Goal: Task Accomplishment & Management: Manage account settings

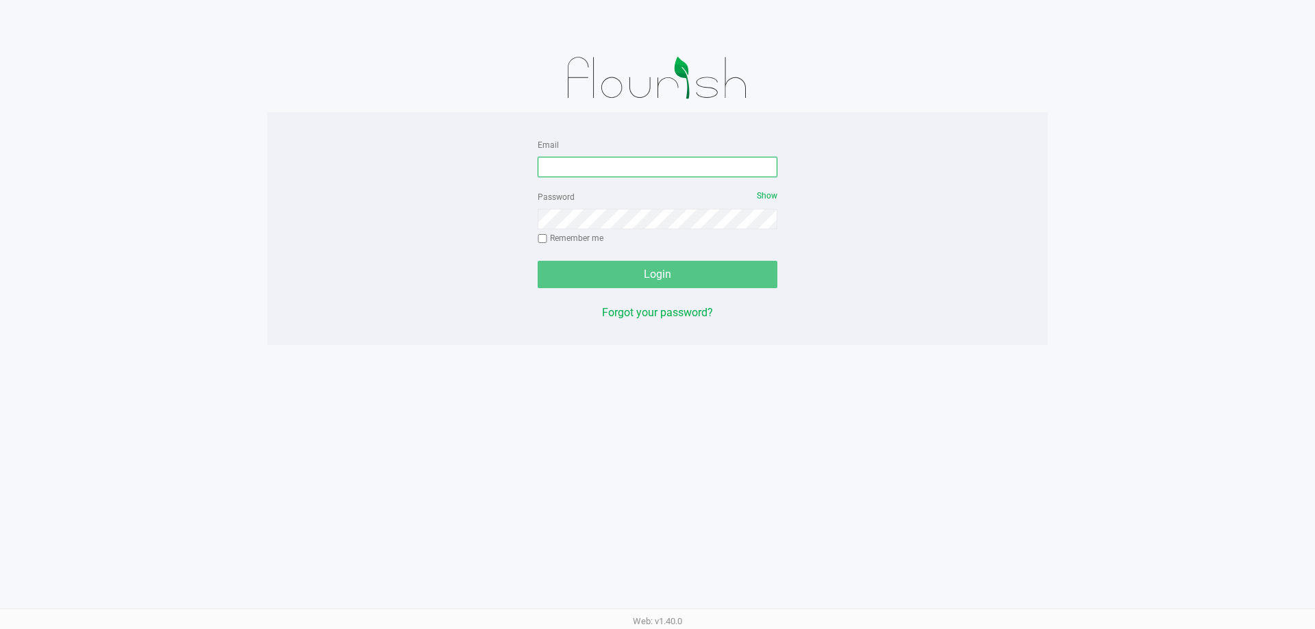
click at [610, 168] on input "Email" at bounding box center [658, 167] width 240 height 21
type input "[EMAIL_ADDRESS][DOMAIN_NAME]"
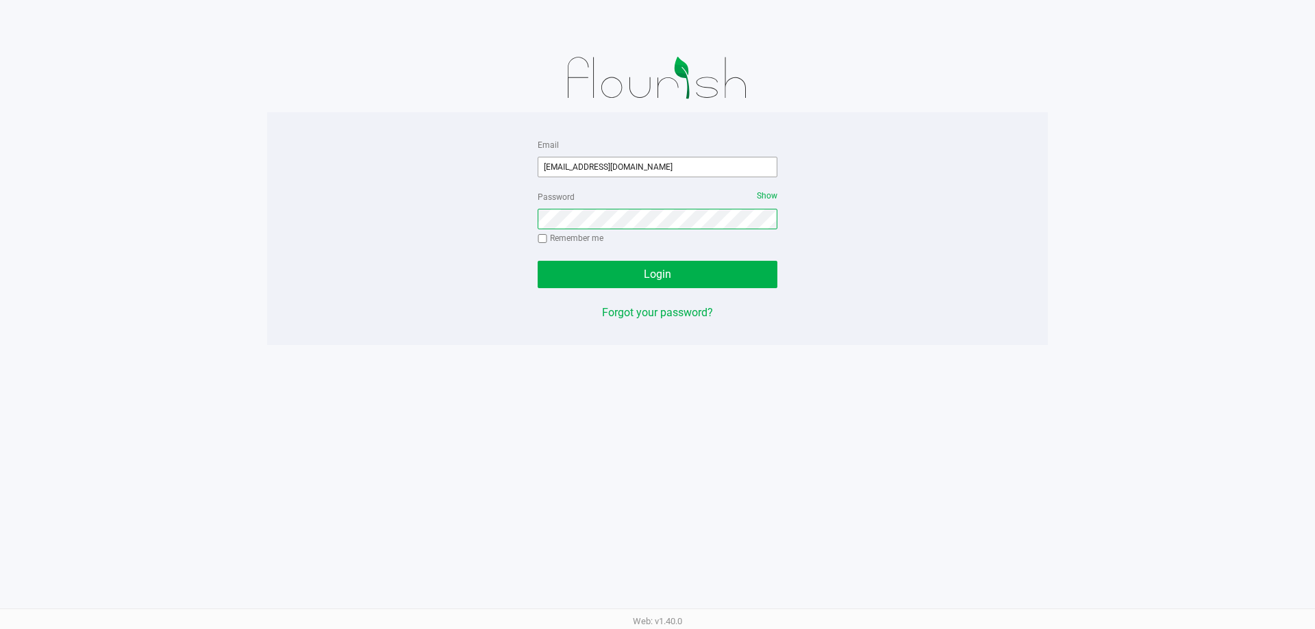
click at [538, 261] on button "Login" at bounding box center [658, 274] width 240 height 27
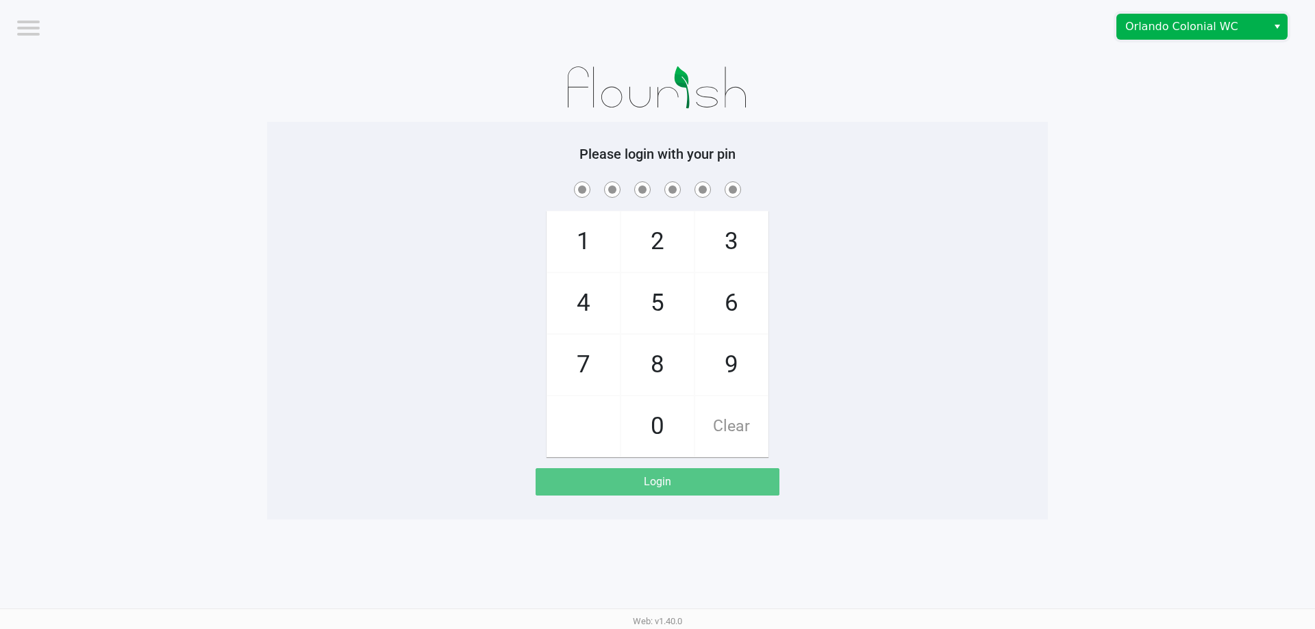
click at [1144, 26] on span "Orlando Colonial WC" at bounding box center [1192, 26] width 134 height 16
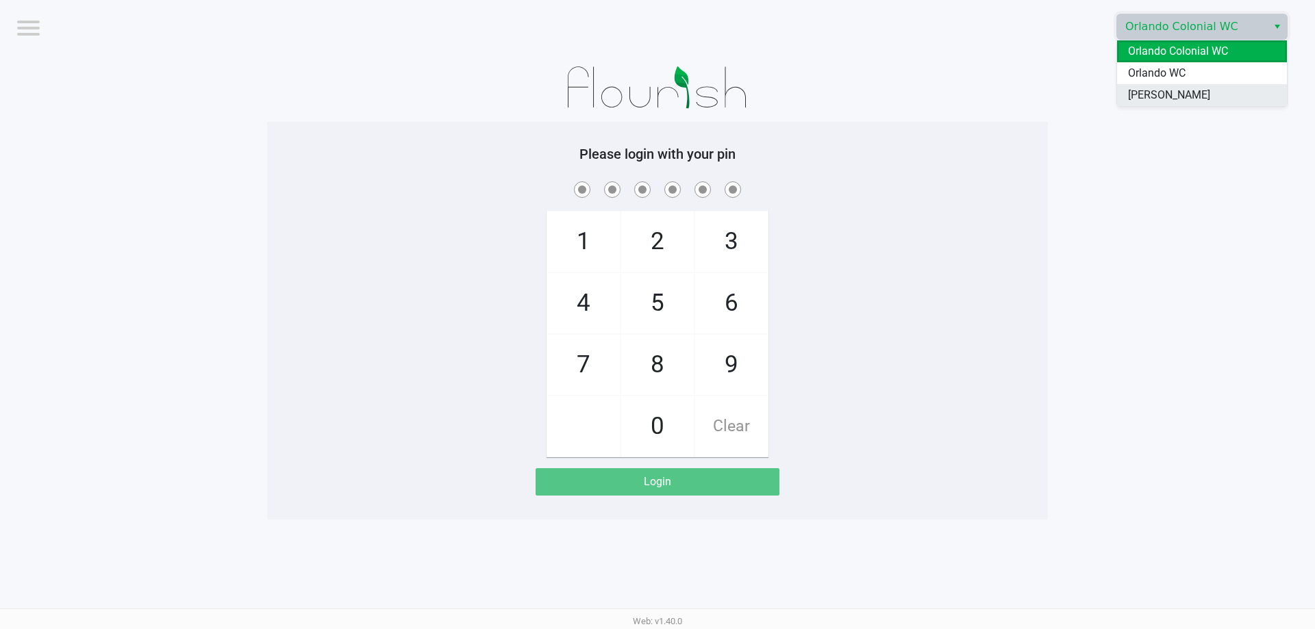
click at [1169, 99] on span "[PERSON_NAME]" at bounding box center [1169, 95] width 82 height 16
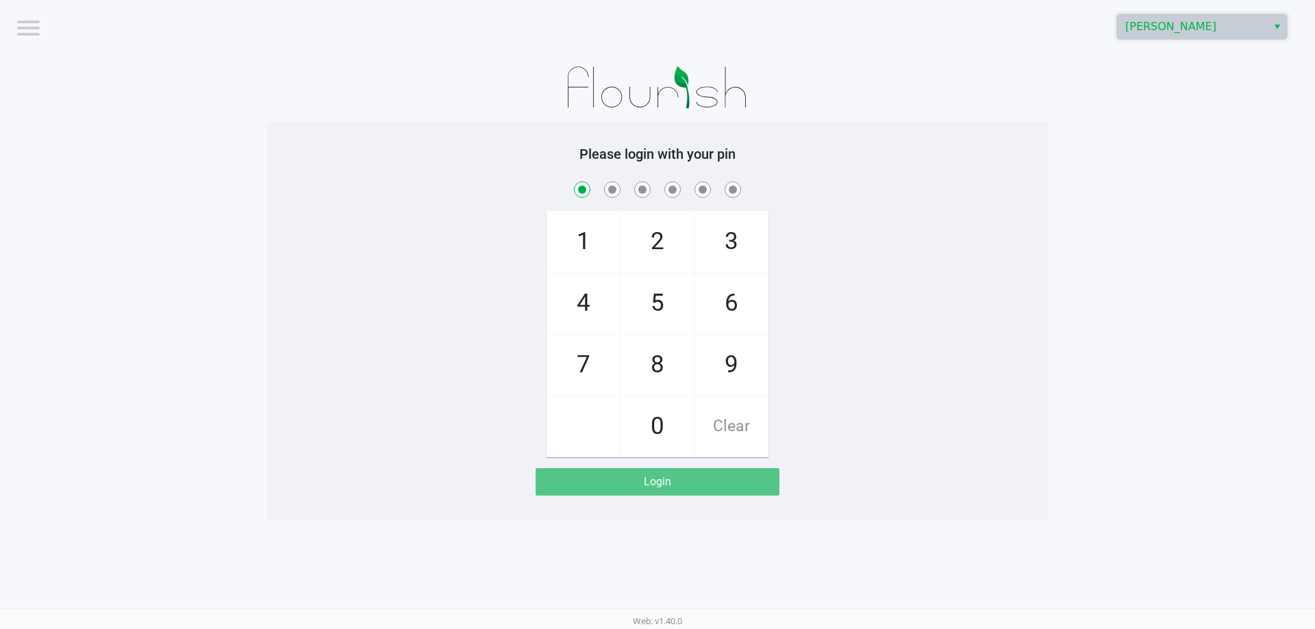
checkbox input "true"
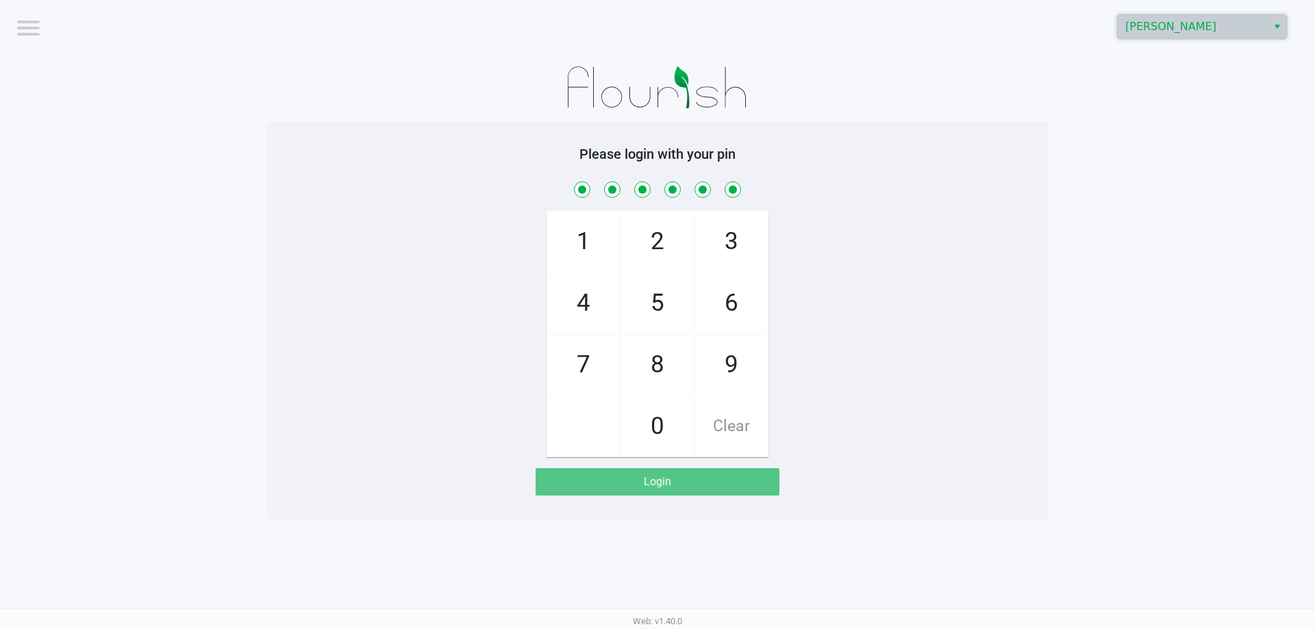
checkbox input "true"
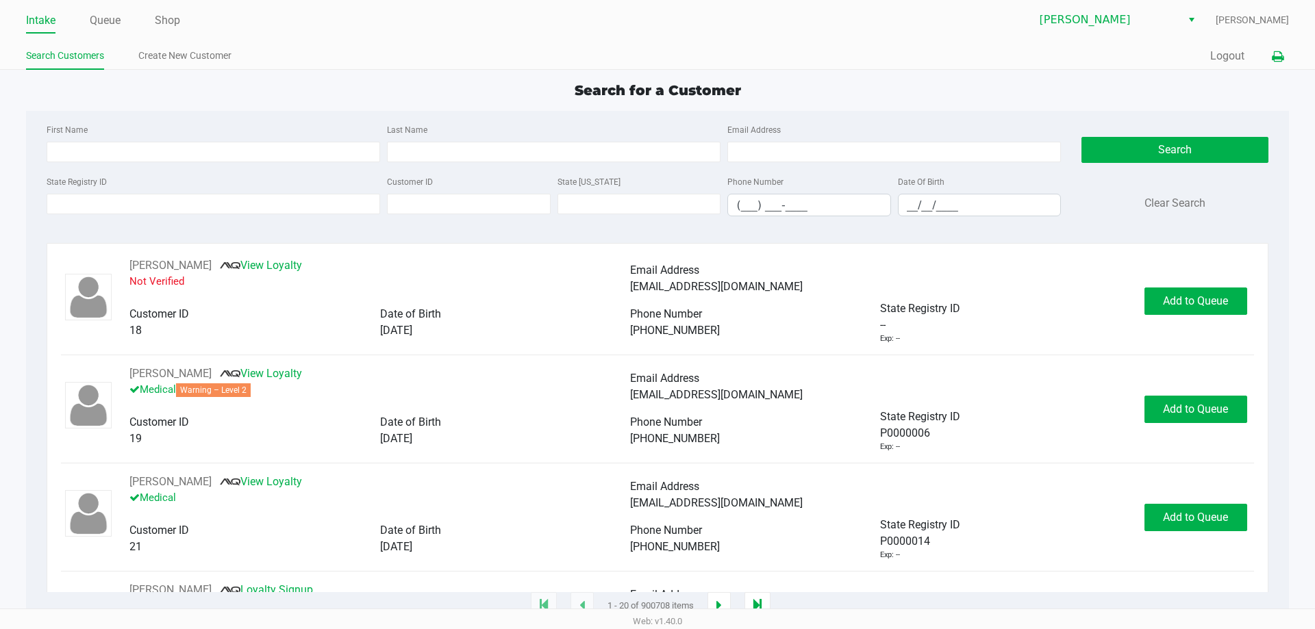
click at [1284, 55] on button at bounding box center [1277, 56] width 23 height 25
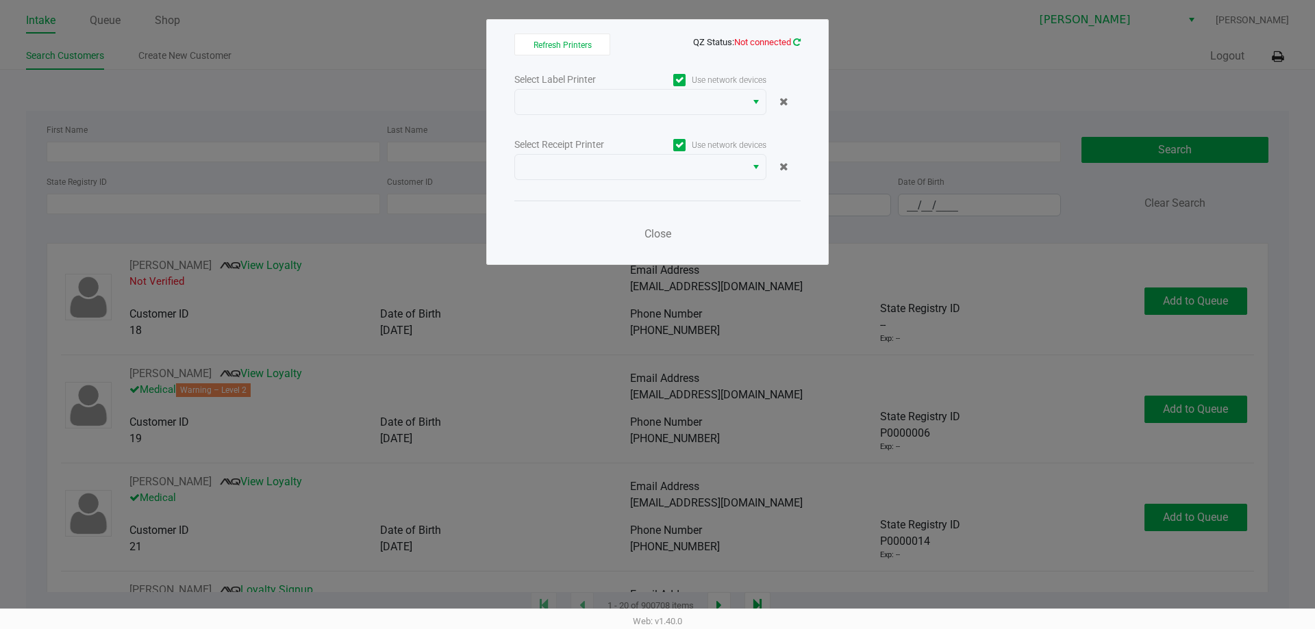
click at [794, 39] on icon at bounding box center [797, 42] width 8 height 9
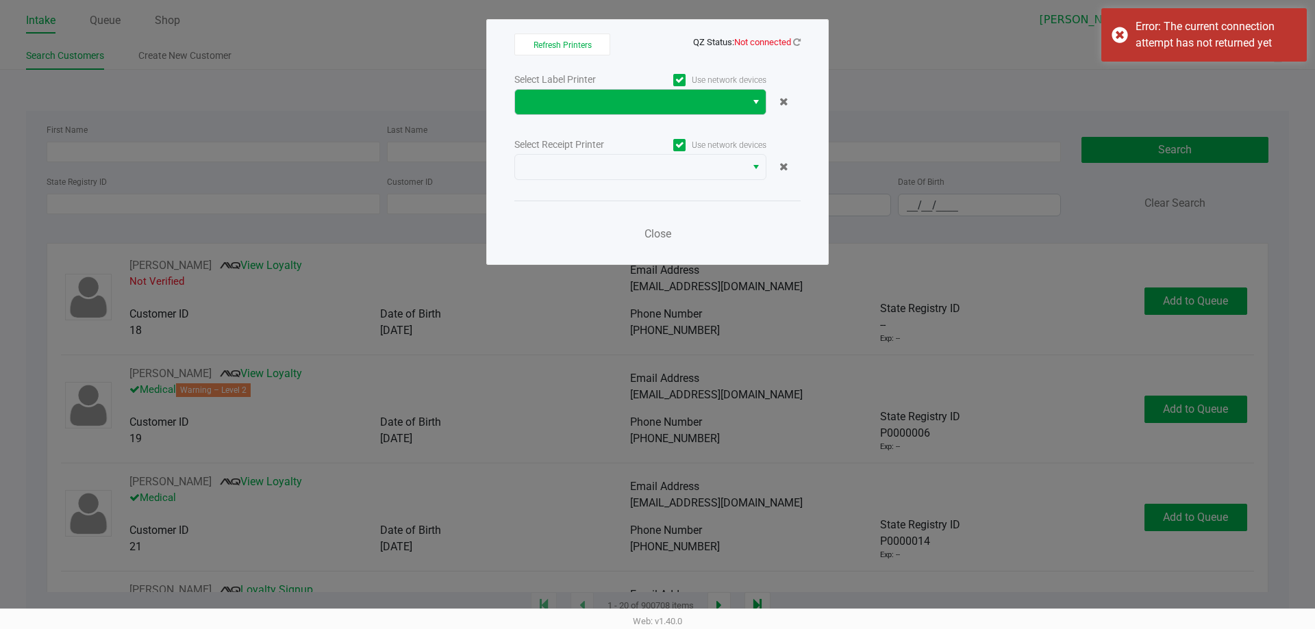
click at [752, 100] on span "Select" at bounding box center [756, 102] width 11 height 16
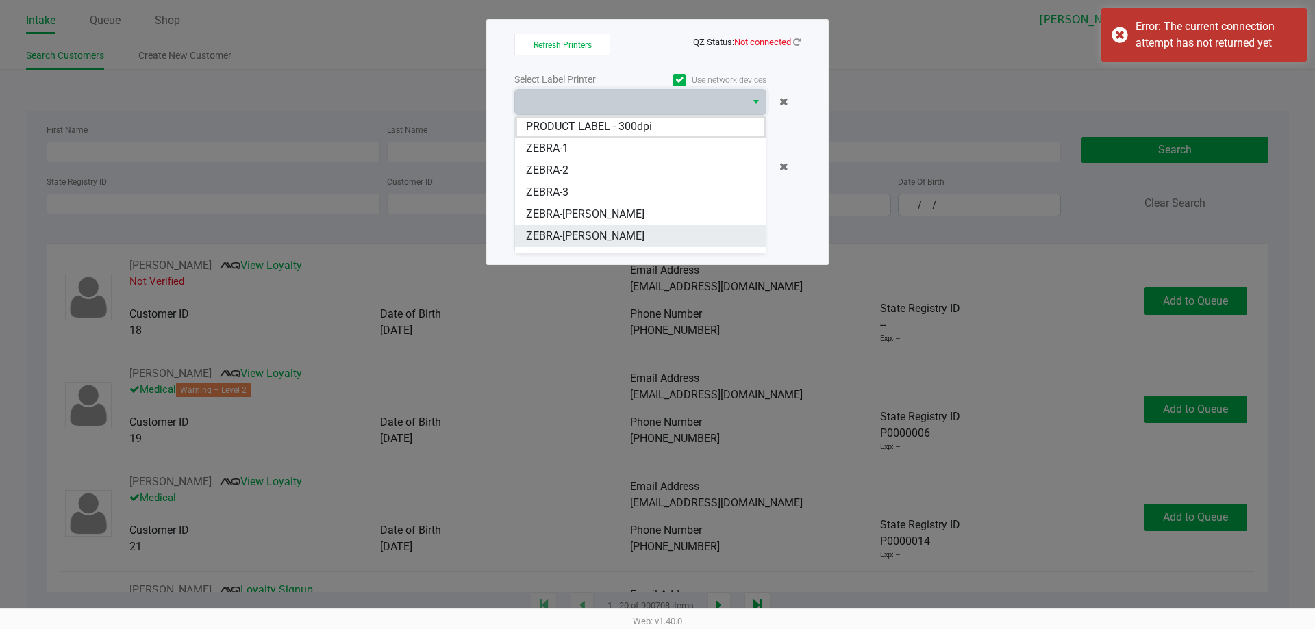
click at [658, 236] on li "ZEBRA-[PERSON_NAME]" at bounding box center [640, 236] width 251 height 22
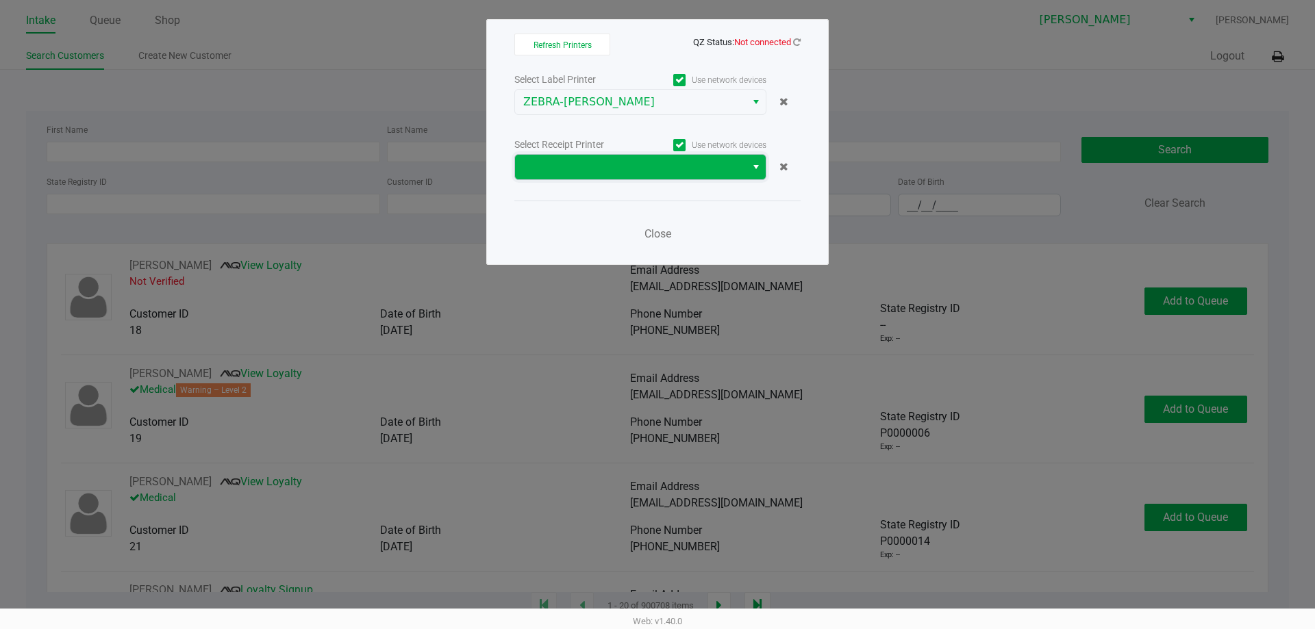
click at [664, 174] on span at bounding box center [630, 167] width 214 height 16
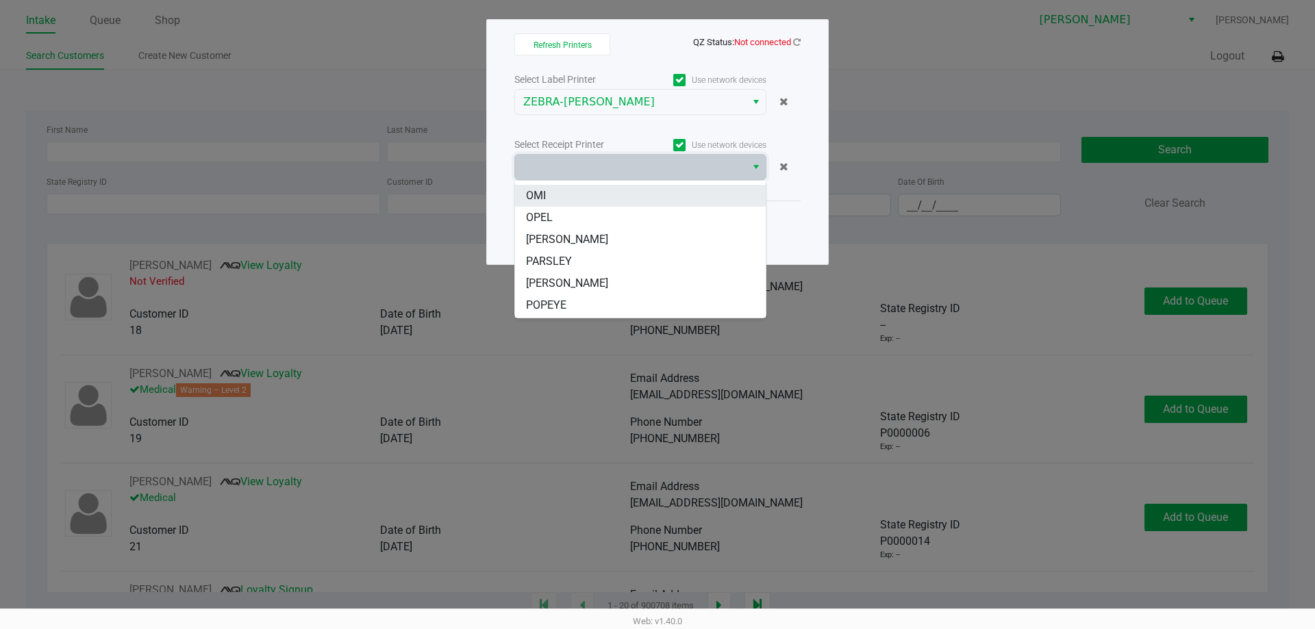
scroll to position [82, 0]
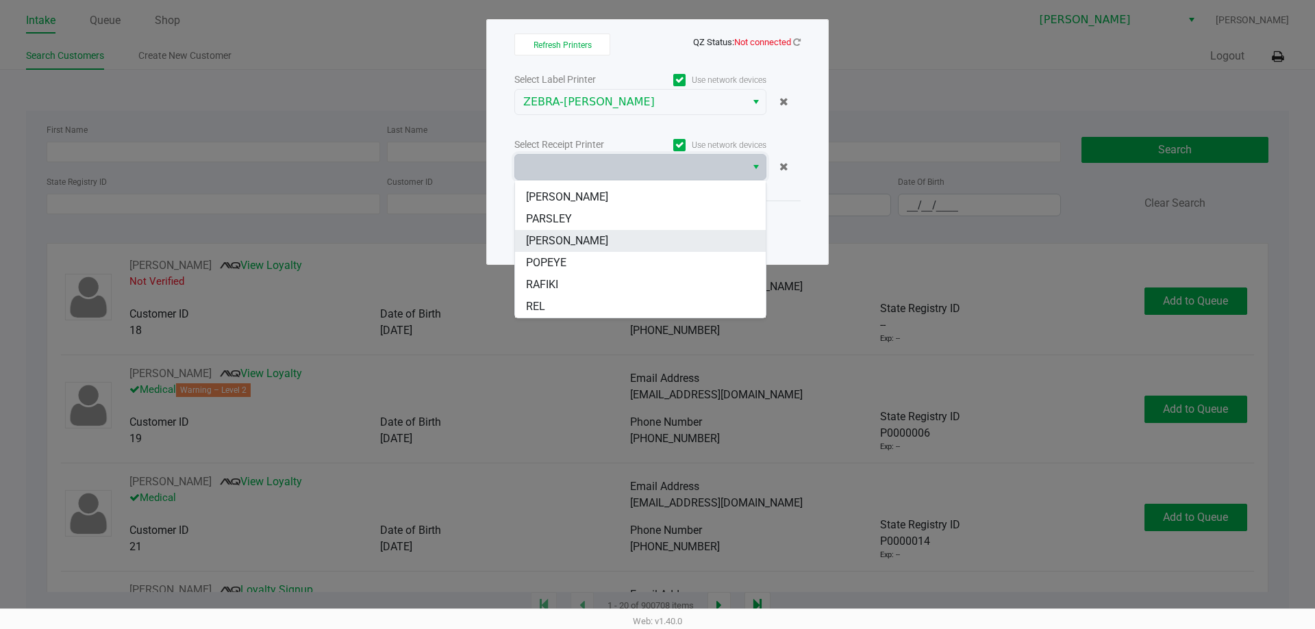
click at [653, 248] on li "[PERSON_NAME]" at bounding box center [640, 241] width 251 height 22
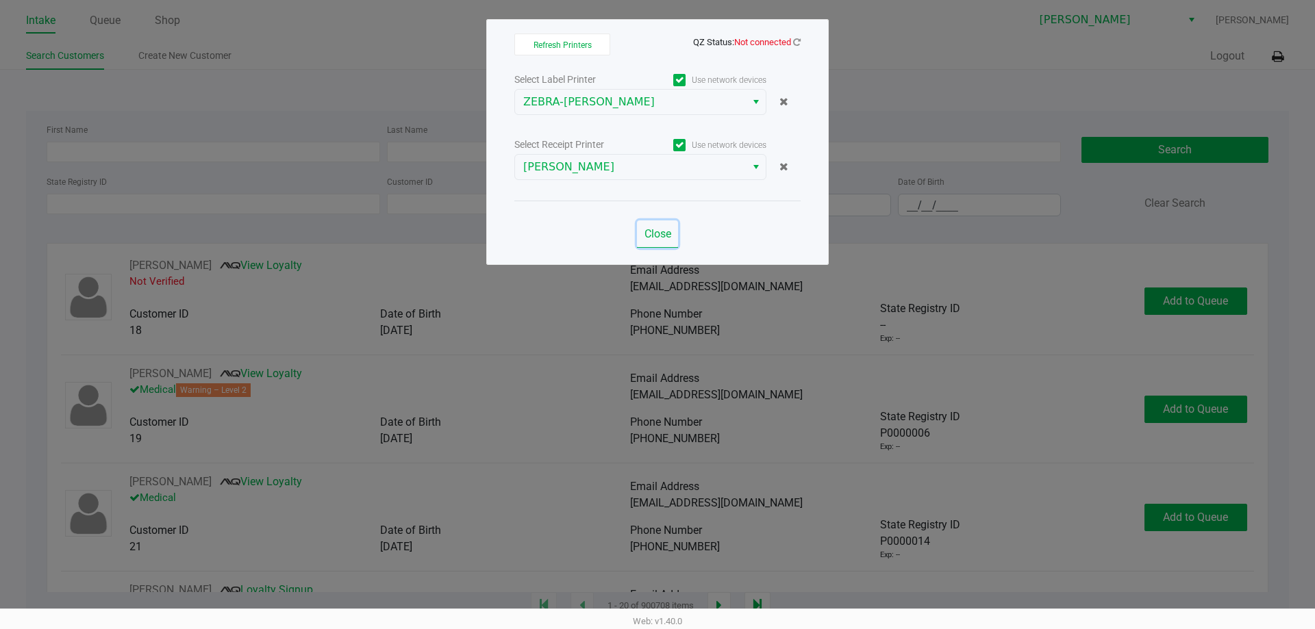
click at [665, 229] on span "Close" at bounding box center [657, 233] width 27 height 13
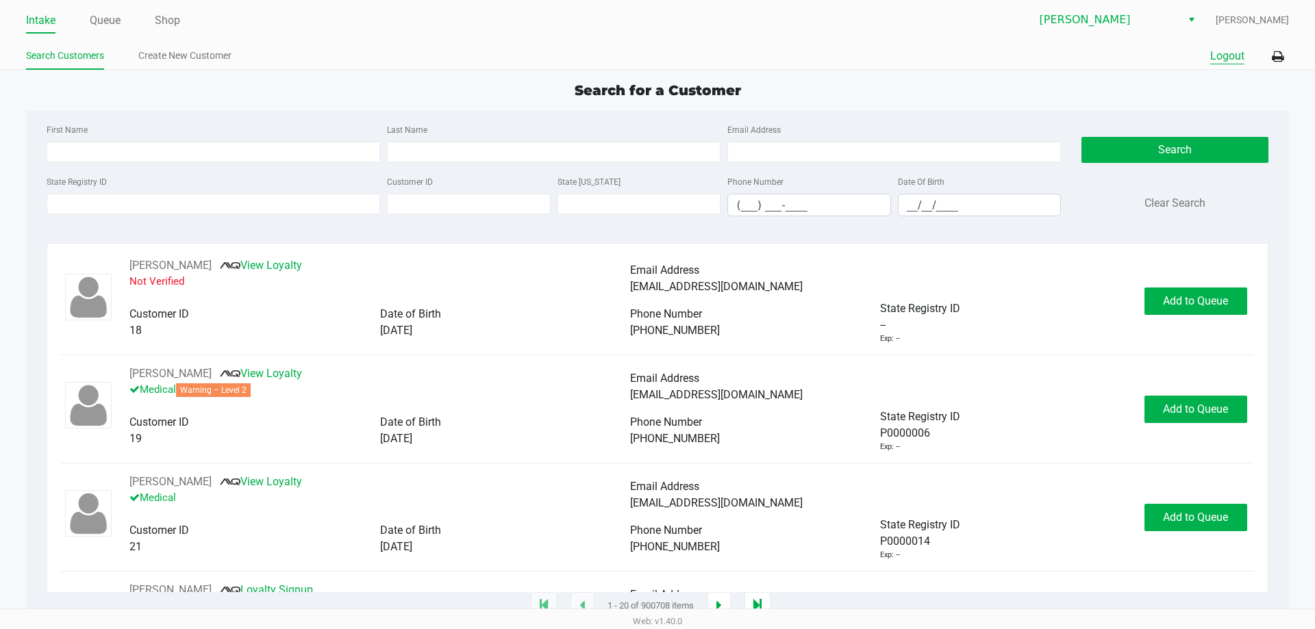
click at [1216, 62] on button "Logout" at bounding box center [1227, 56] width 34 height 16
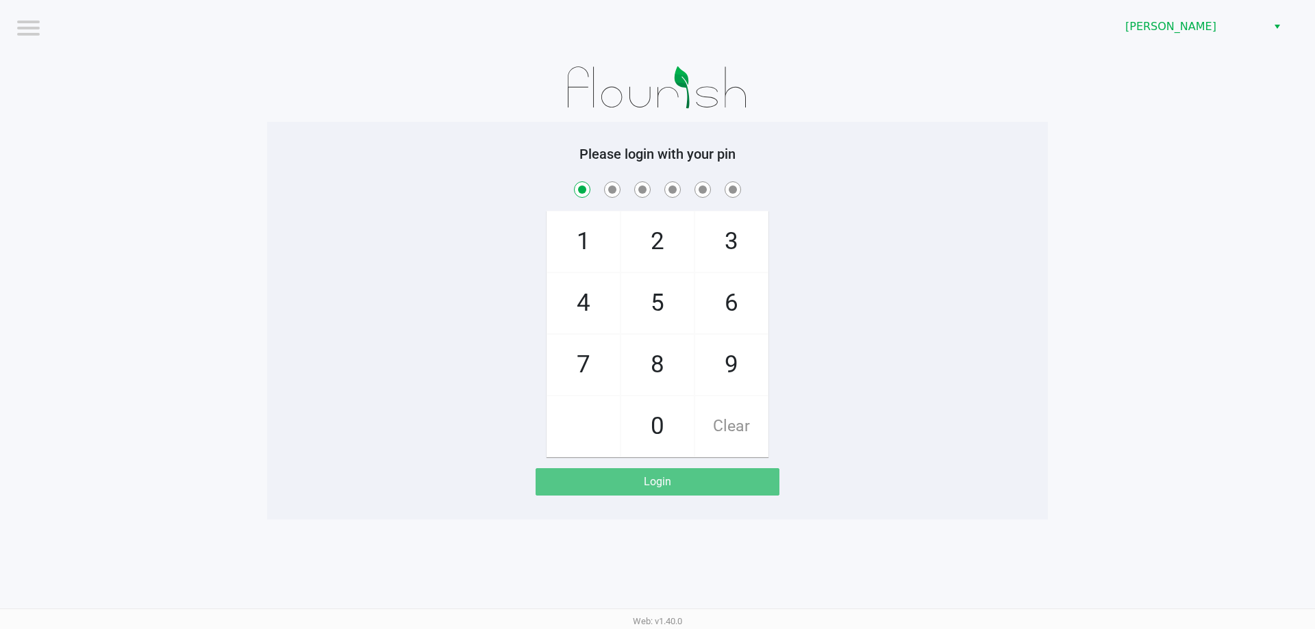
checkbox input "true"
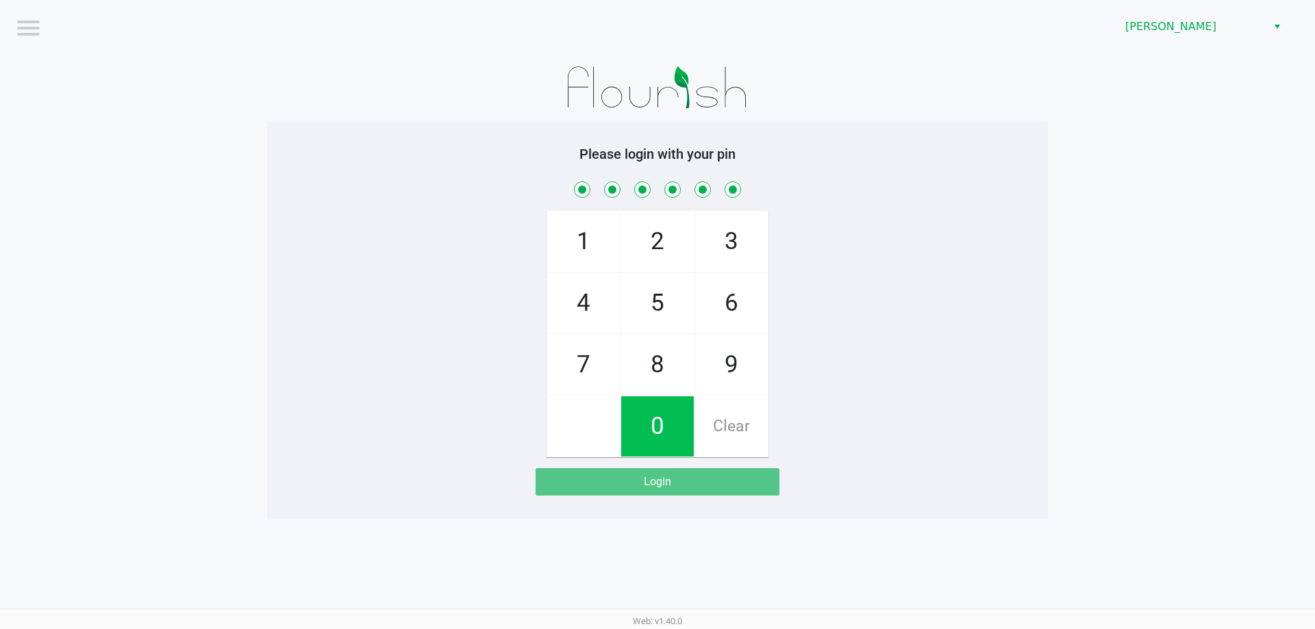
checkbox input "true"
checkbox input "false"
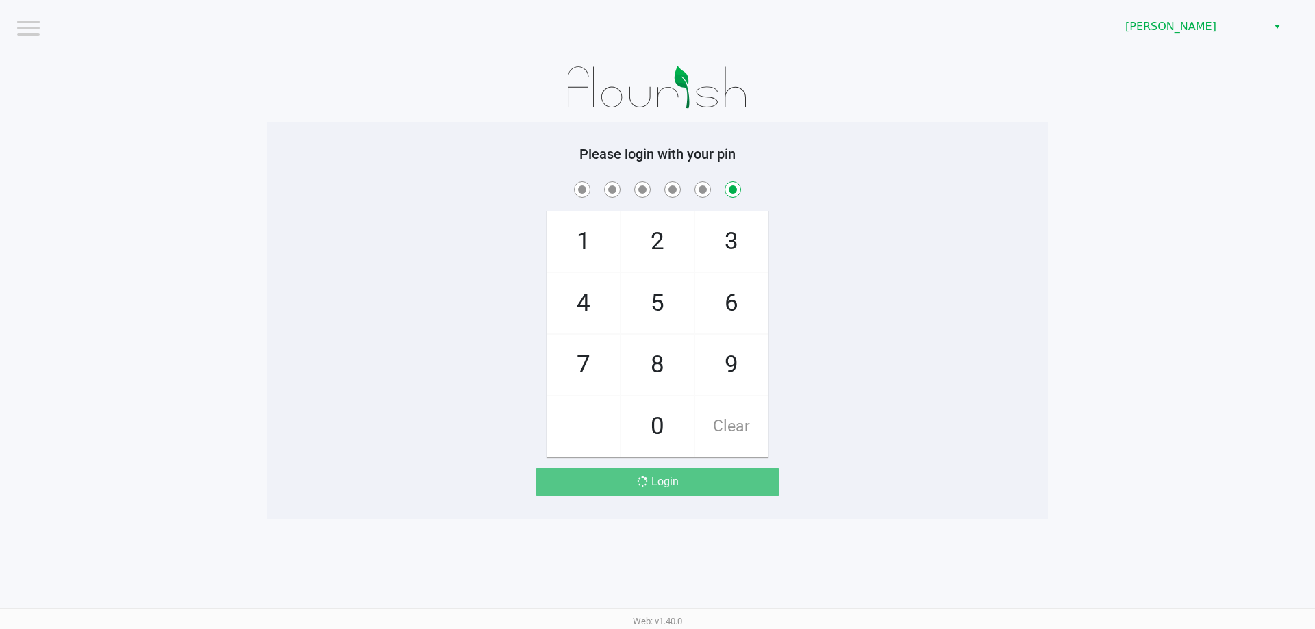
checkbox input "false"
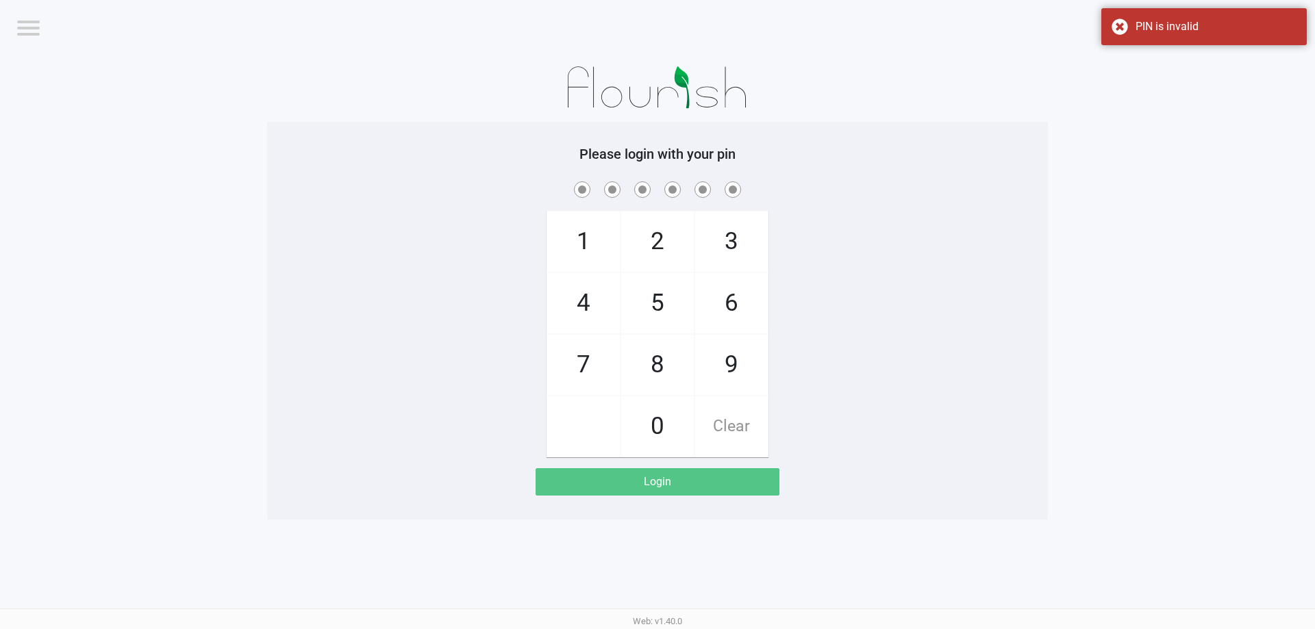
checkbox input "true"
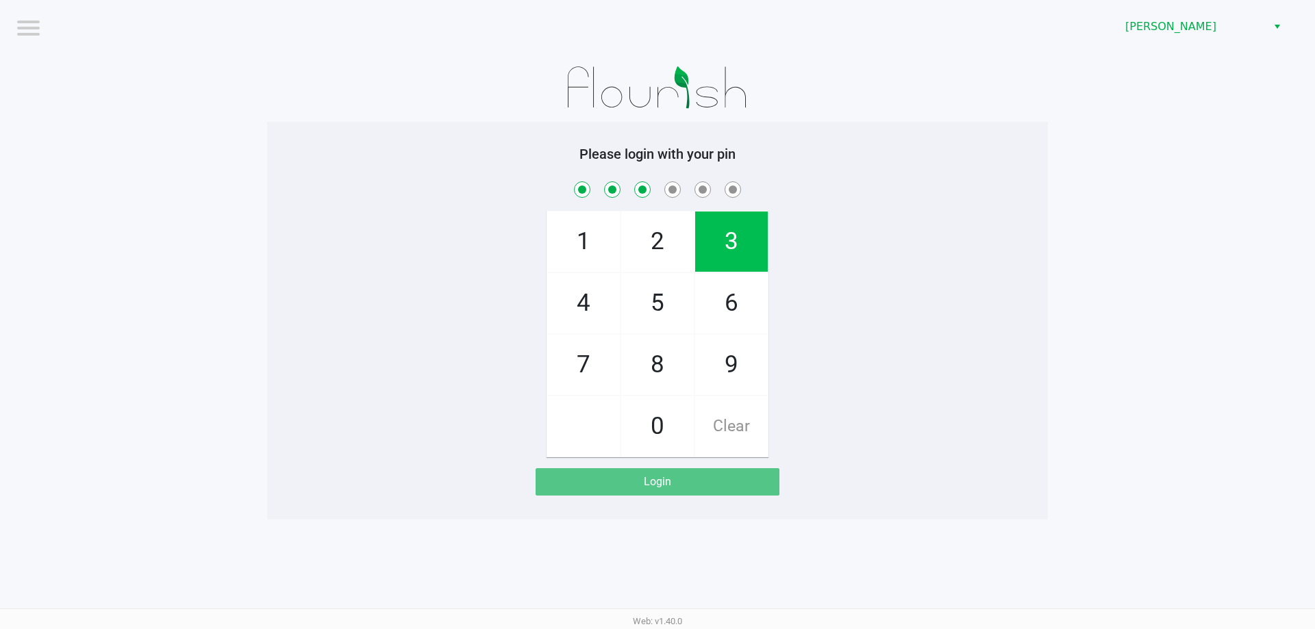
checkbox input "true"
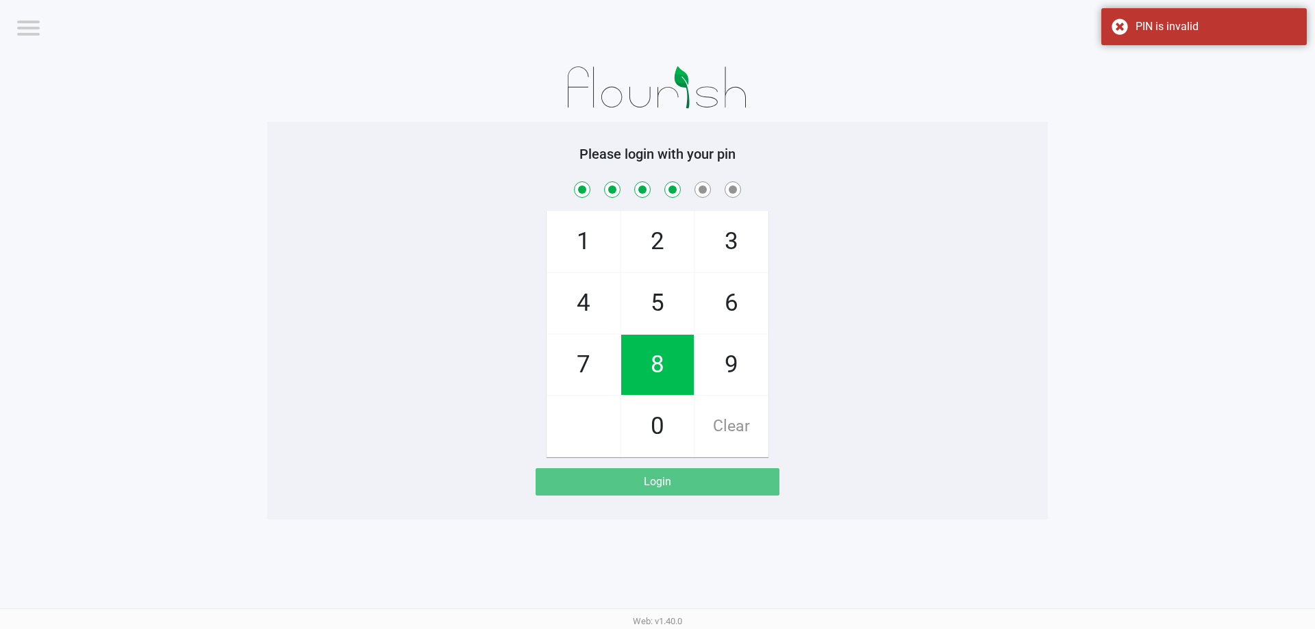
checkbox input "true"
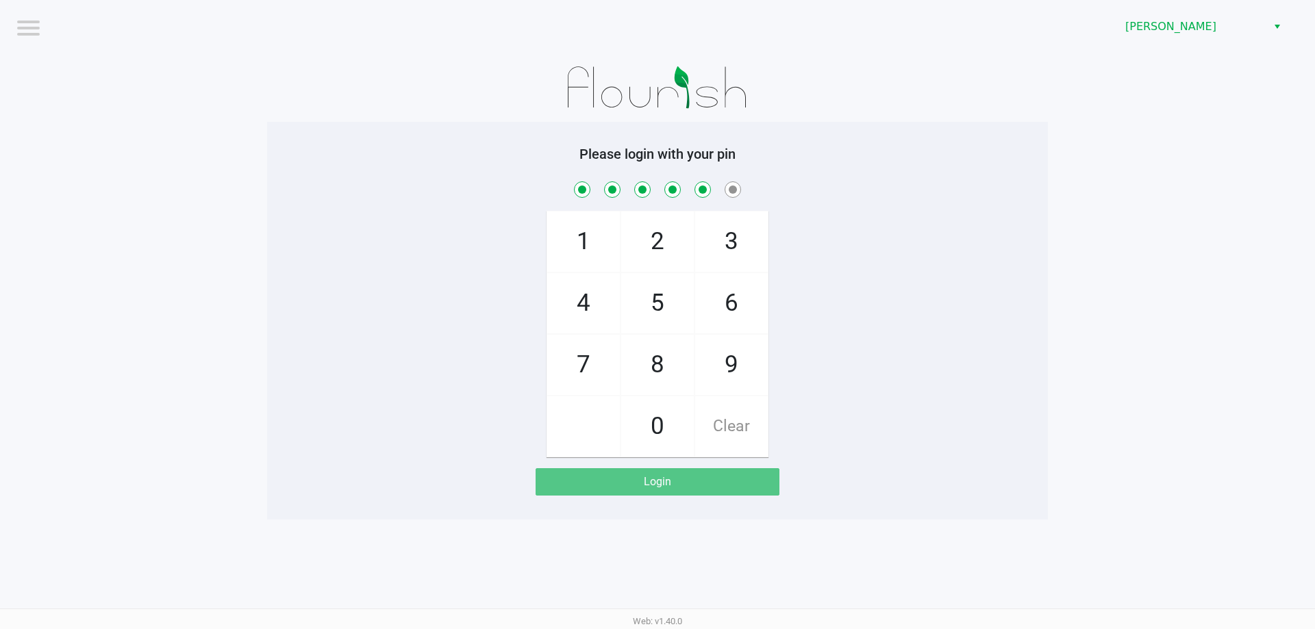
checkbox input "true"
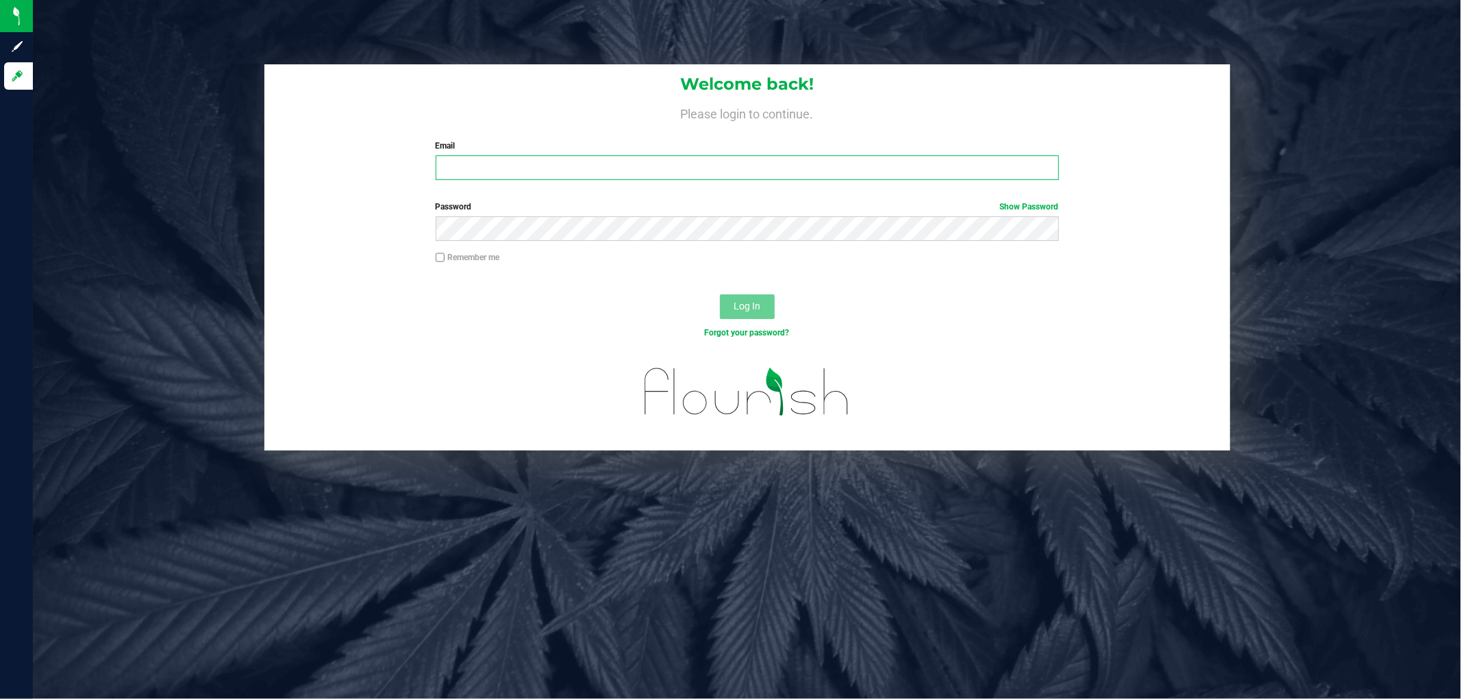
click at [604, 171] on input "Email" at bounding box center [747, 167] width 623 height 25
type input "[PERSON_NAME][EMAIL_ADDRESS][DOMAIN_NAME]"
click at [720, 295] on button "Log In" at bounding box center [747, 307] width 55 height 25
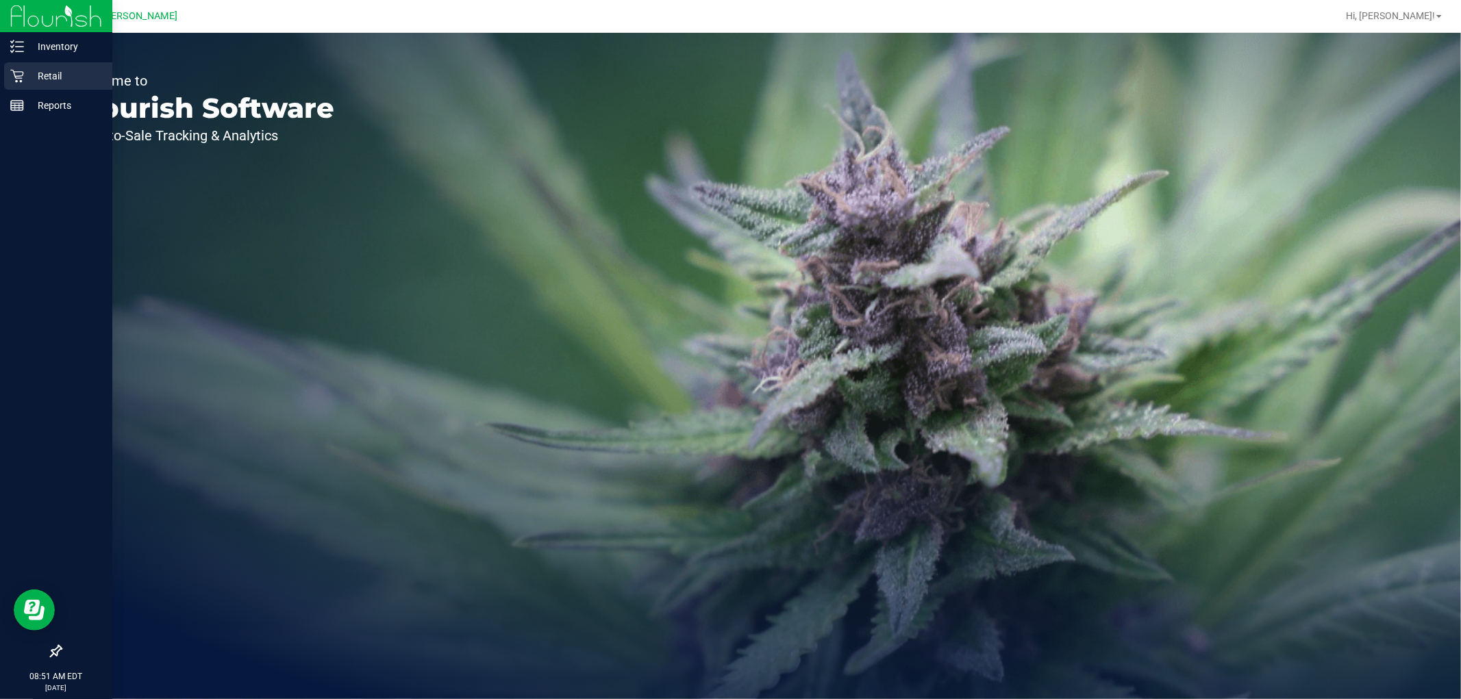
click at [55, 82] on p "Retail" at bounding box center [65, 76] width 82 height 16
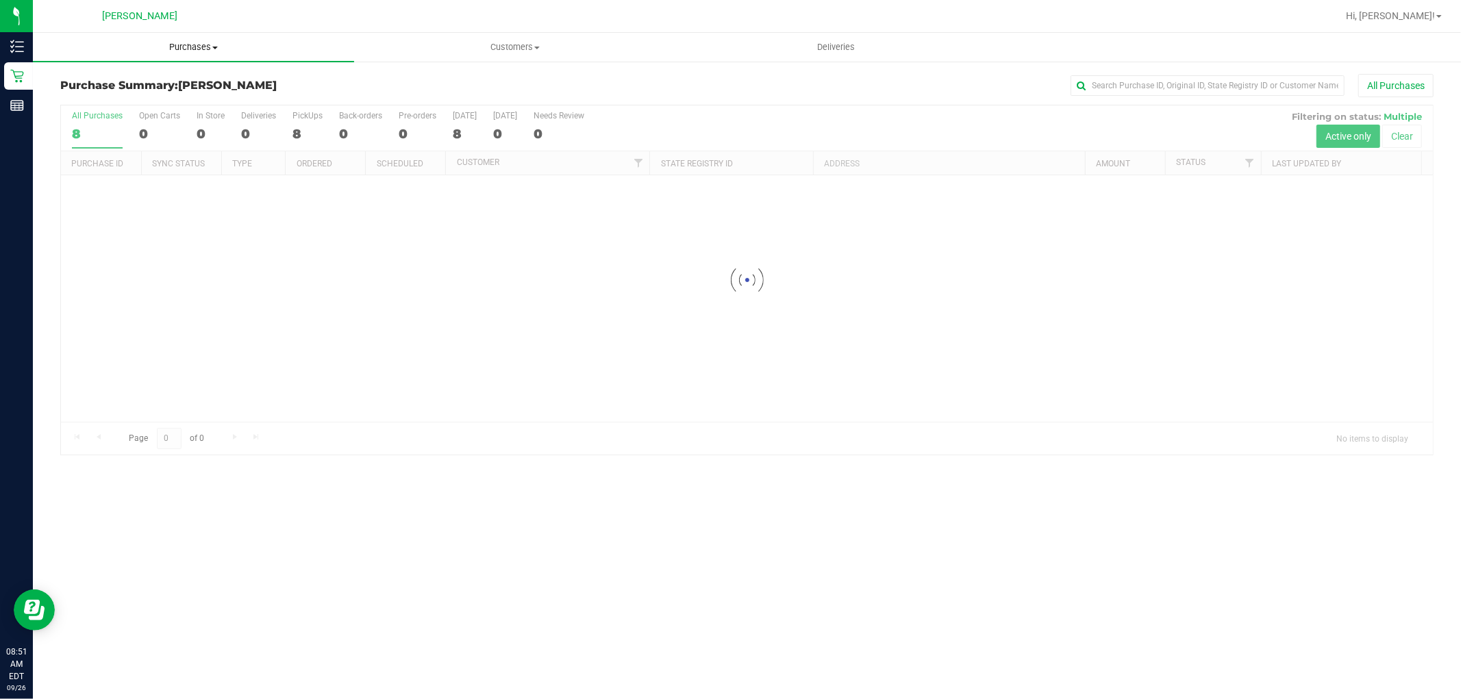
click at [203, 45] on span "Purchases" at bounding box center [193, 47] width 321 height 12
click at [209, 92] on li "Fulfillment" at bounding box center [193, 99] width 321 height 16
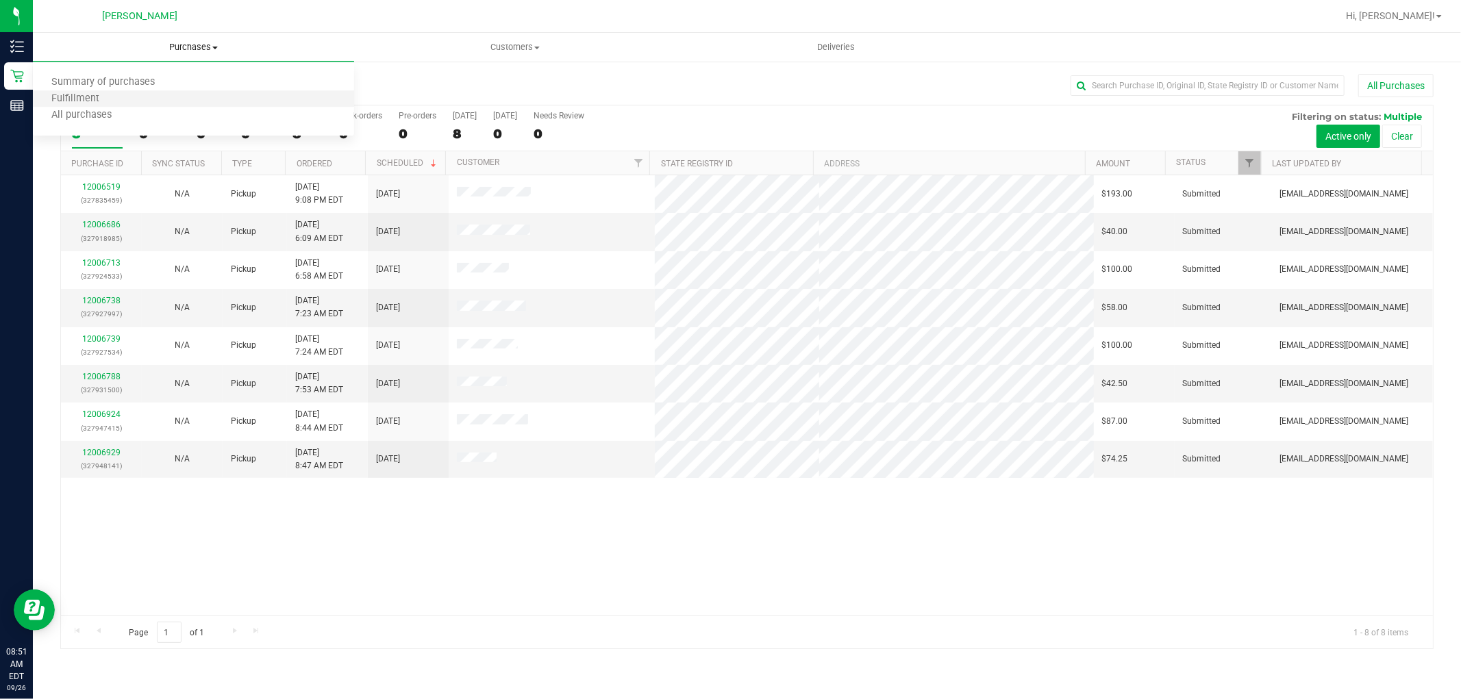
click at [118, 100] on li "Fulfillment" at bounding box center [193, 99] width 321 height 16
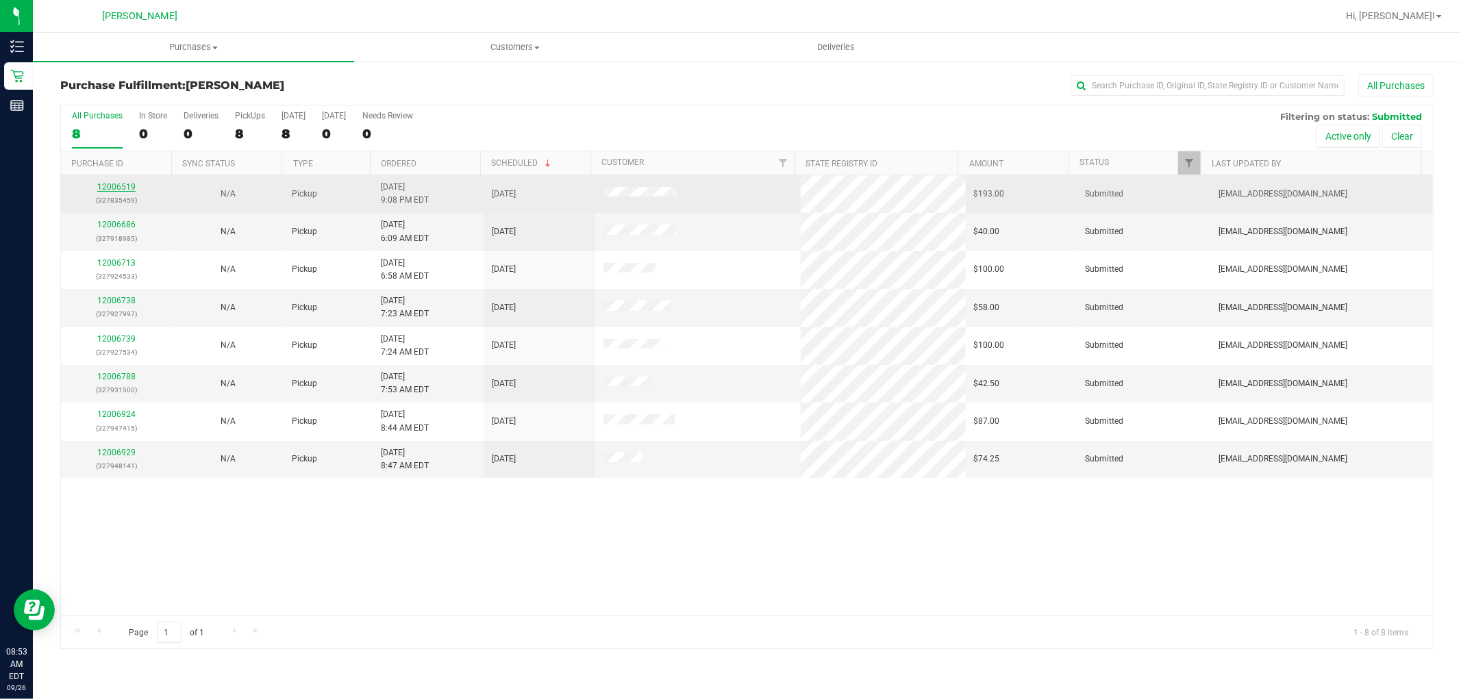
click at [116, 185] on link "12006519" at bounding box center [116, 187] width 38 height 10
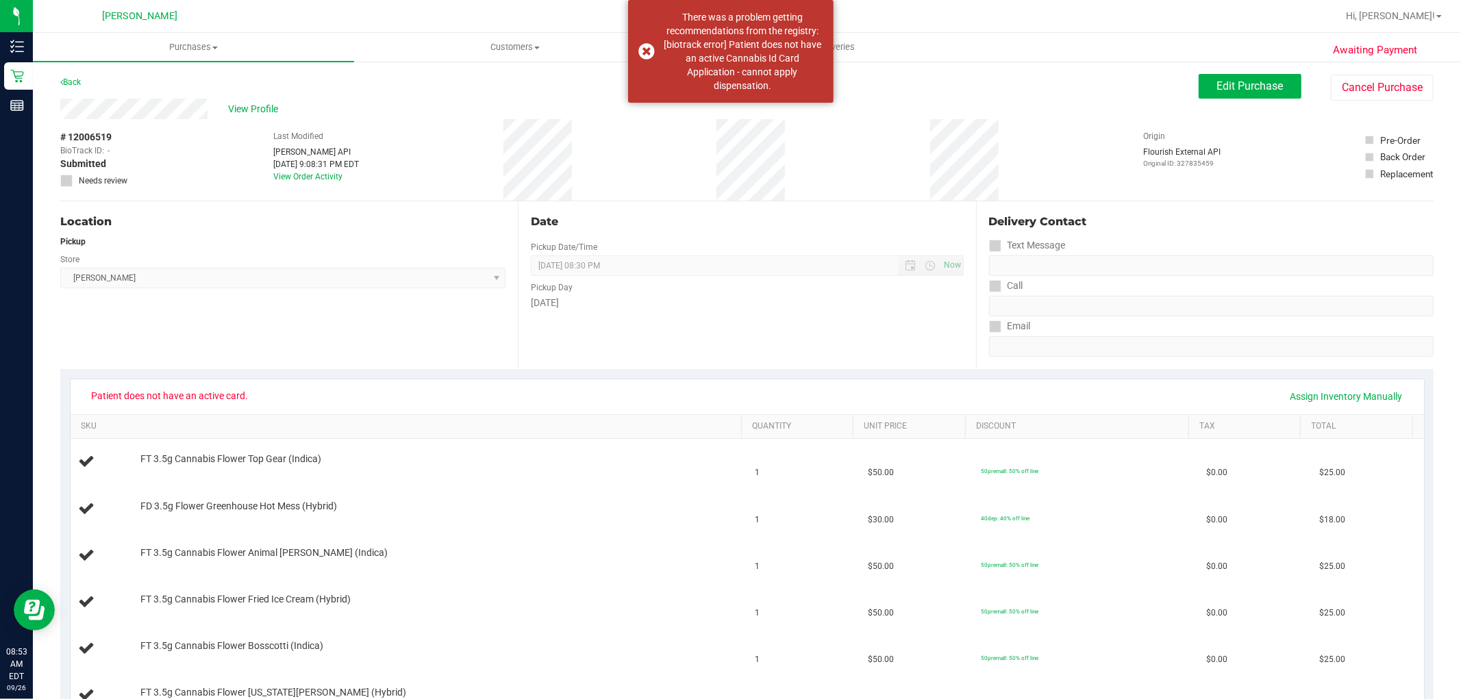
click at [243, 110] on span "View Profile" at bounding box center [255, 109] width 55 height 14
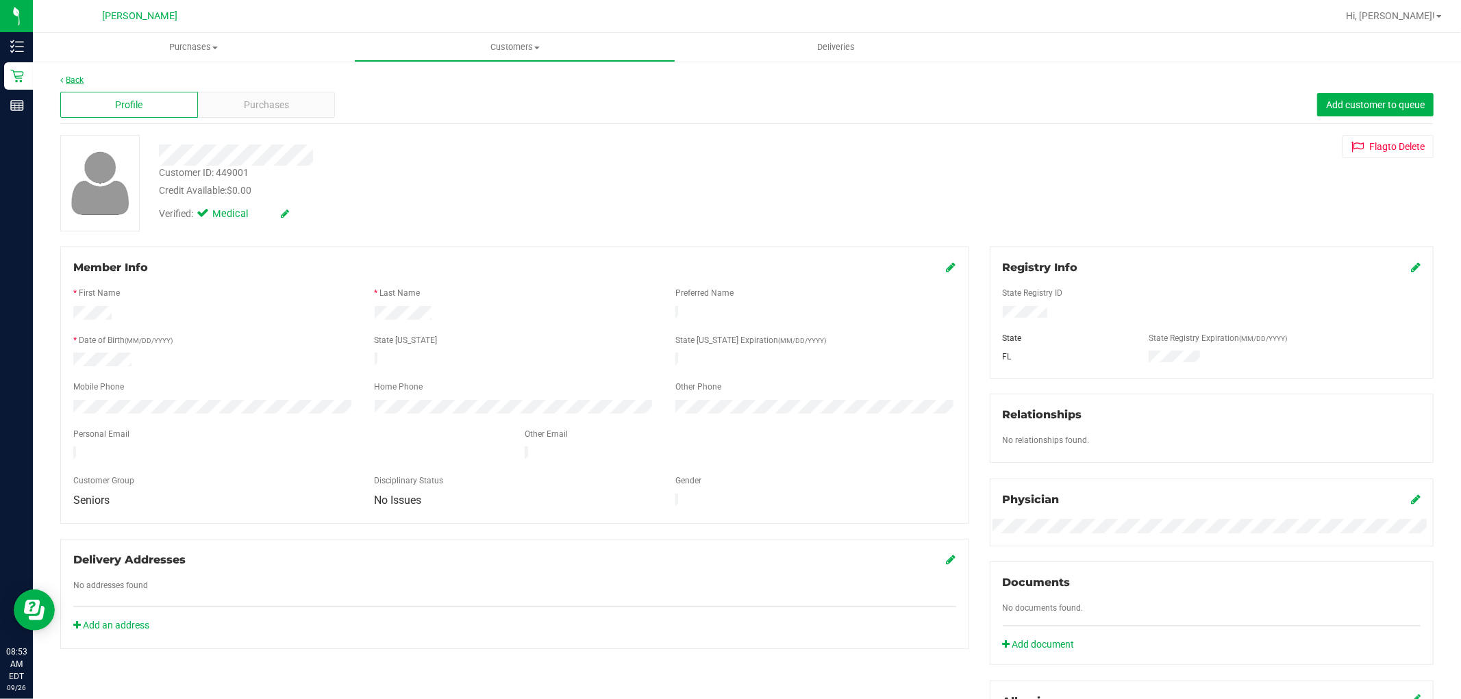
click at [83, 77] on link "Back" at bounding box center [71, 80] width 23 height 10
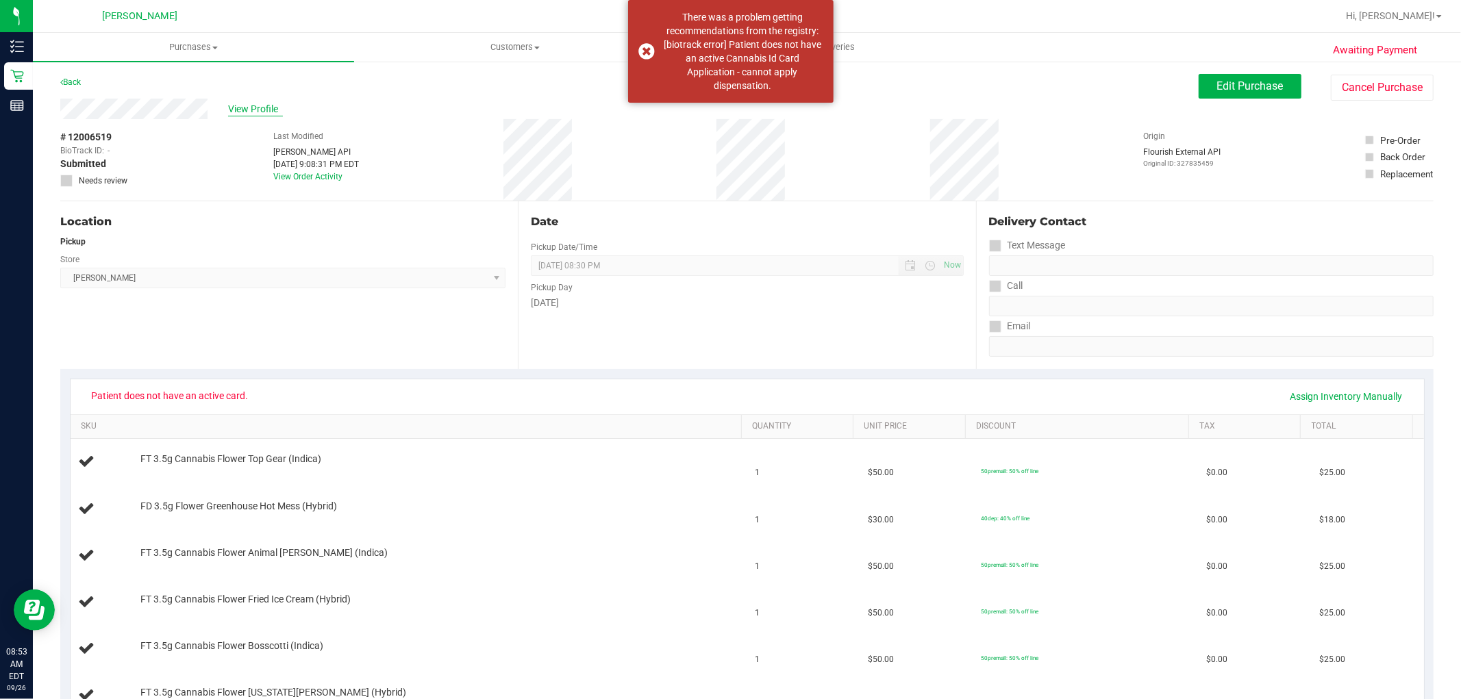
click at [257, 103] on span "View Profile" at bounding box center [255, 109] width 55 height 14
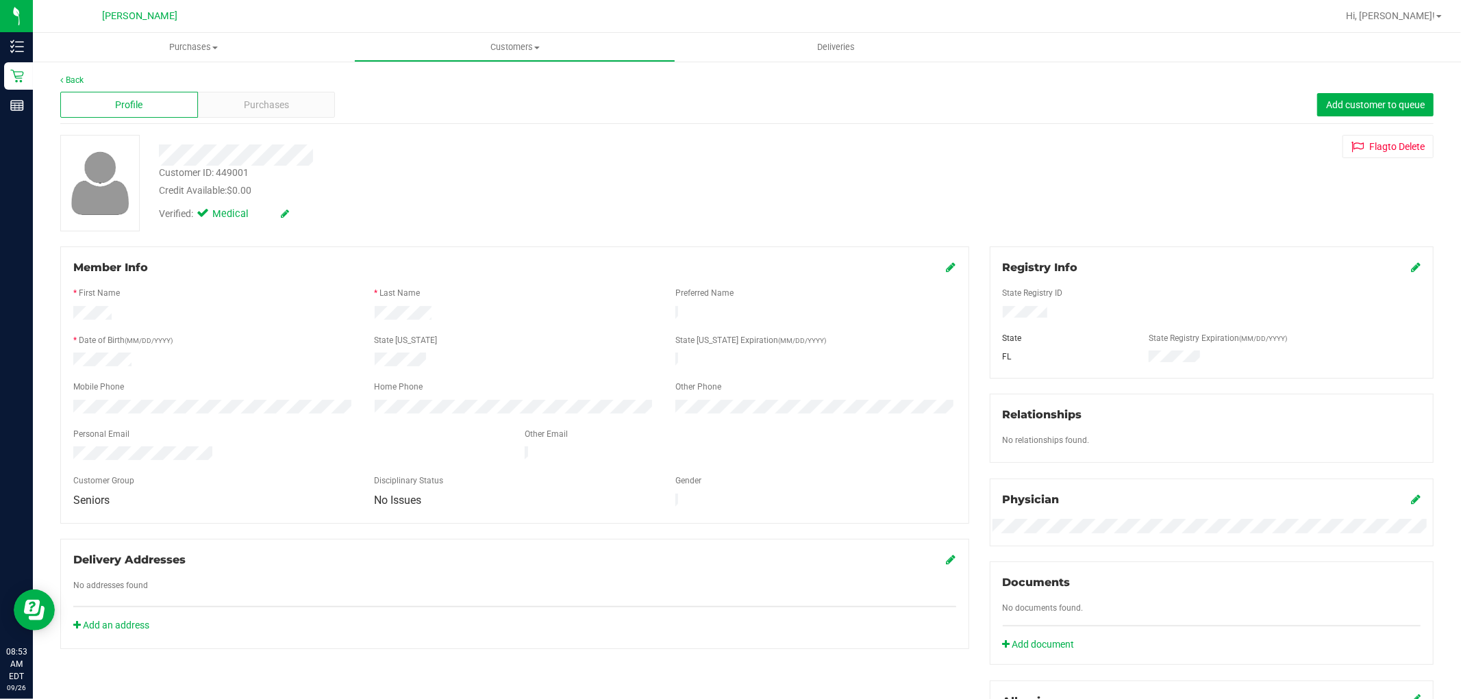
click at [224, 173] on div "Customer ID: 449001" at bounding box center [204, 173] width 90 height 14
click at [224, 172] on div "Customer ID: 449001" at bounding box center [204, 173] width 90 height 14
copy div "449001"
click at [66, 84] on link "Back" at bounding box center [71, 80] width 23 height 10
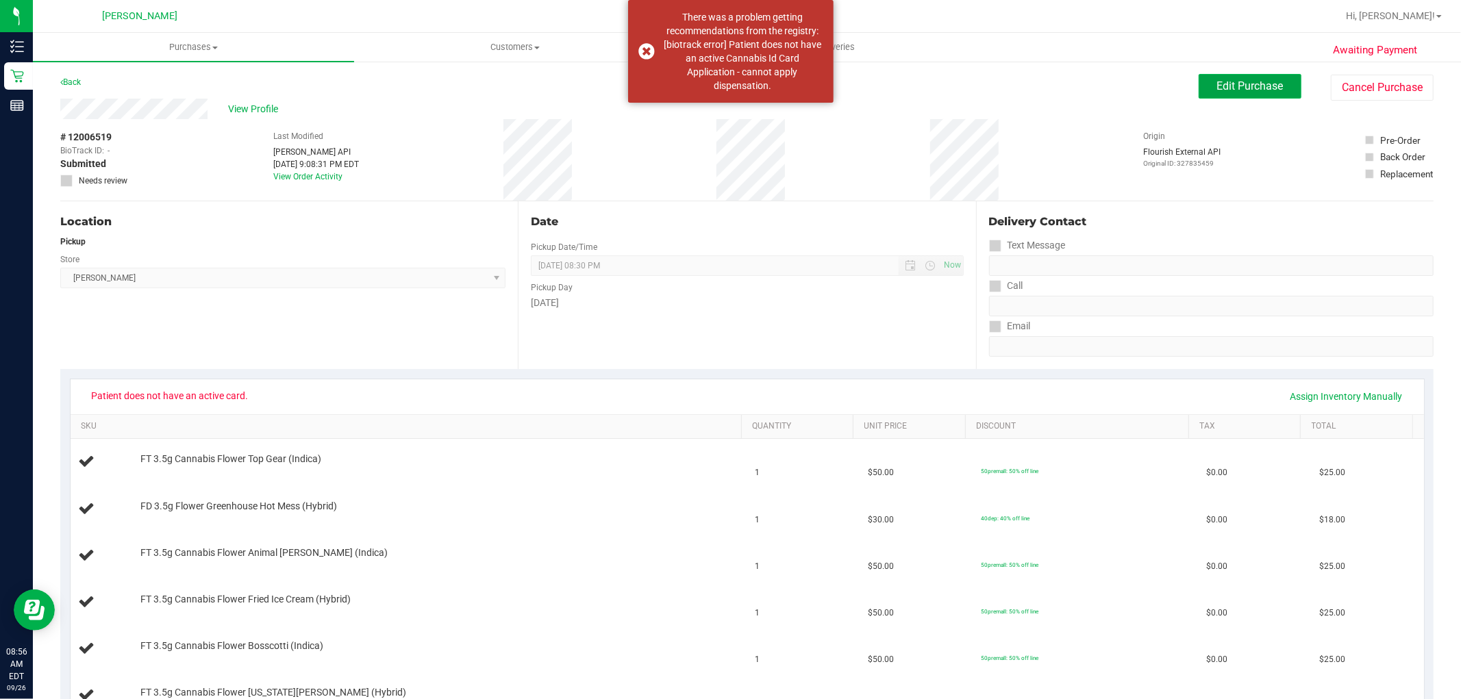
click at [1268, 93] on button "Edit Purchase" at bounding box center [1250, 86] width 103 height 25
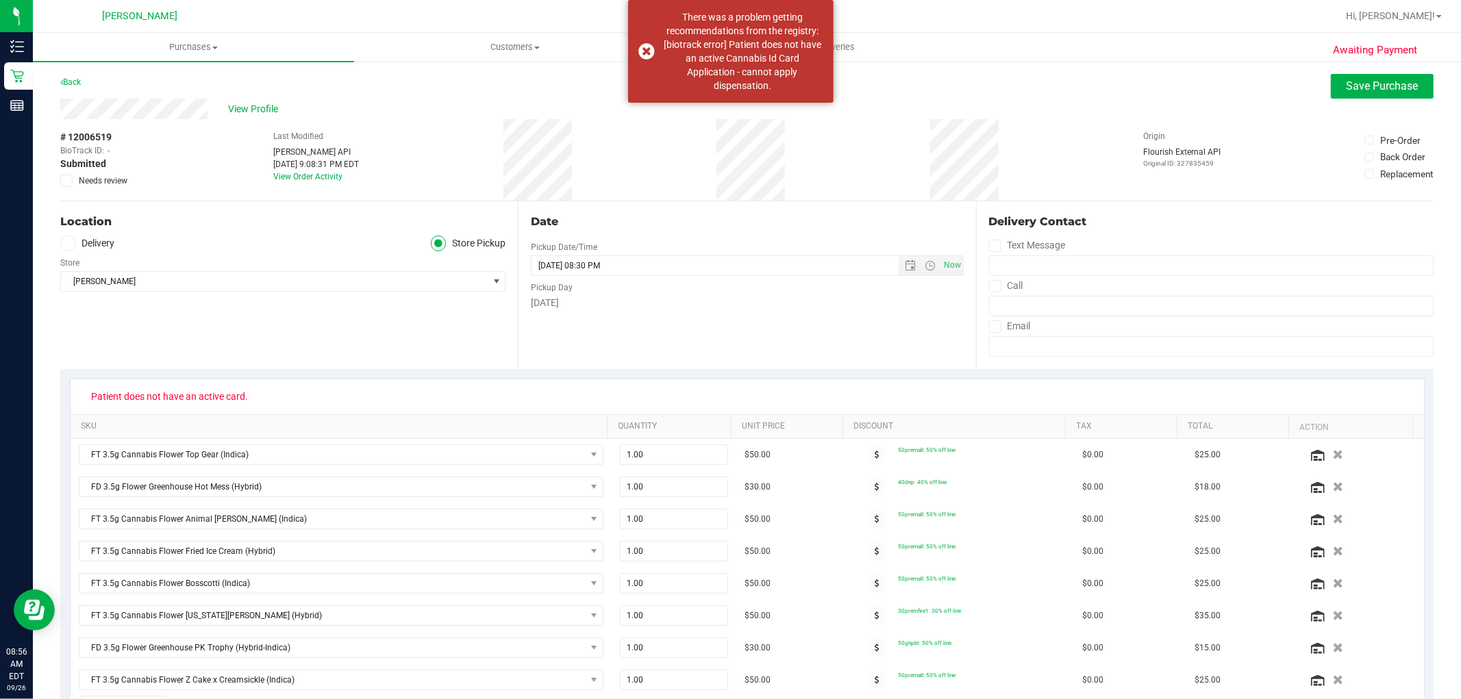
click at [71, 181] on span at bounding box center [66, 181] width 12 height 12
click at [0, 0] on input "Needs review" at bounding box center [0, 0] width 0 height 0
click at [1379, 87] on span "Save Purchase" at bounding box center [1383, 85] width 72 height 13
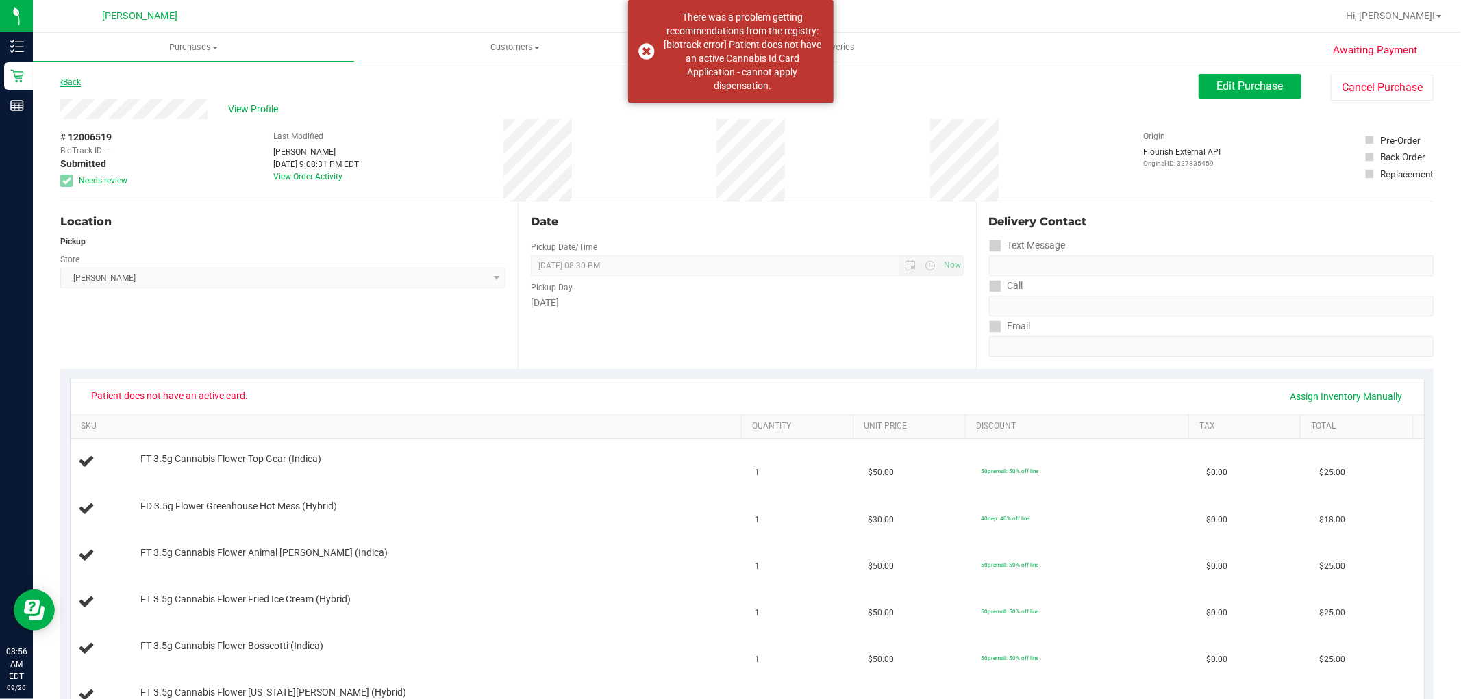
click at [80, 84] on link "Back" at bounding box center [70, 82] width 21 height 10
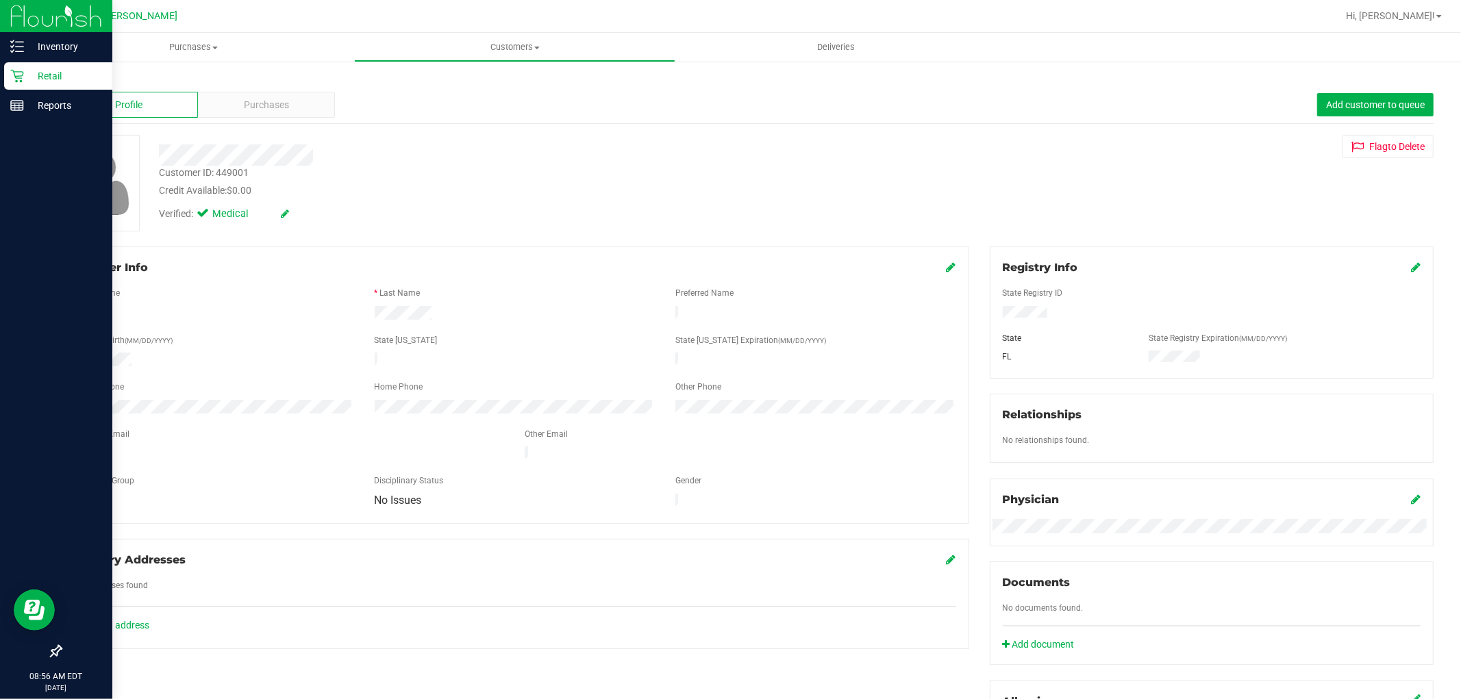
click at [14, 69] on icon at bounding box center [17, 76] width 14 height 14
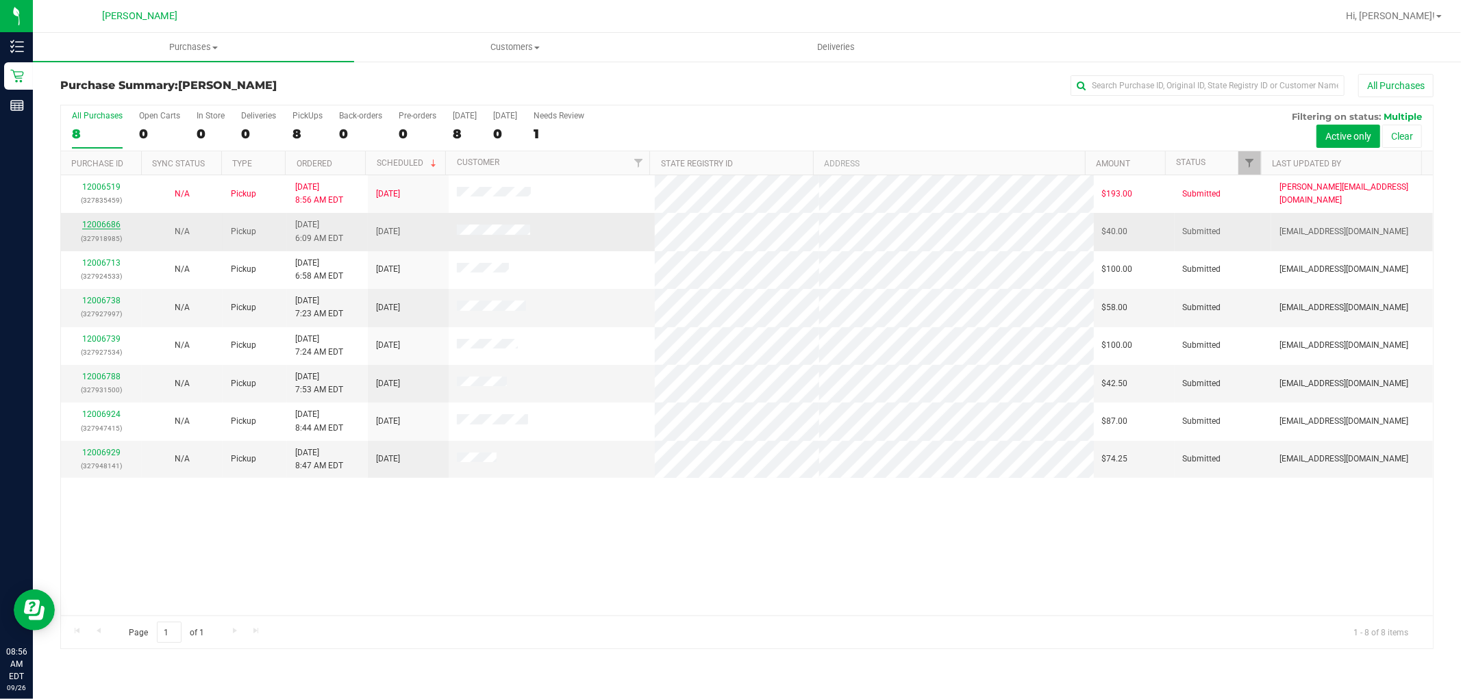
click at [97, 228] on link "12006686" at bounding box center [101, 225] width 38 height 10
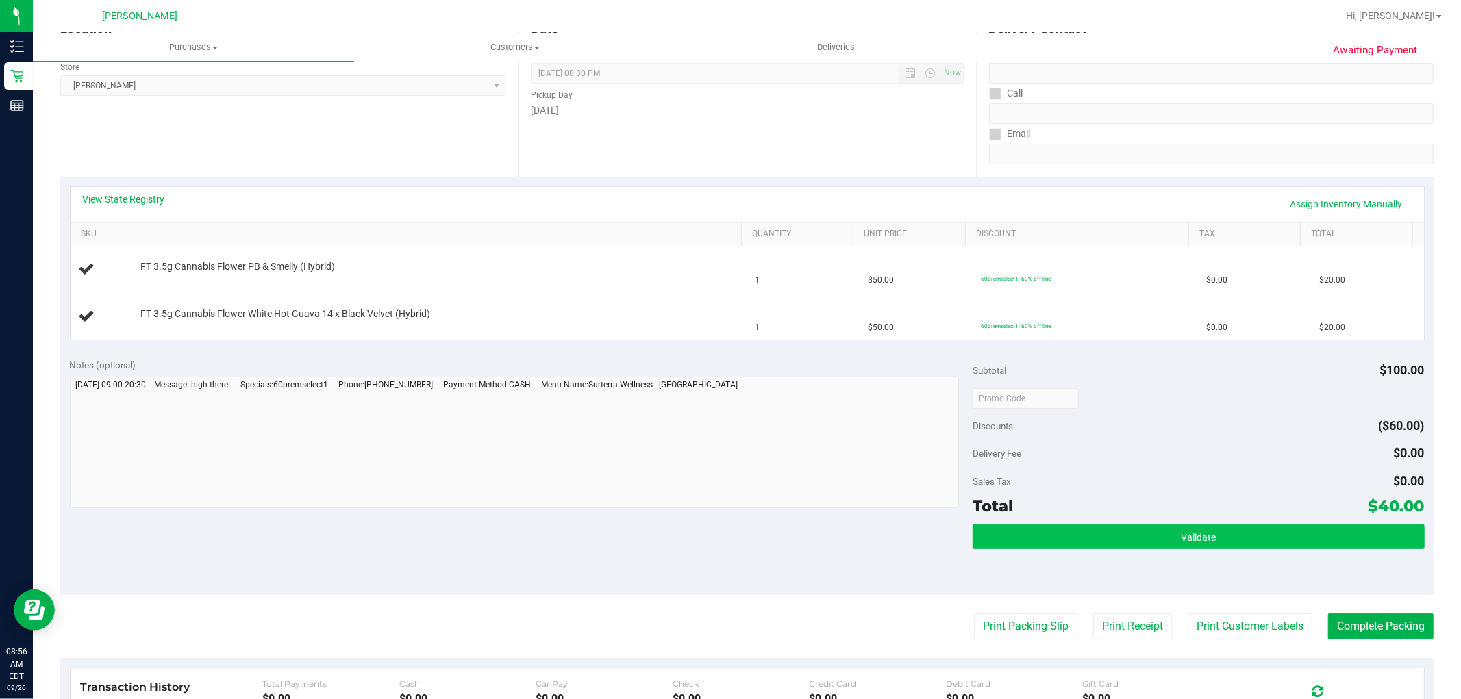
scroll to position [228, 0]
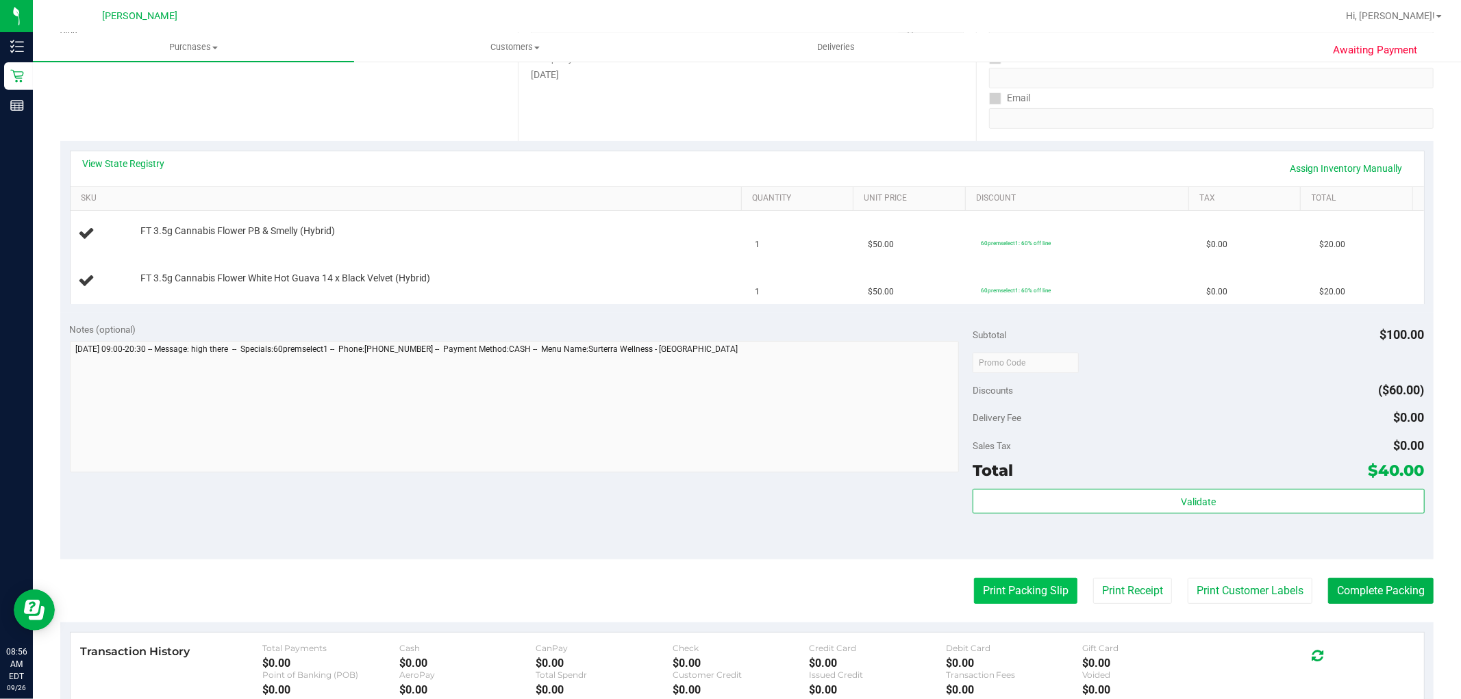
click at [1019, 582] on button "Print Packing Slip" at bounding box center [1025, 591] width 103 height 26
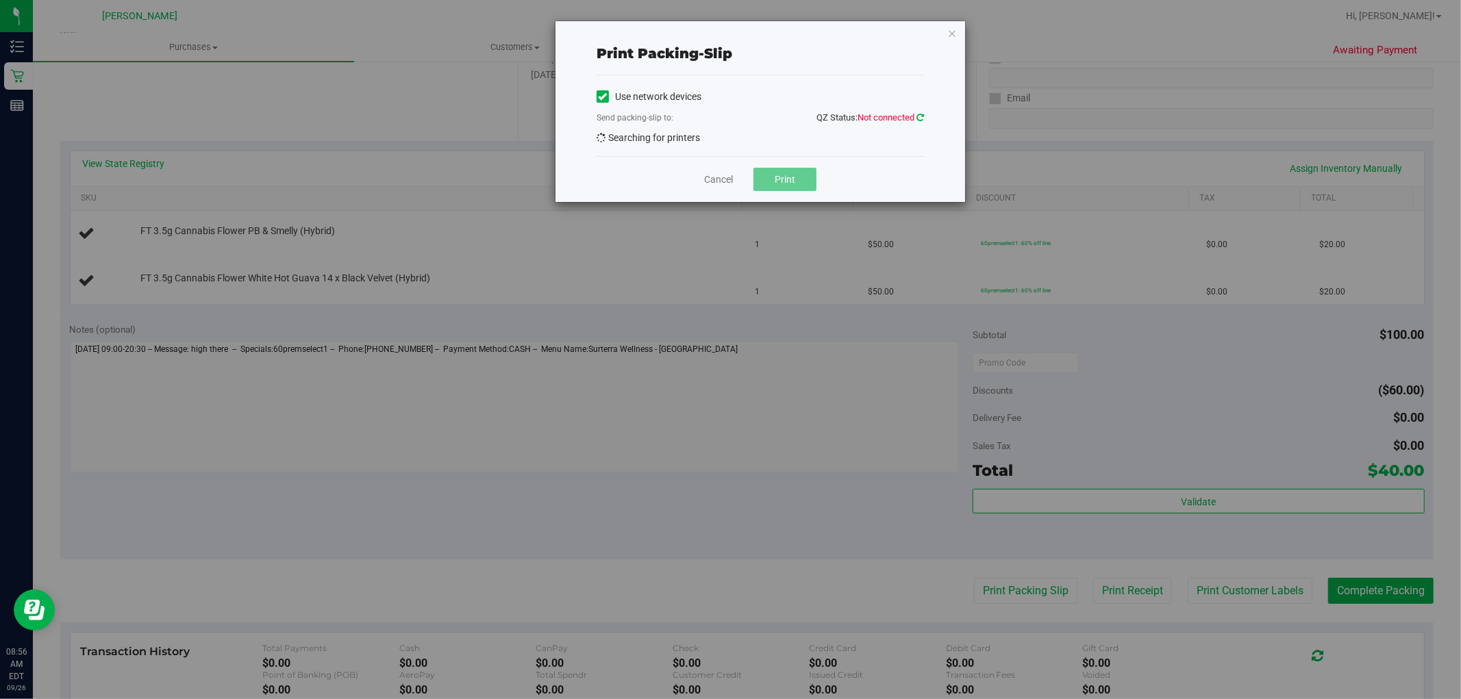
click at [918, 117] on icon at bounding box center [920, 117] width 8 height 9
click at [919, 118] on icon at bounding box center [920, 117] width 8 height 9
click at [918, 118] on icon at bounding box center [920, 117] width 8 height 9
click at [921, 114] on icon at bounding box center [920, 117] width 8 height 9
click at [776, 147] on span "NSYNC" at bounding box center [751, 141] width 309 height 19
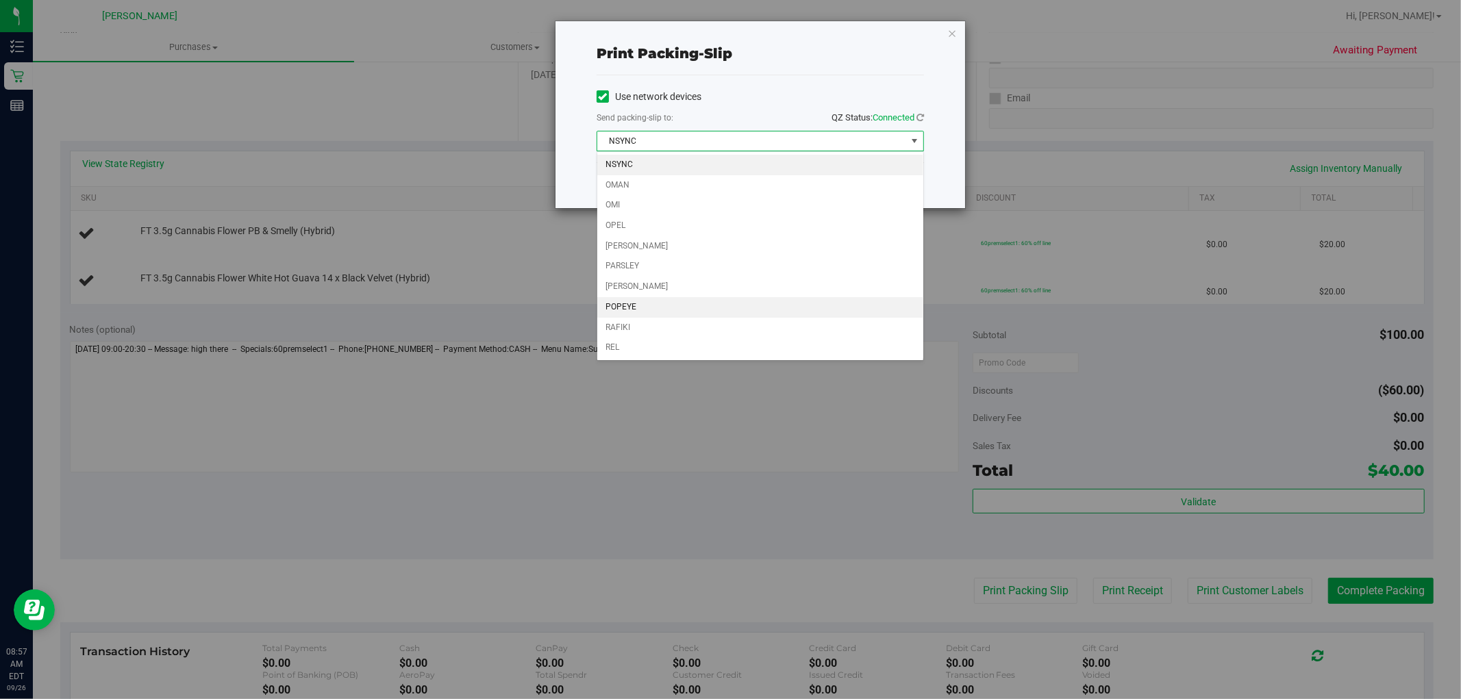
click at [666, 312] on li "POPEYE" at bounding box center [760, 307] width 326 height 21
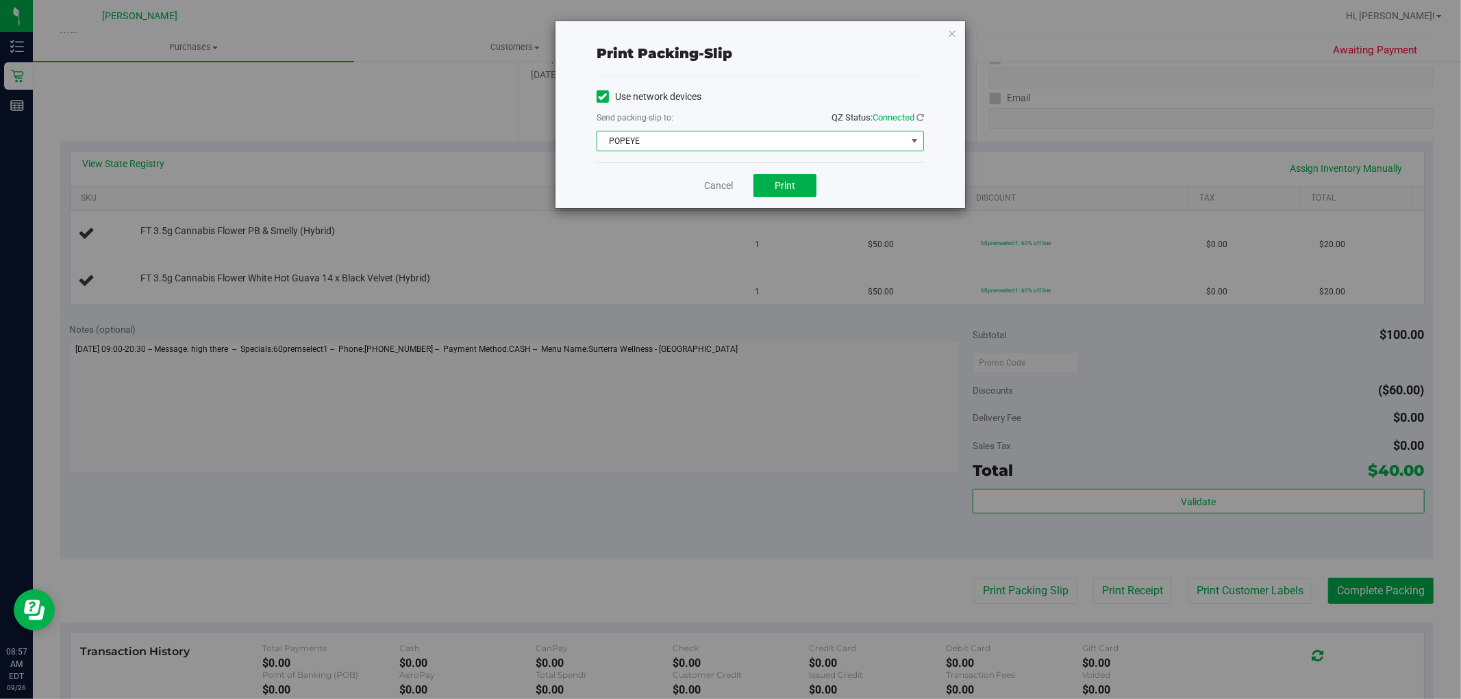
click at [697, 145] on span "POPEYE" at bounding box center [751, 141] width 309 height 19
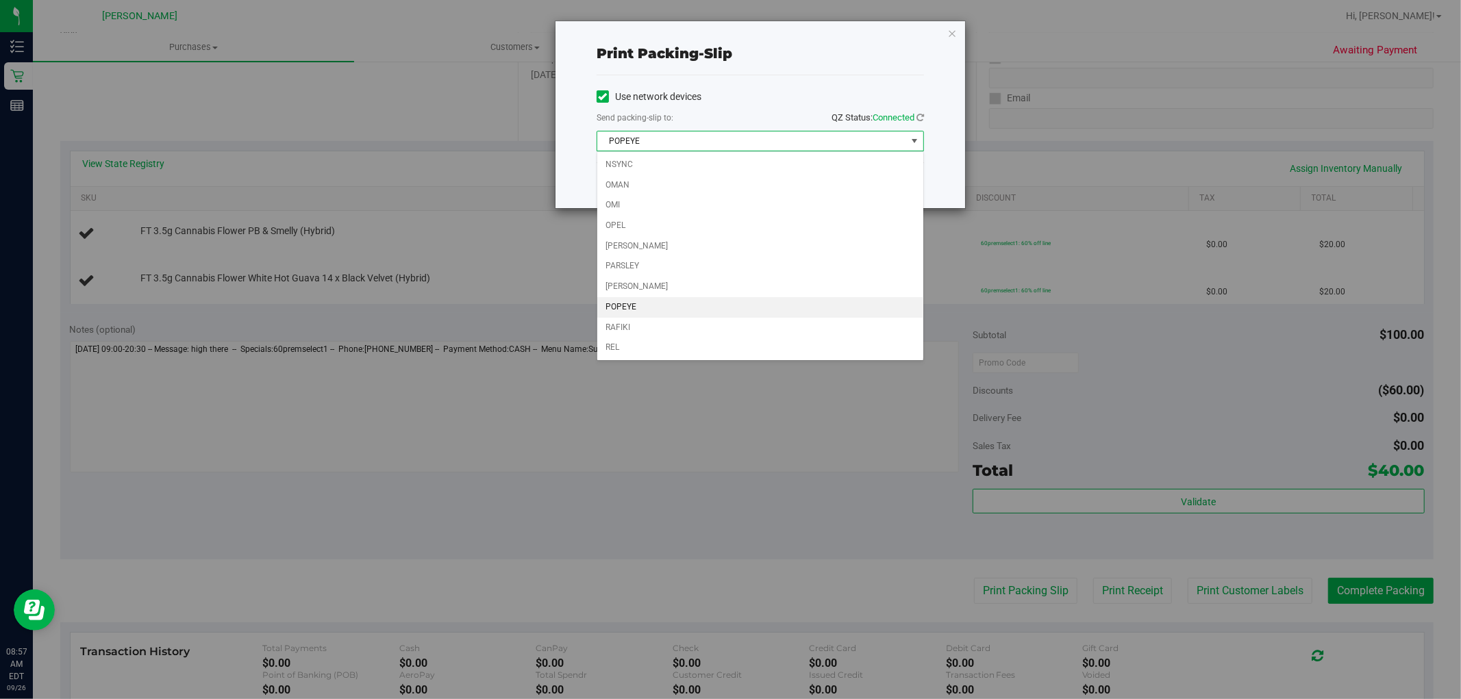
click at [668, 299] on li "POPEYE" at bounding box center [760, 307] width 326 height 21
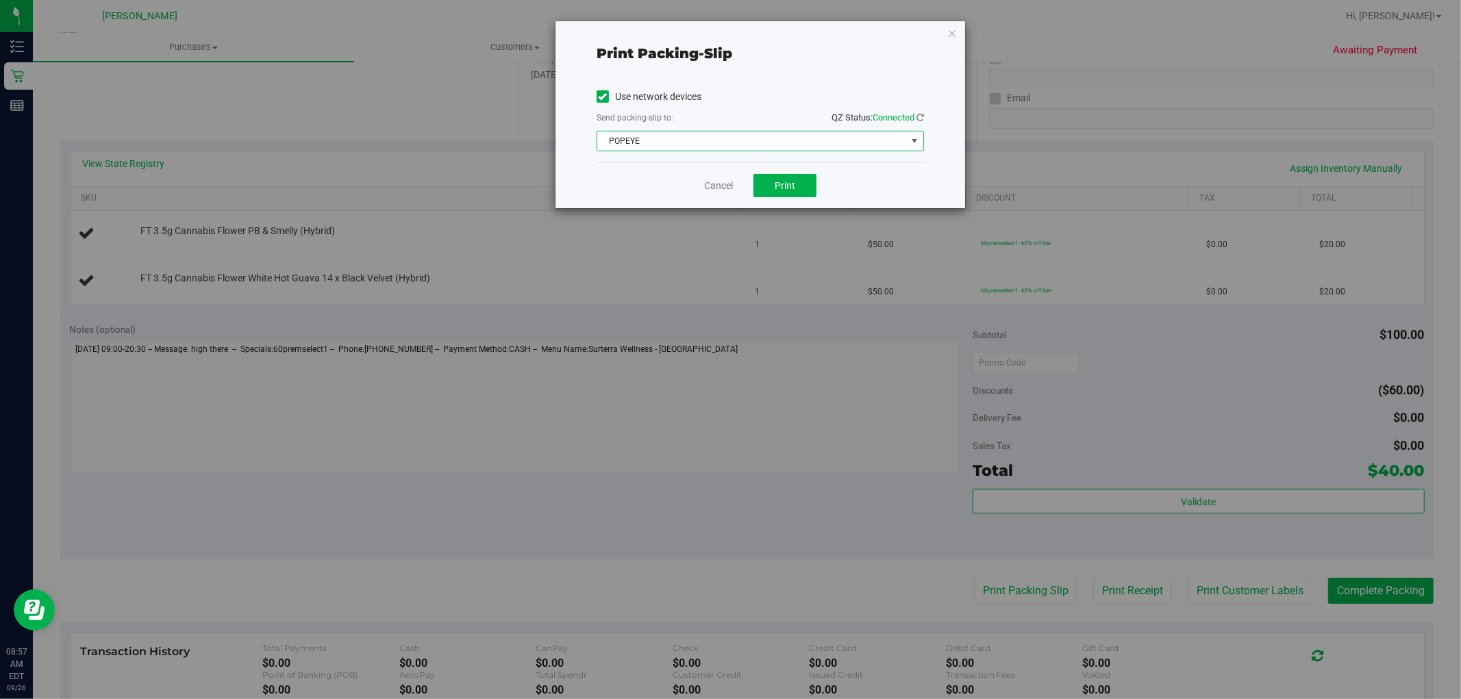
click at [664, 140] on span "POPEYE" at bounding box center [751, 141] width 309 height 19
click at [653, 142] on span "POPEYE" at bounding box center [751, 141] width 309 height 19
click at [921, 136] on span "select" at bounding box center [914, 141] width 17 height 19
click at [916, 140] on span "select" at bounding box center [914, 141] width 11 height 11
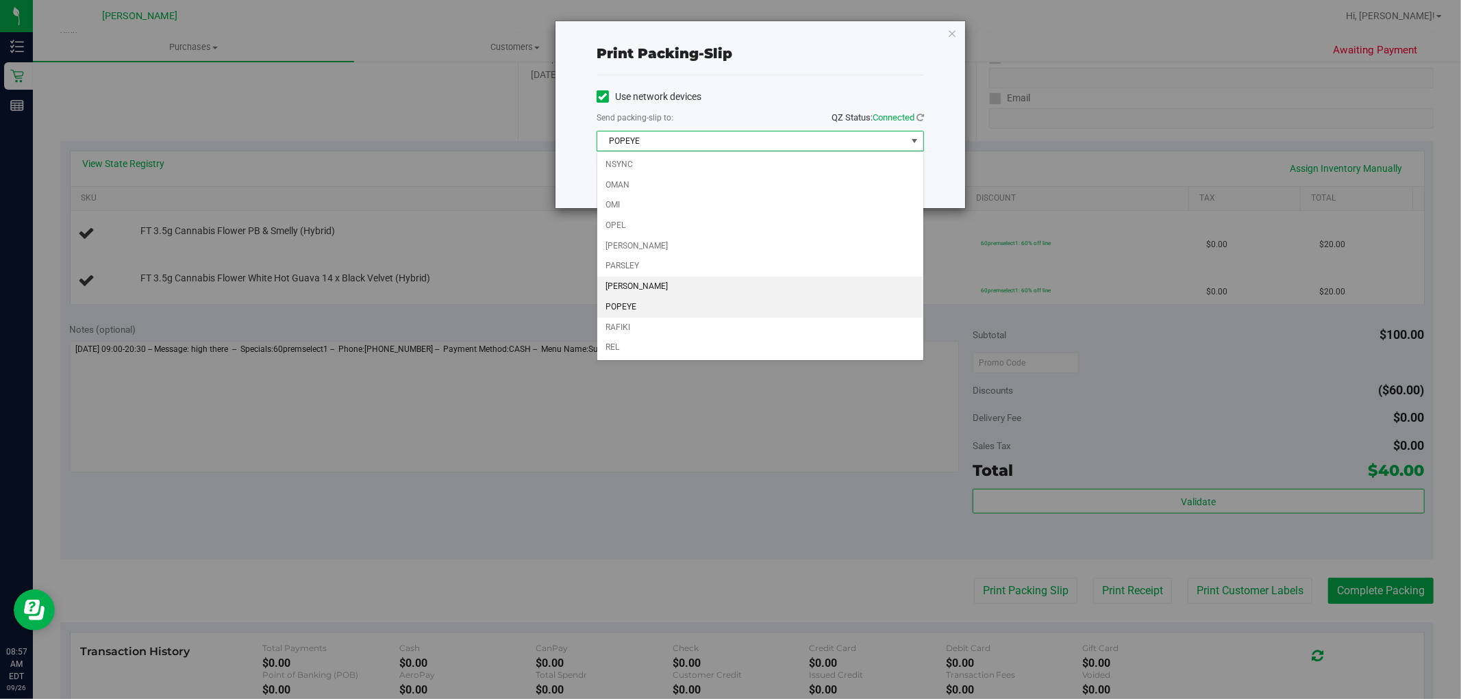
click at [745, 285] on li "PETE" at bounding box center [760, 287] width 326 height 21
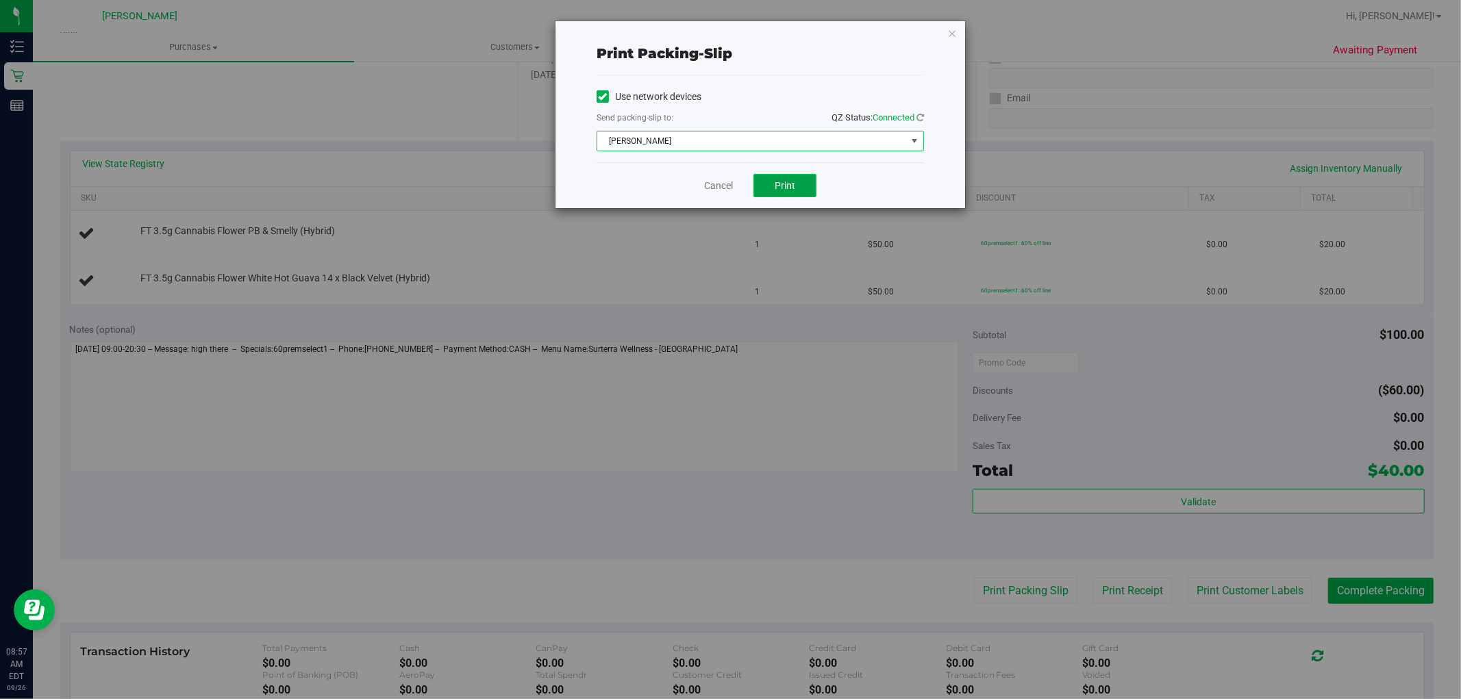
click at [773, 187] on button "Print" at bounding box center [784, 185] width 63 height 23
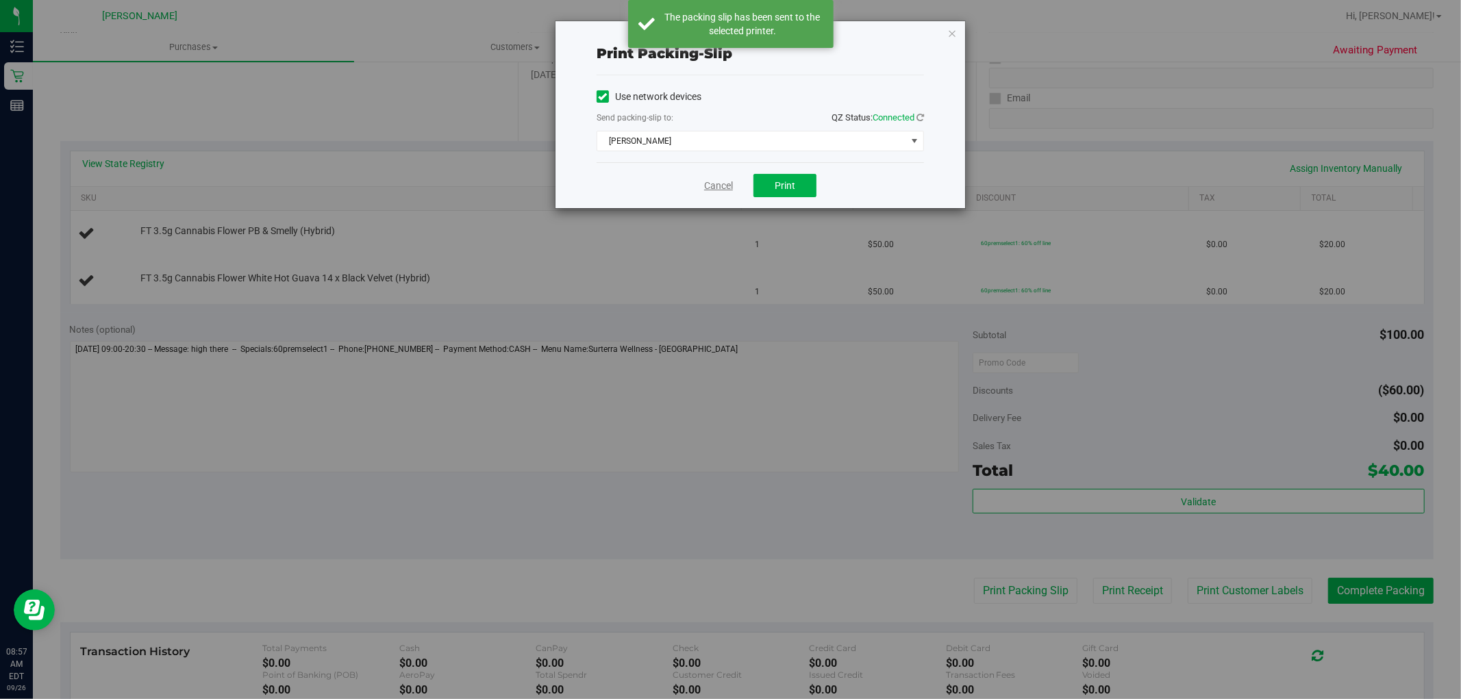
click at [727, 185] on link "Cancel" at bounding box center [718, 186] width 29 height 14
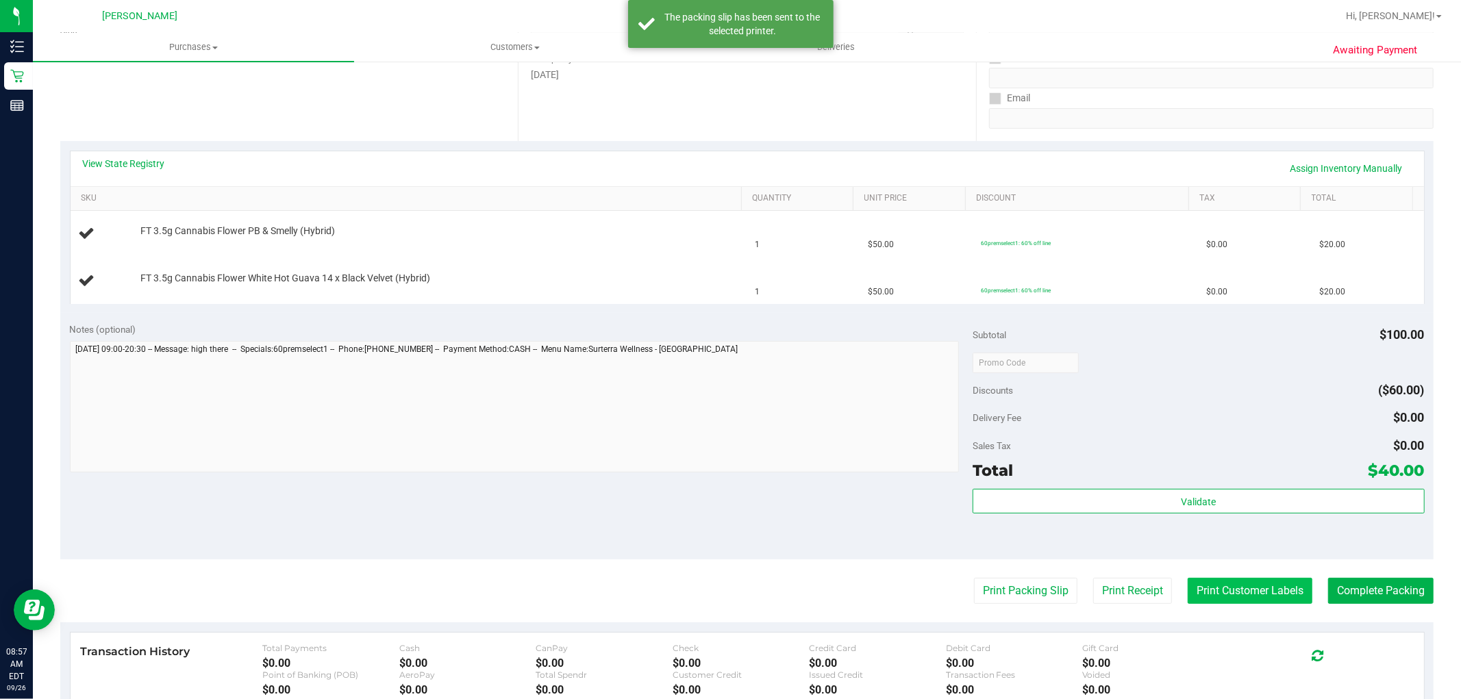
click at [1226, 592] on button "Print Customer Labels" at bounding box center [1250, 591] width 125 height 26
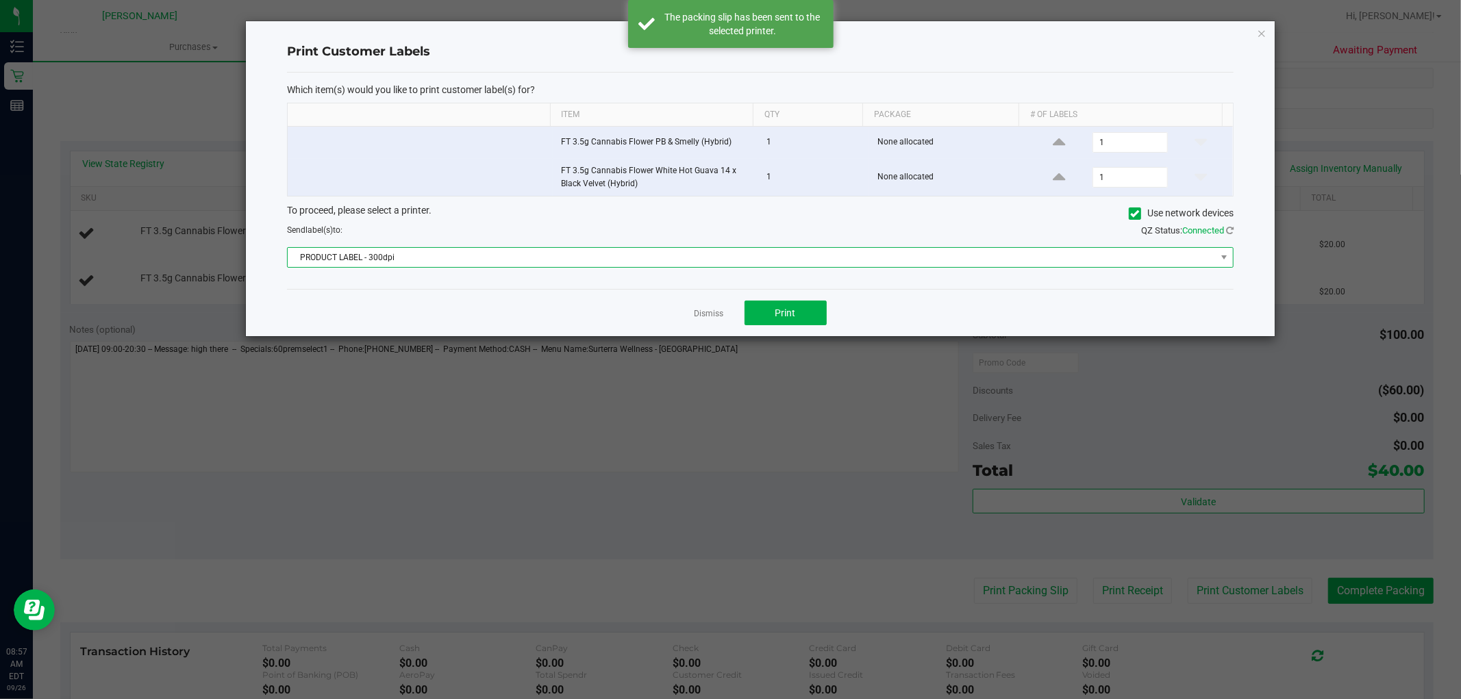
click at [797, 262] on span "PRODUCT LABEL - 300dpi" at bounding box center [752, 257] width 928 height 19
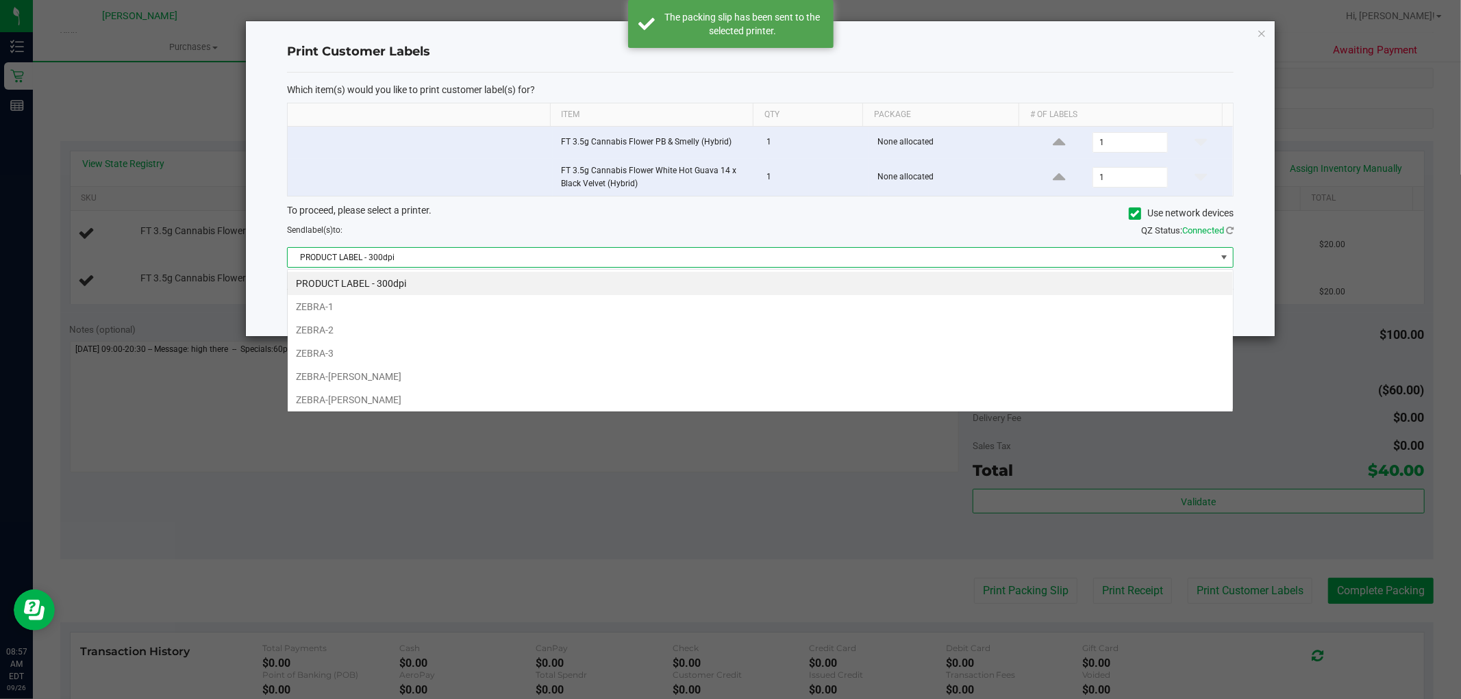
scroll to position [21, 947]
click at [827, 395] on li "ZEBRA-PETE" at bounding box center [760, 399] width 945 height 23
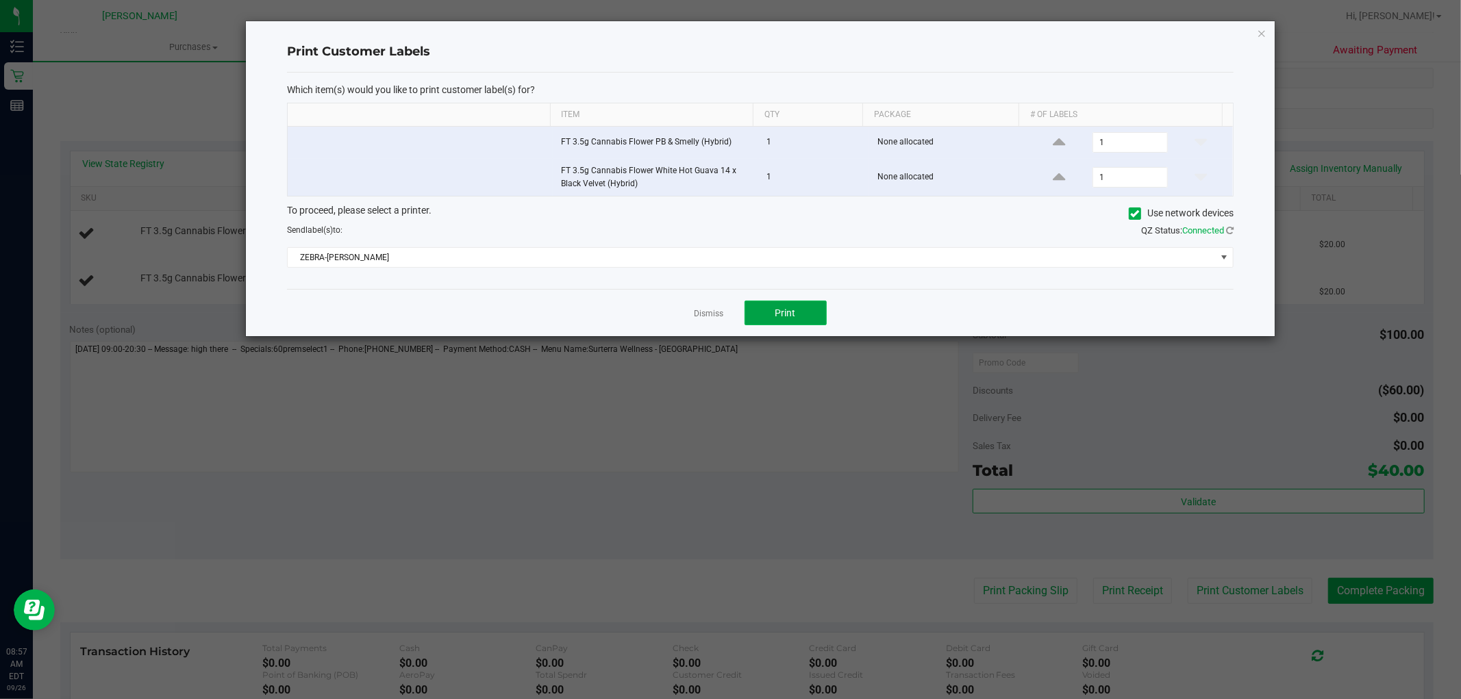
click at [789, 311] on span "Print" at bounding box center [785, 313] width 21 height 11
click at [706, 311] on link "Dismiss" at bounding box center [708, 314] width 29 height 12
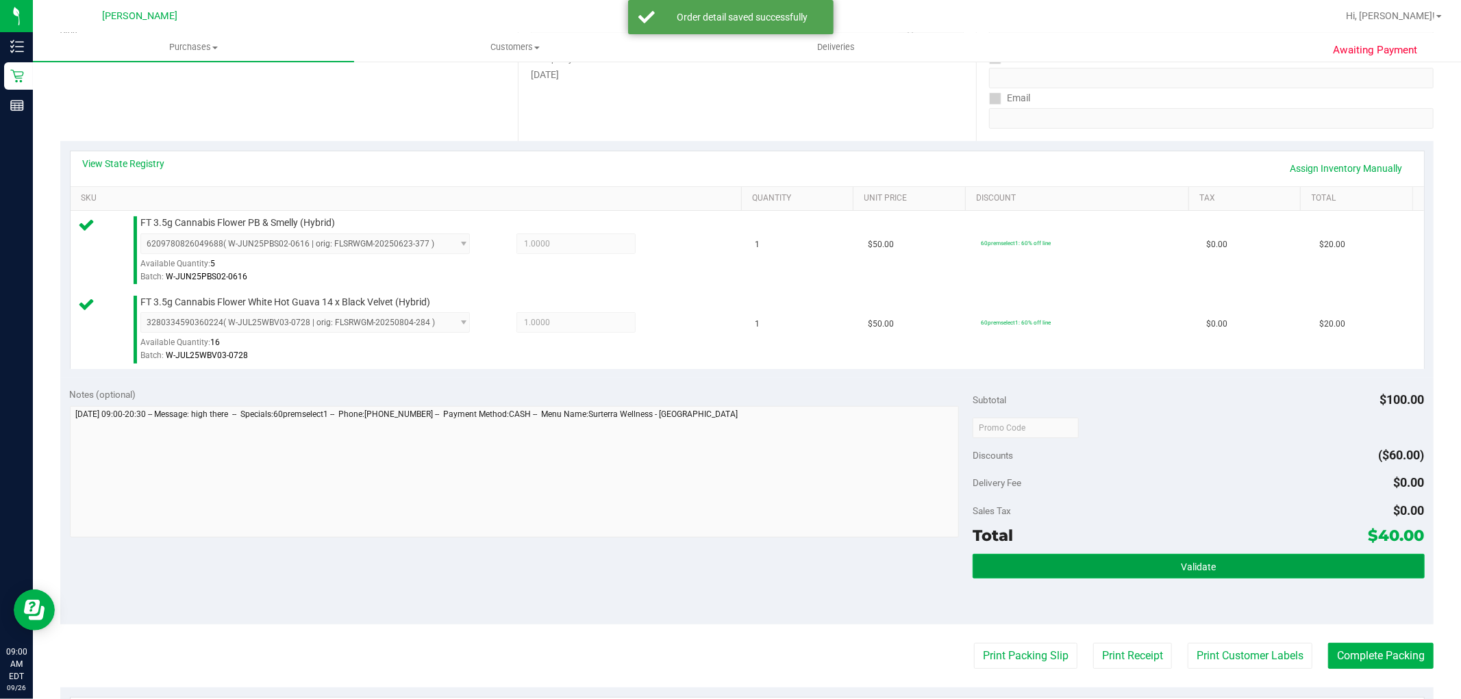
click at [1252, 571] on button "Validate" at bounding box center [1198, 566] width 451 height 25
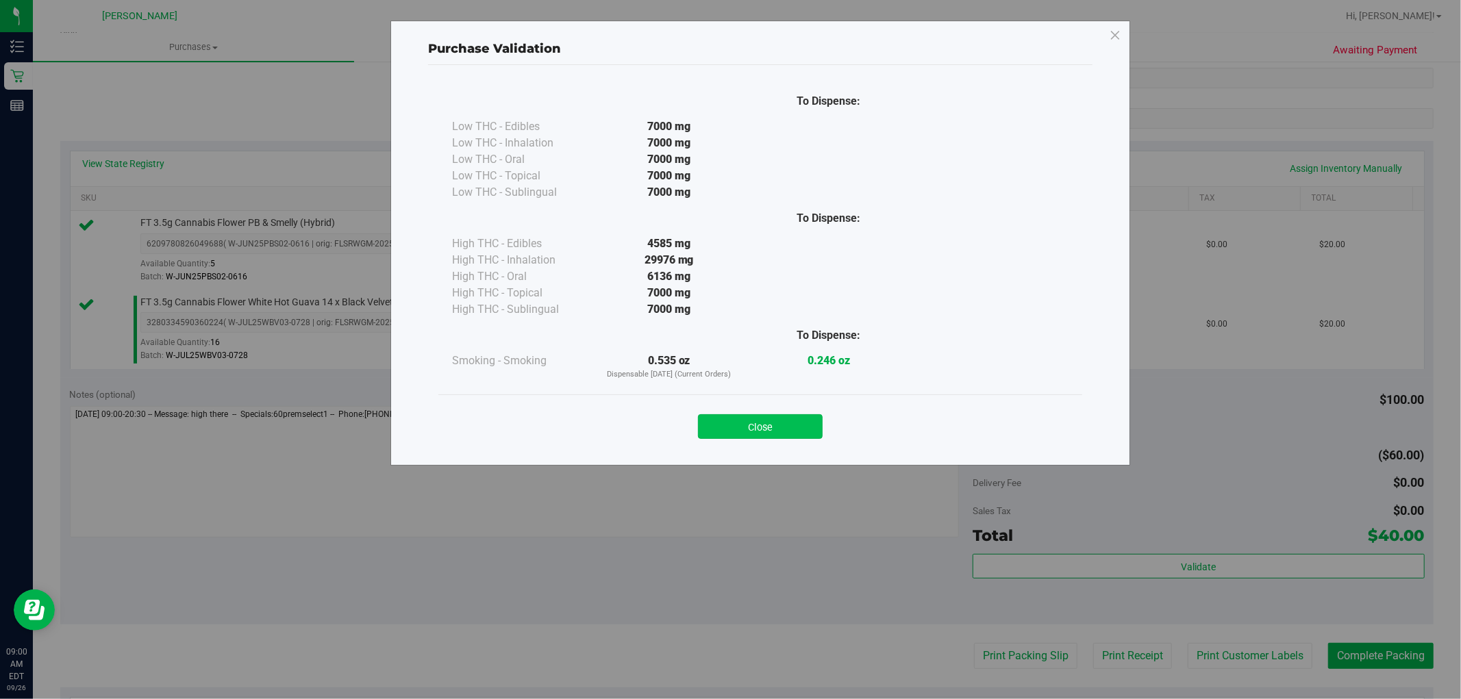
click at [764, 423] on button "Close" at bounding box center [760, 426] width 125 height 25
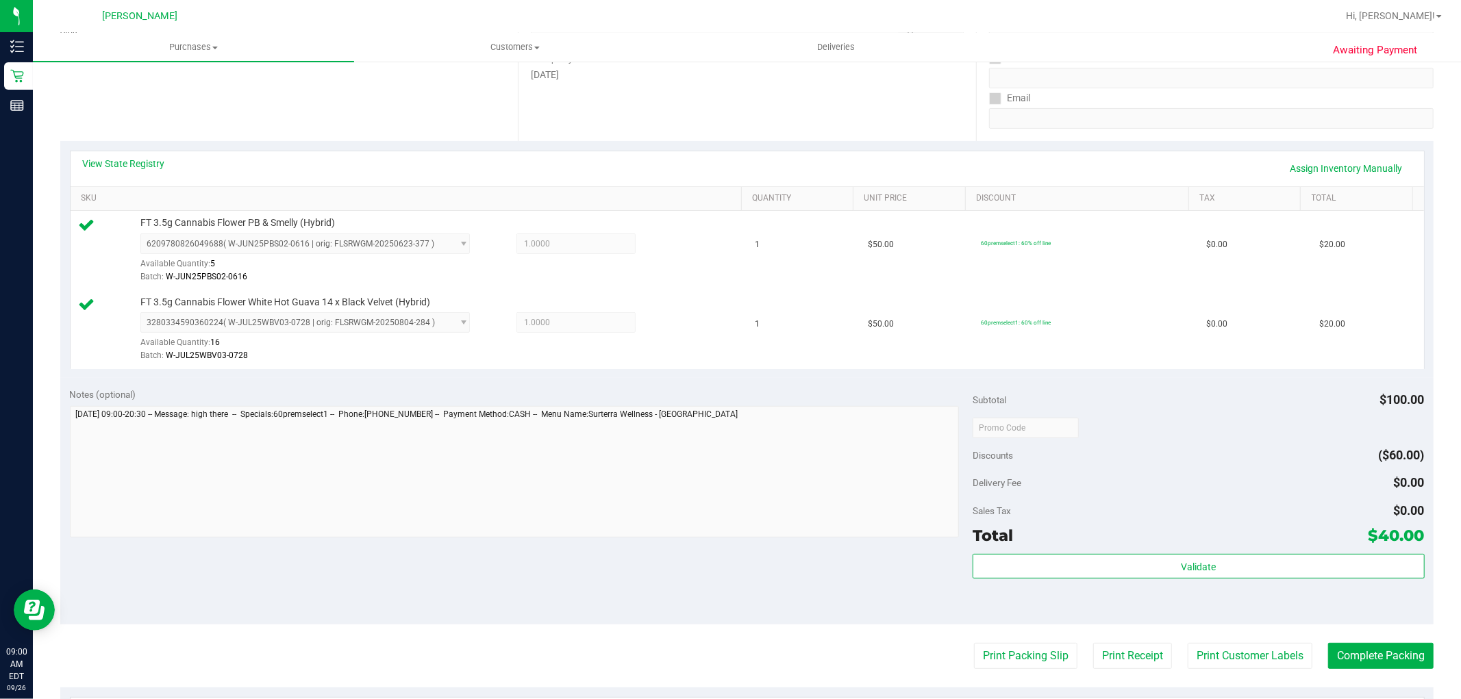
scroll to position [304, 0]
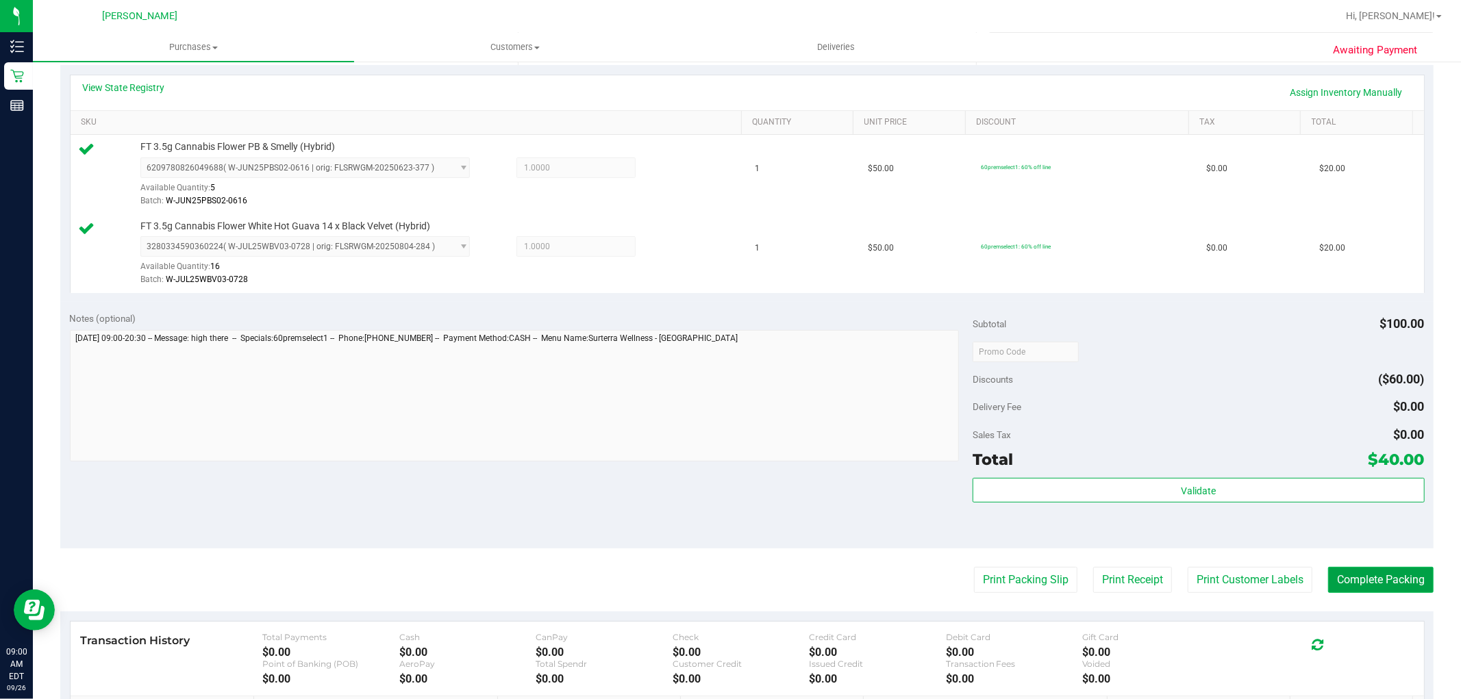
click at [1354, 578] on button "Complete Packing" at bounding box center [1380, 580] width 105 height 26
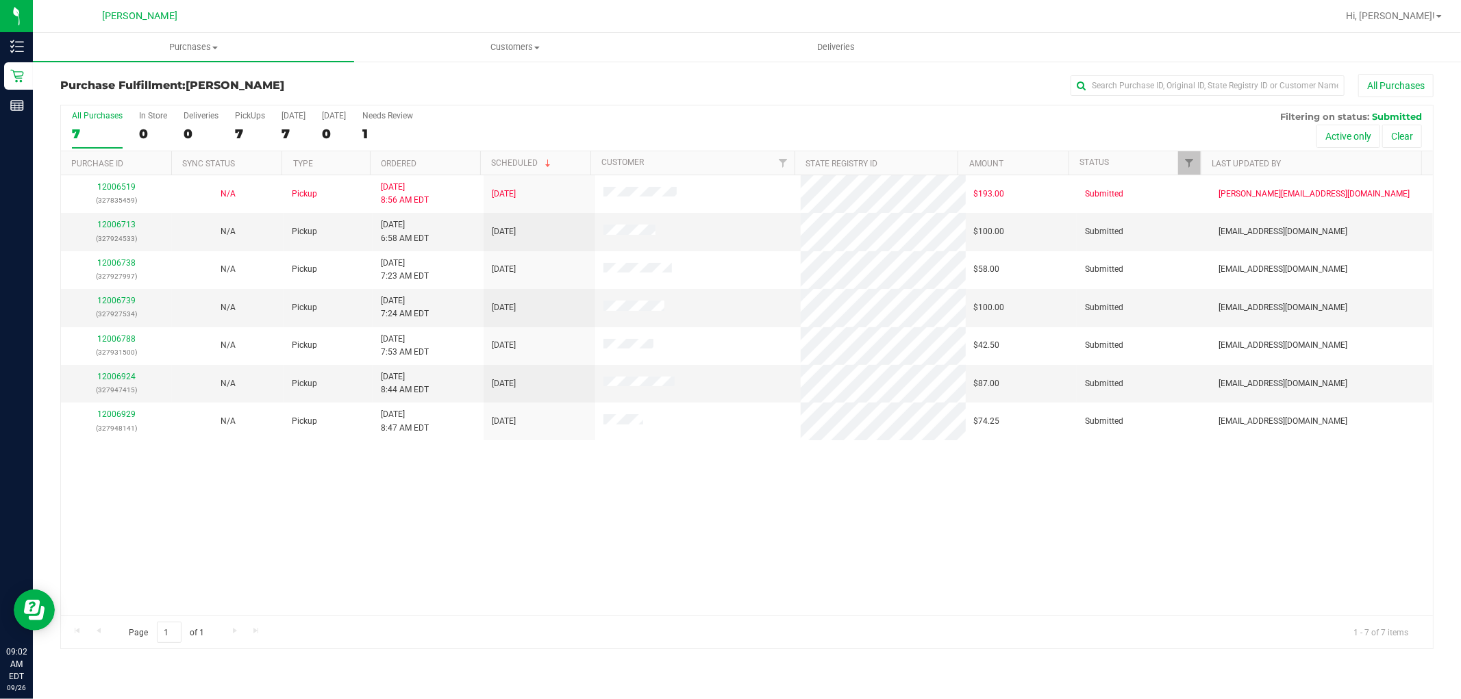
click at [779, 605] on div "12006519 (327835459) N/A Pickup 9/26/2025 8:56 AM EDT 9/26/2025 $193.00 Submitt…" at bounding box center [747, 395] width 1372 height 440
click at [119, 226] on link "12006713" at bounding box center [116, 225] width 38 height 10
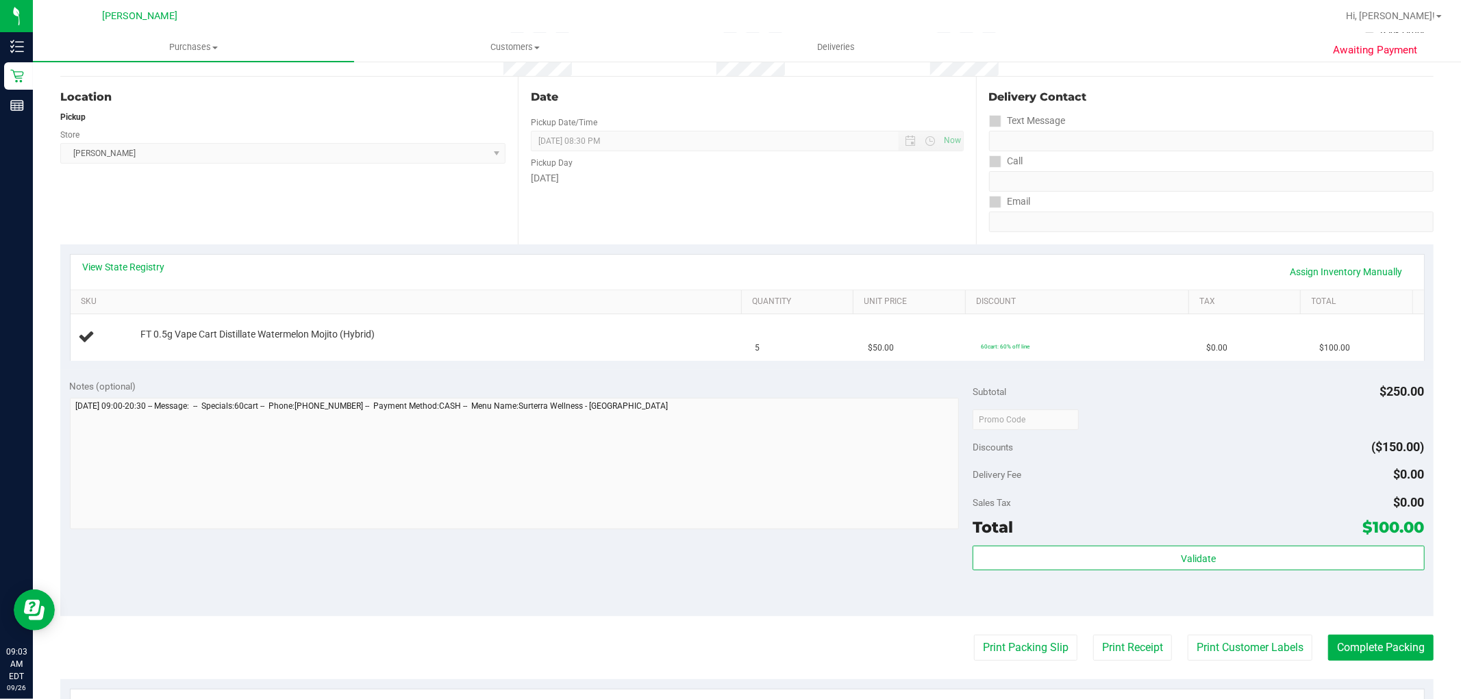
scroll to position [152, 0]
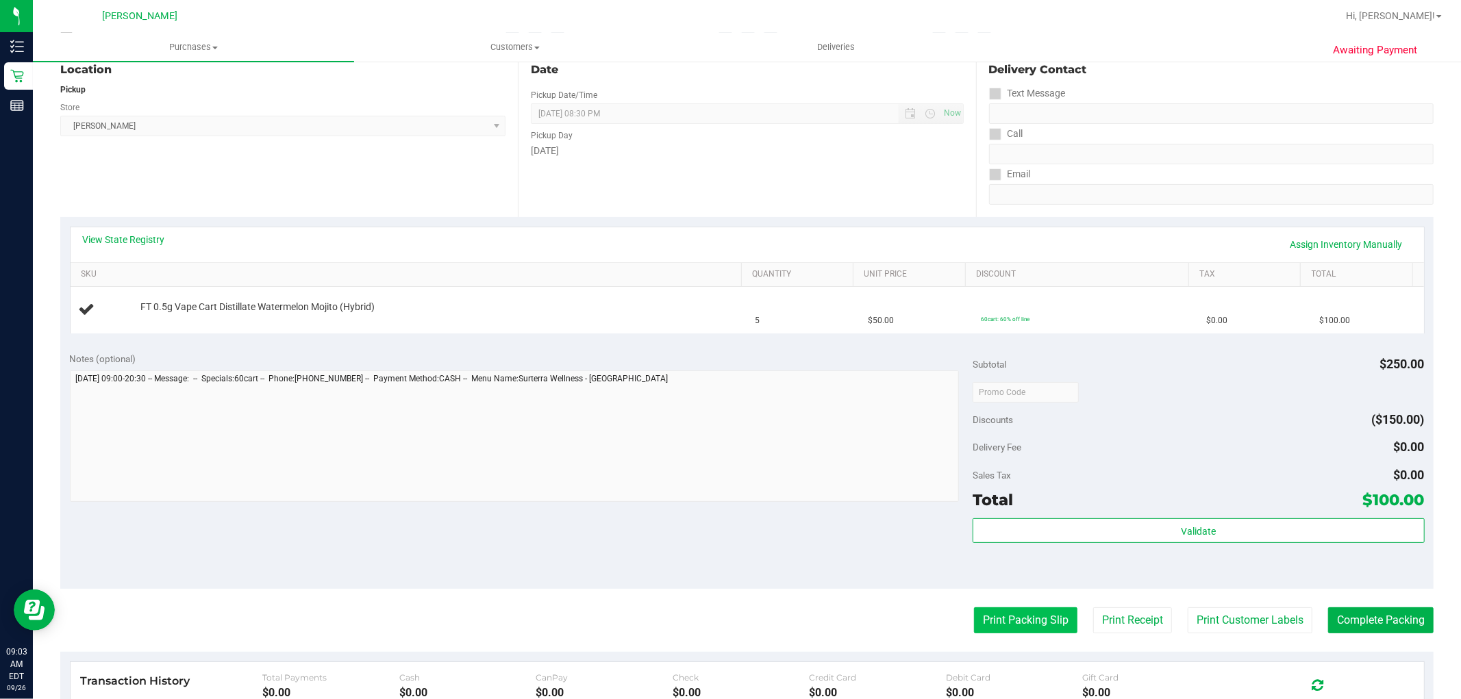
click at [1042, 618] on button "Print Packing Slip" at bounding box center [1025, 621] width 103 height 26
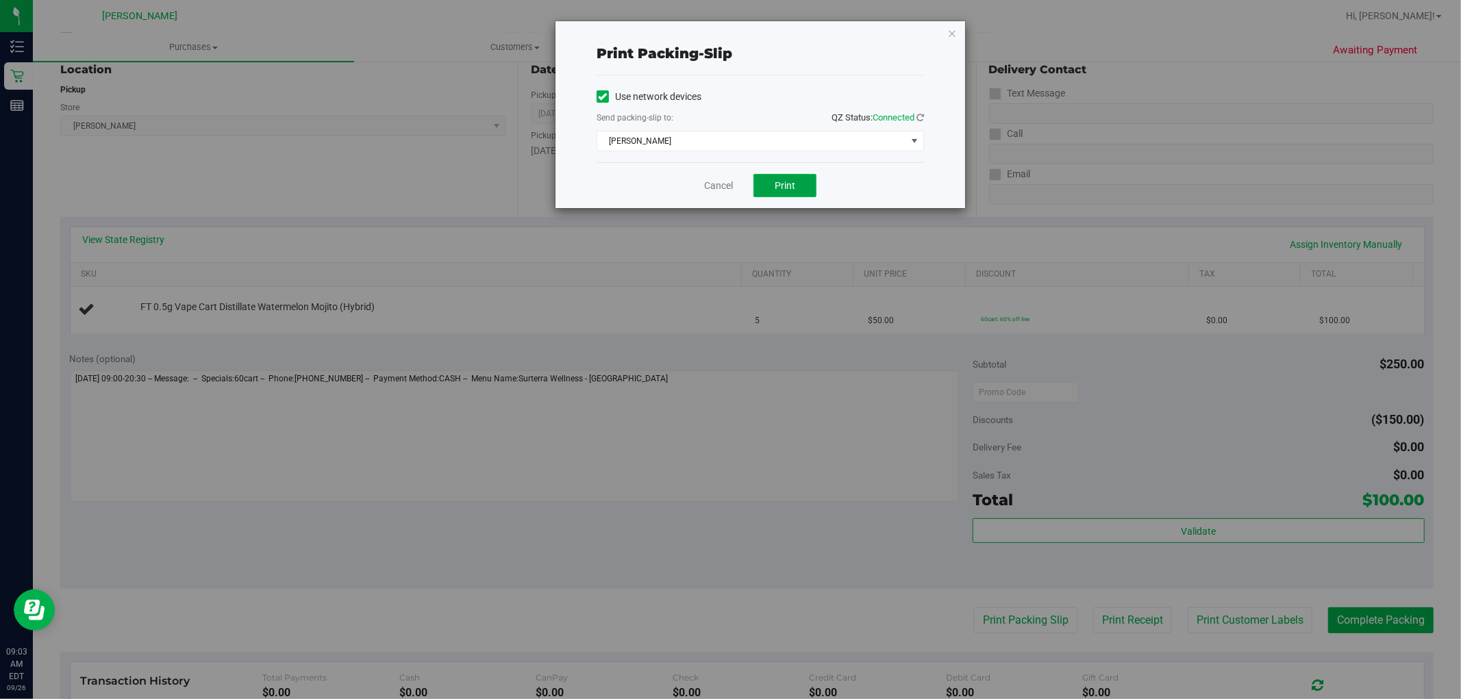
click at [790, 176] on button "Print" at bounding box center [784, 185] width 63 height 23
click at [721, 181] on link "Cancel" at bounding box center [718, 186] width 29 height 14
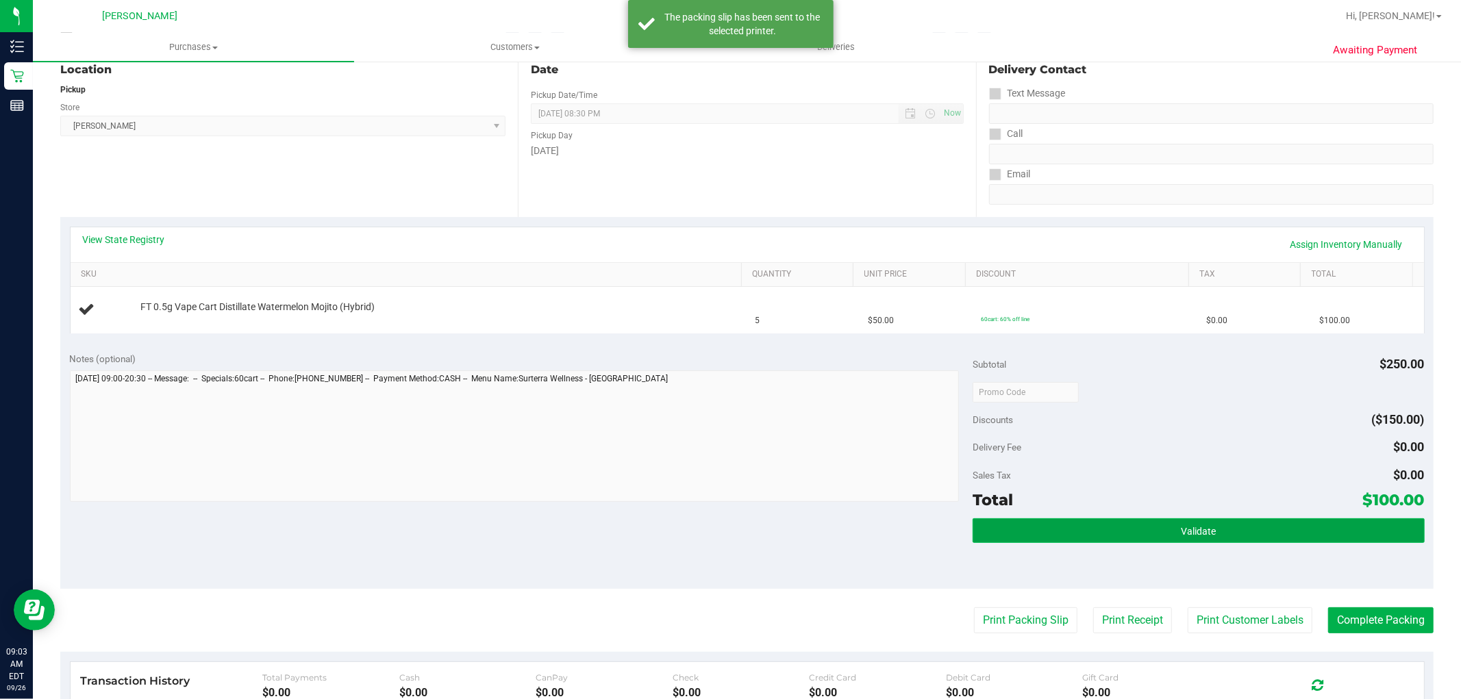
click at [1018, 533] on button "Validate" at bounding box center [1198, 530] width 451 height 25
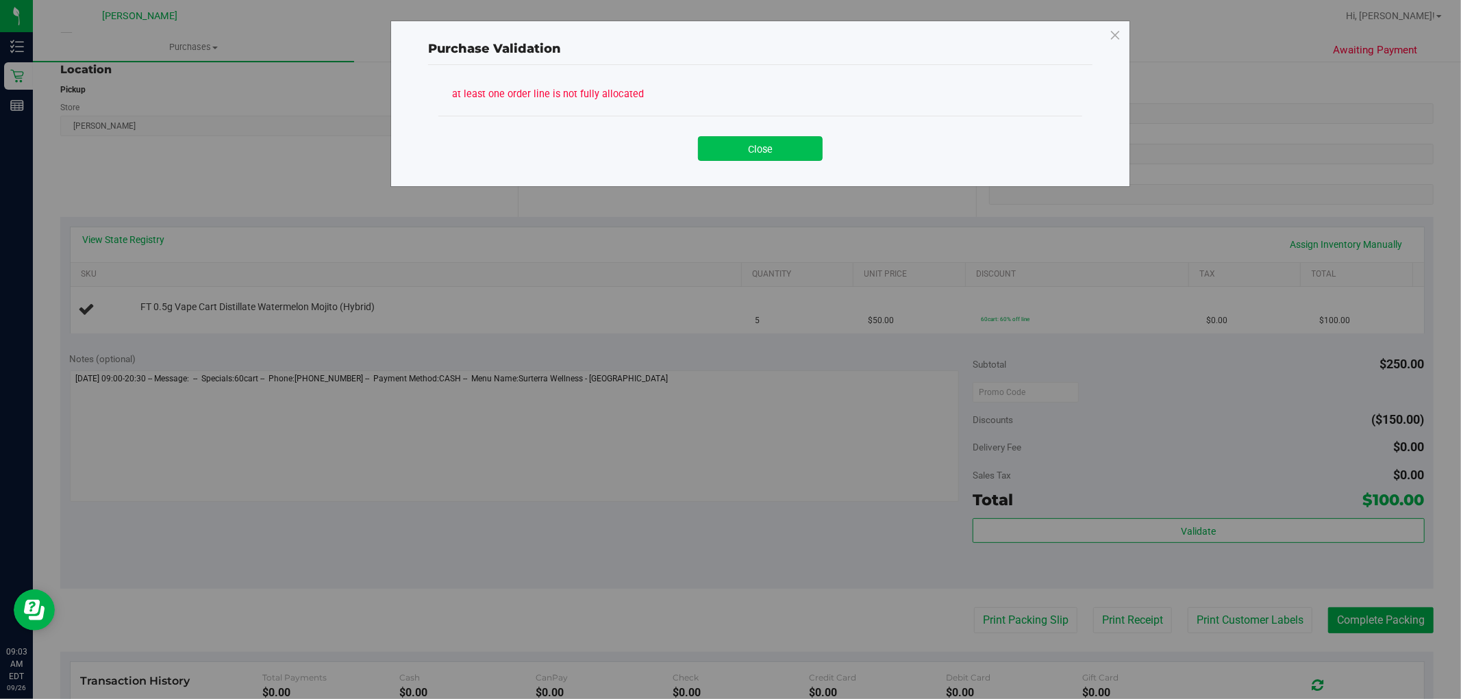
click at [736, 155] on button "Close" at bounding box center [760, 148] width 125 height 25
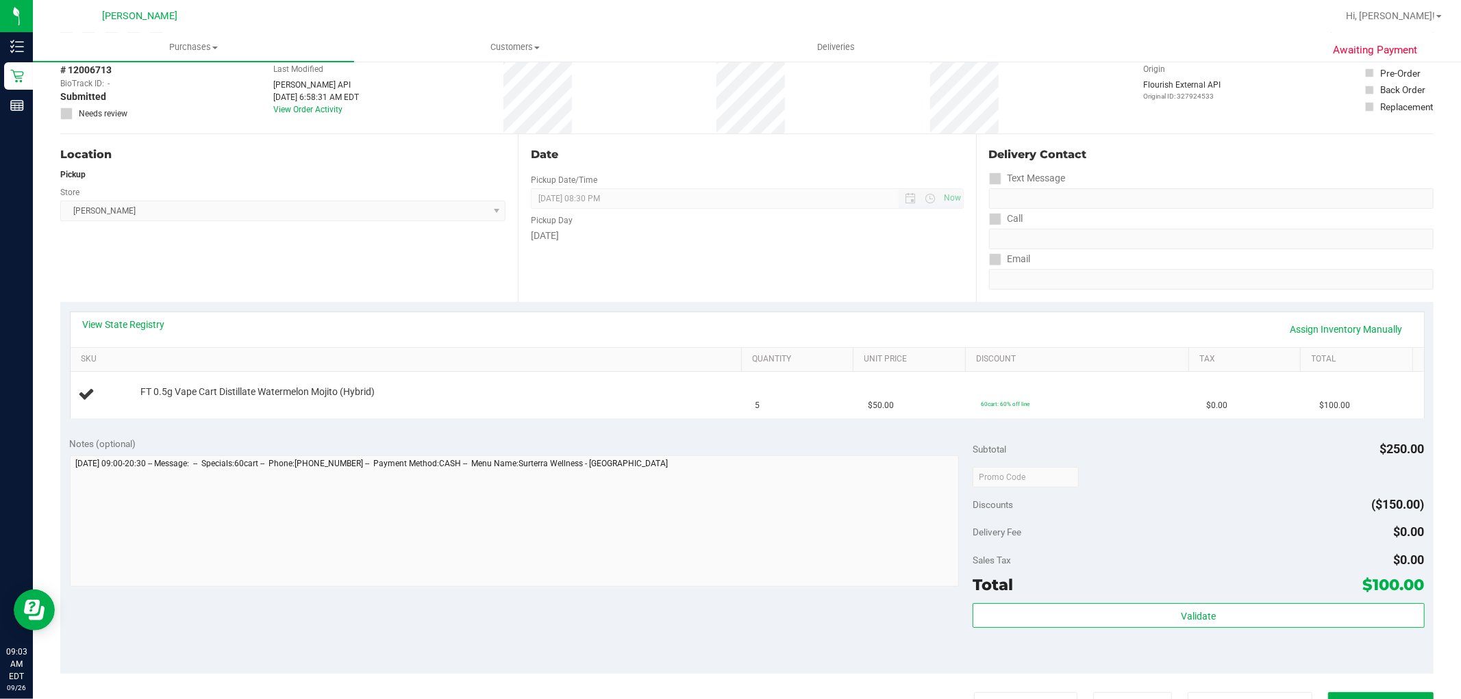
scroll to position [0, 0]
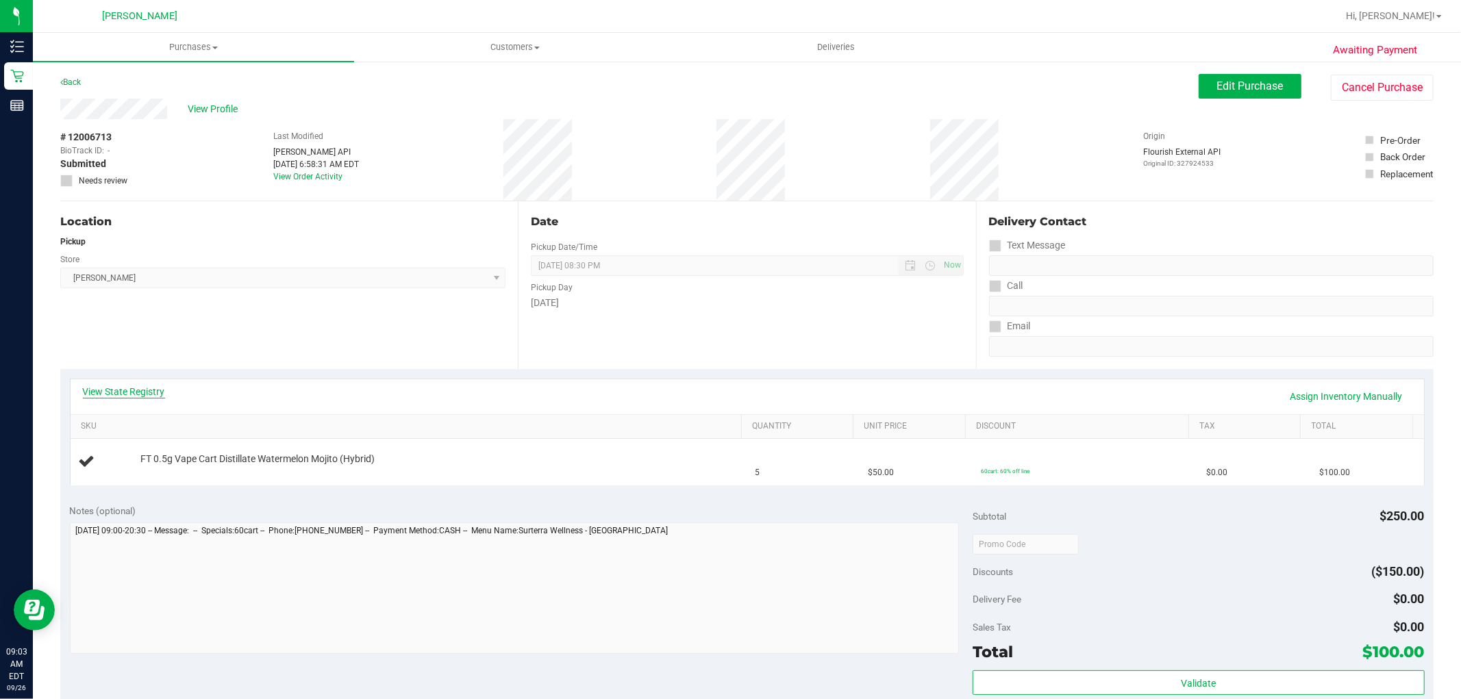
click at [128, 393] on link "View State Registry" at bounding box center [124, 392] width 82 height 14
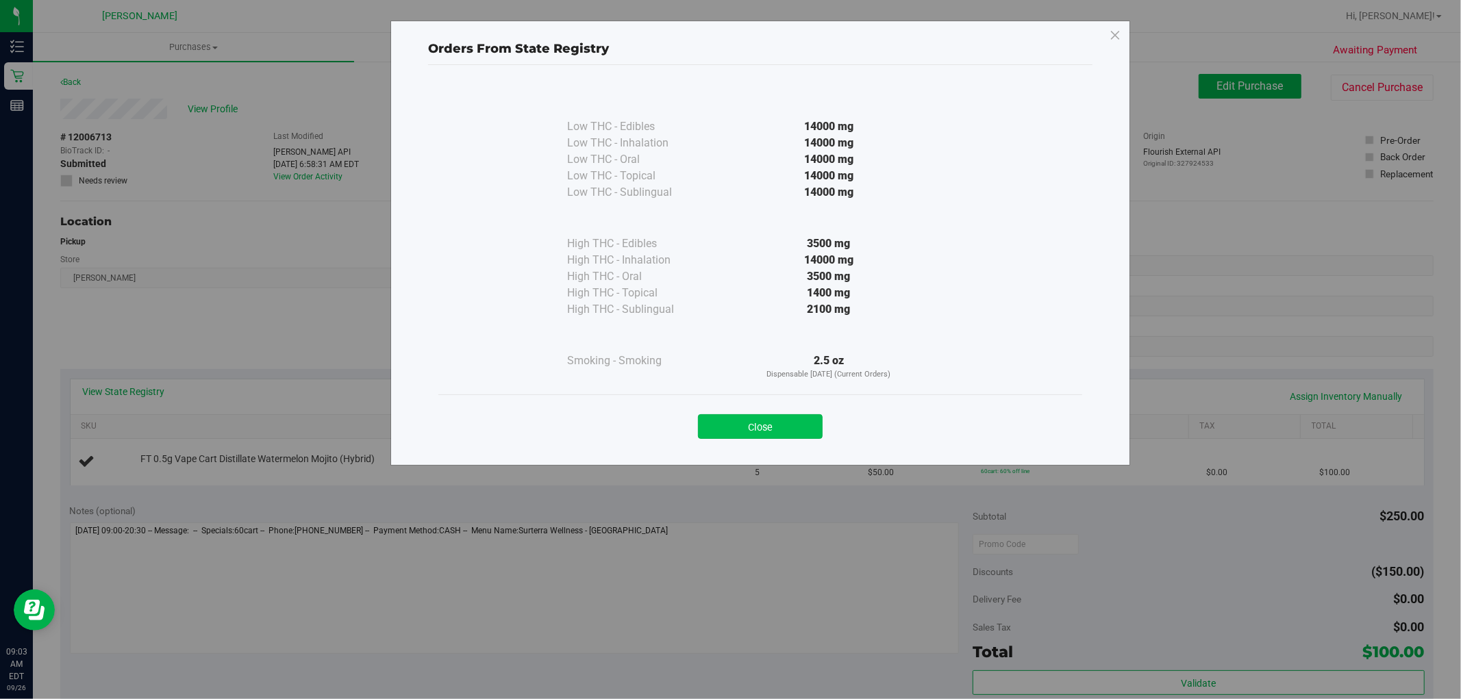
click at [788, 427] on button "Close" at bounding box center [760, 426] width 125 height 25
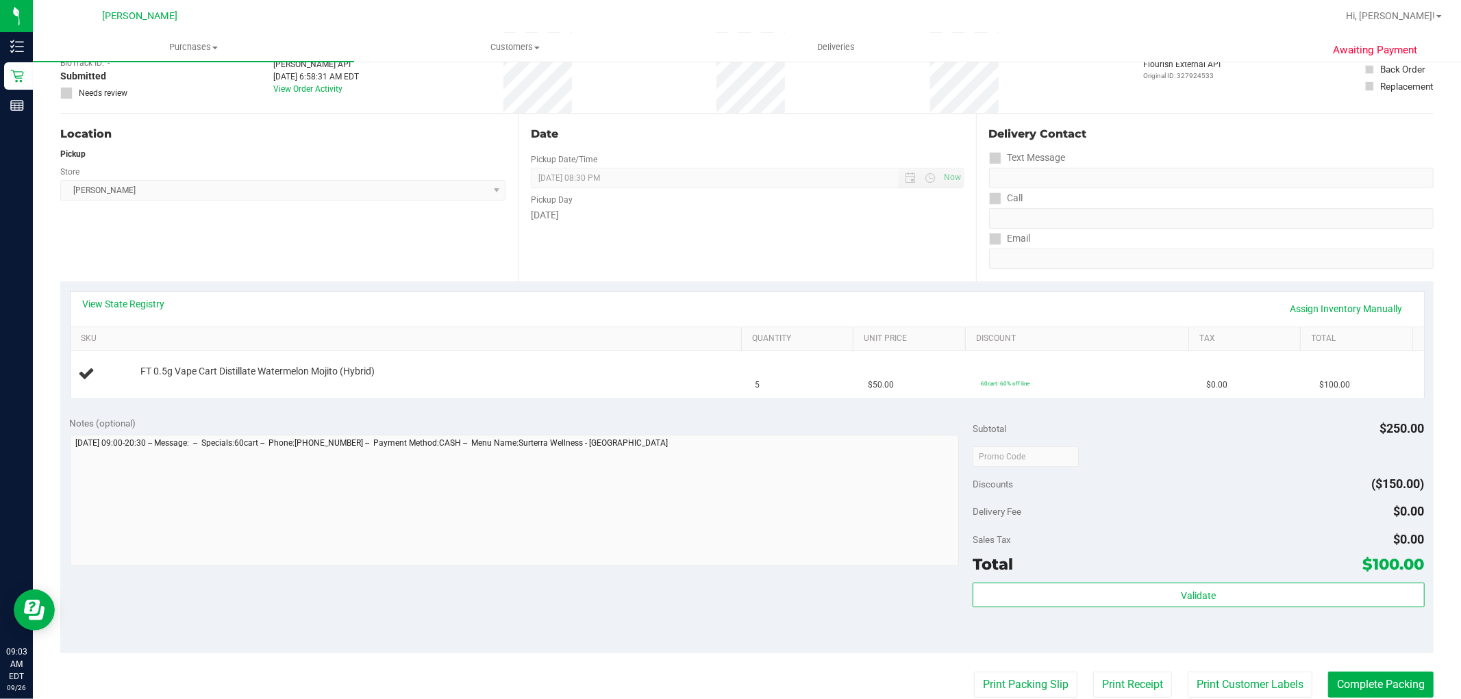
scroll to position [228, 0]
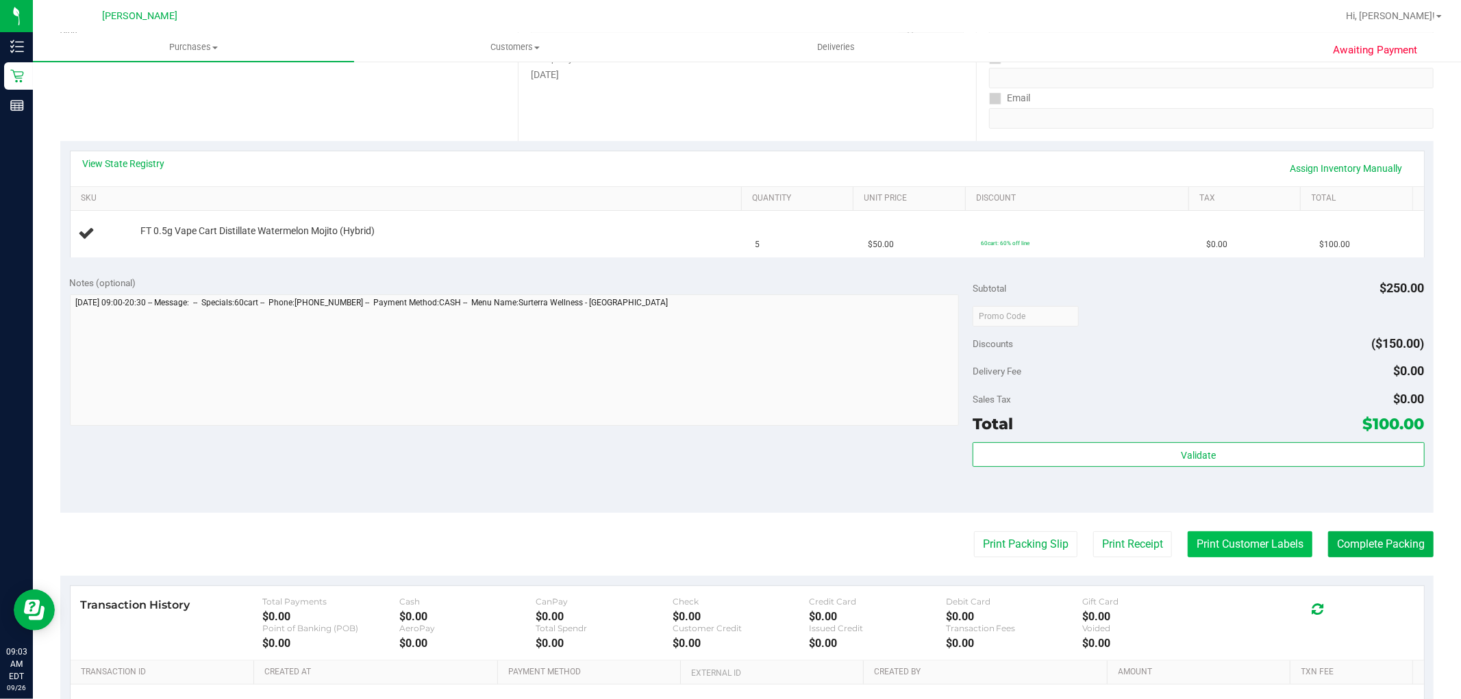
click at [1258, 541] on button "Print Customer Labels" at bounding box center [1250, 544] width 125 height 26
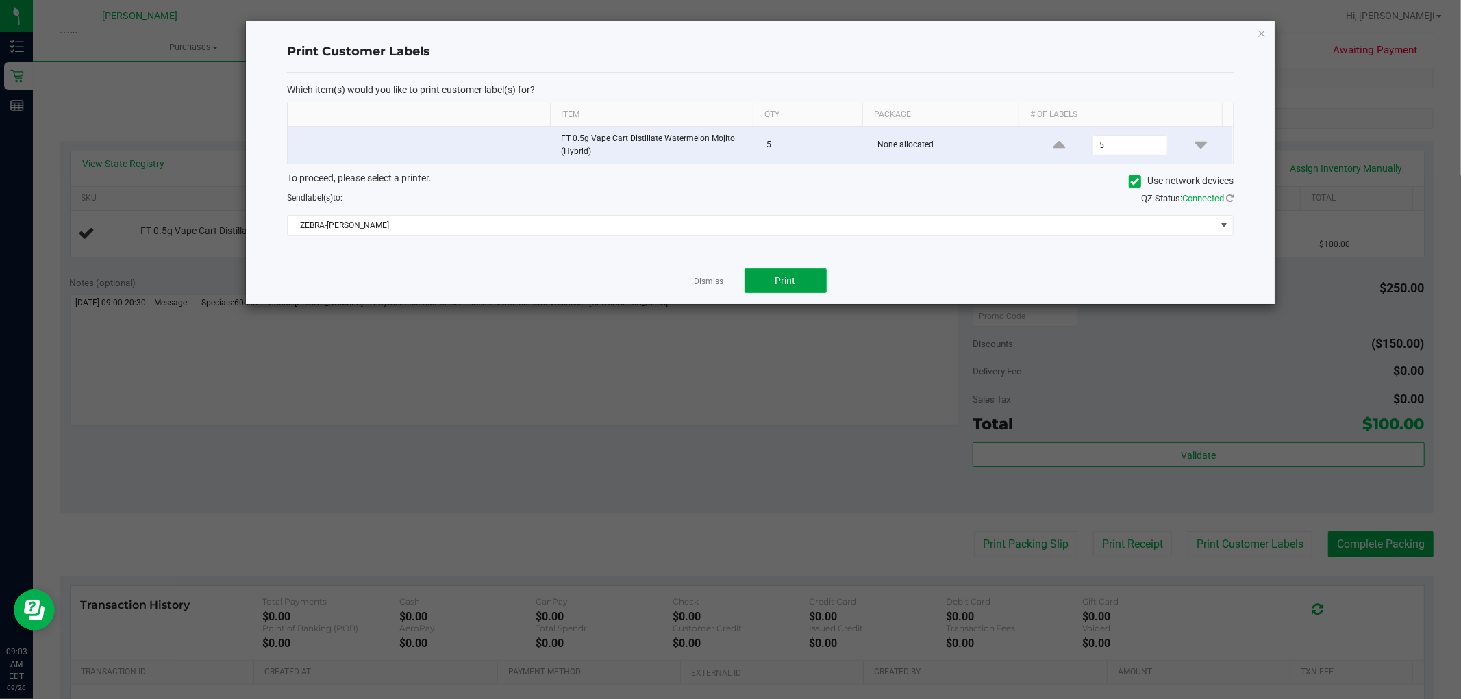
click at [792, 279] on span "Print" at bounding box center [785, 280] width 21 height 11
click at [718, 245] on div "Which item(s) would you like to print customer label(s) for? Item Qty Package #…" at bounding box center [760, 165] width 947 height 185
click at [717, 284] on link "Dismiss" at bounding box center [708, 282] width 29 height 12
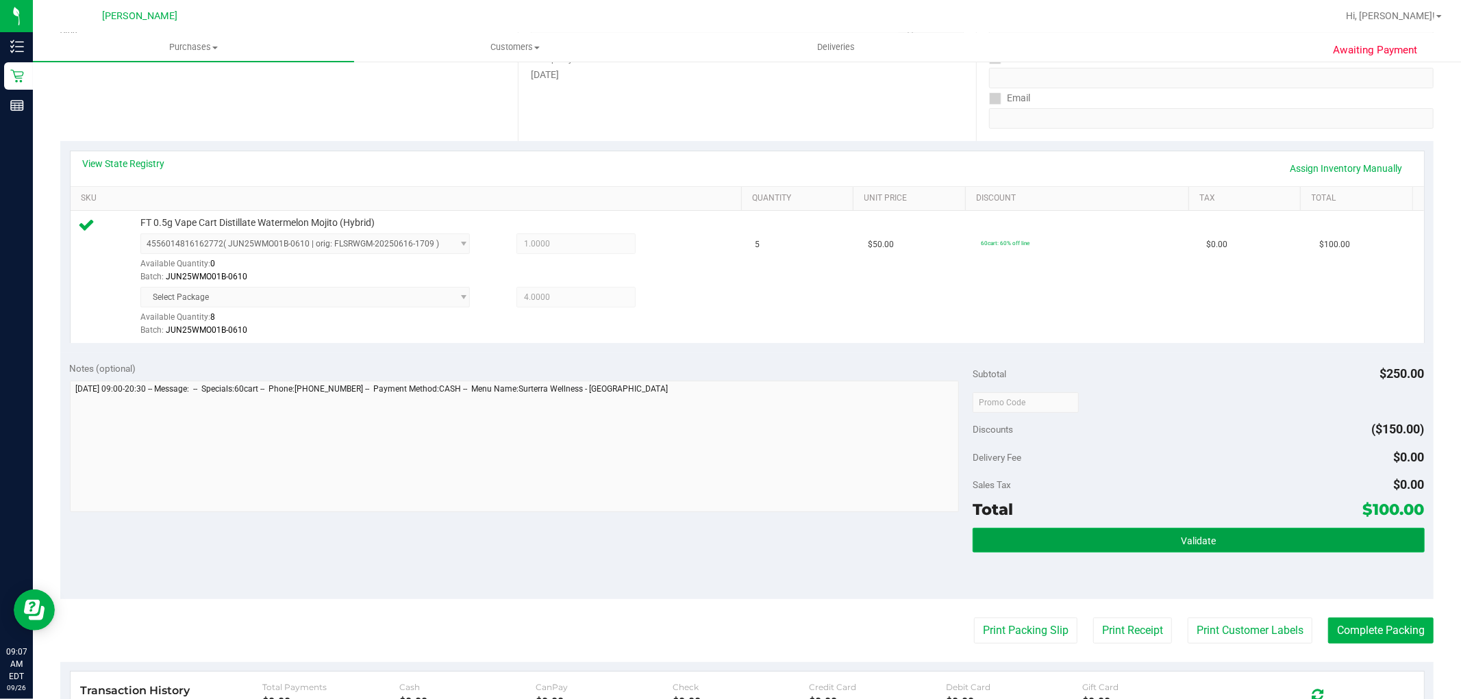
click at [1220, 543] on button "Validate" at bounding box center [1198, 540] width 451 height 25
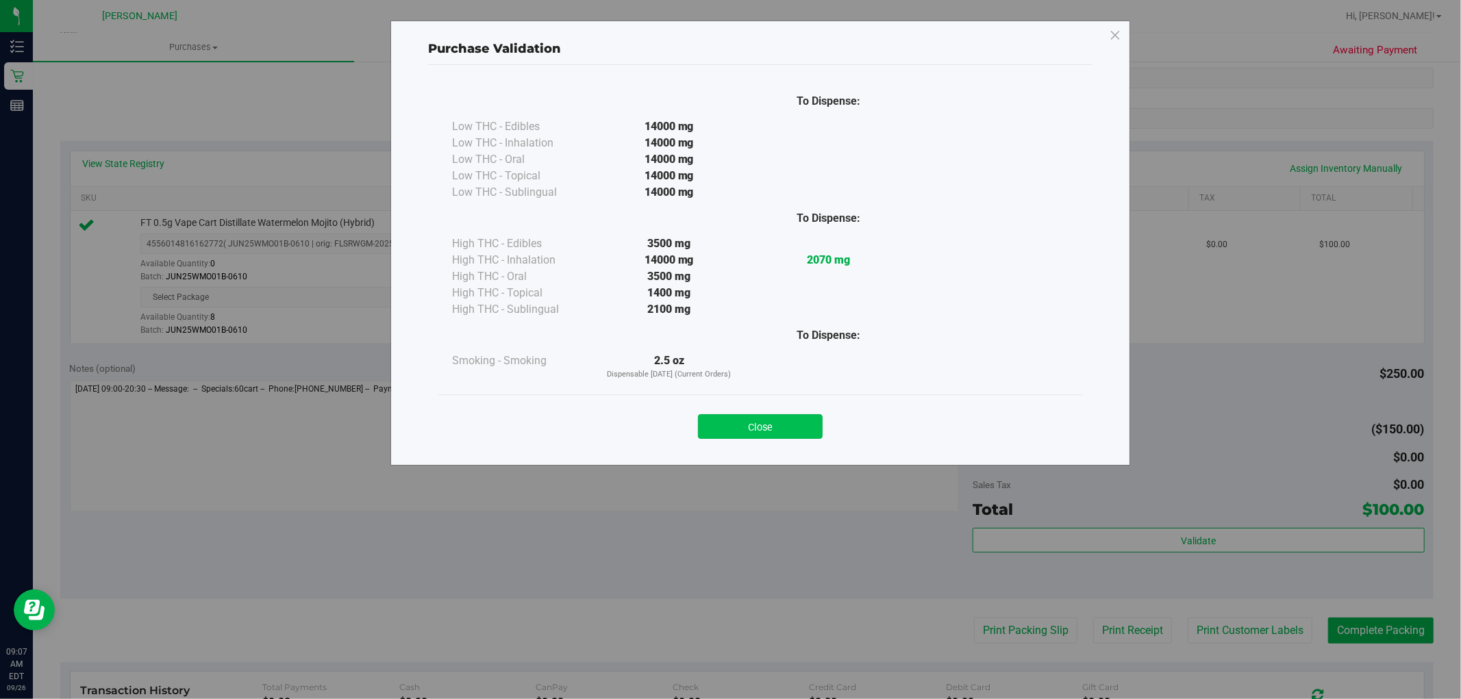
click at [788, 426] on button "Close" at bounding box center [760, 426] width 125 height 25
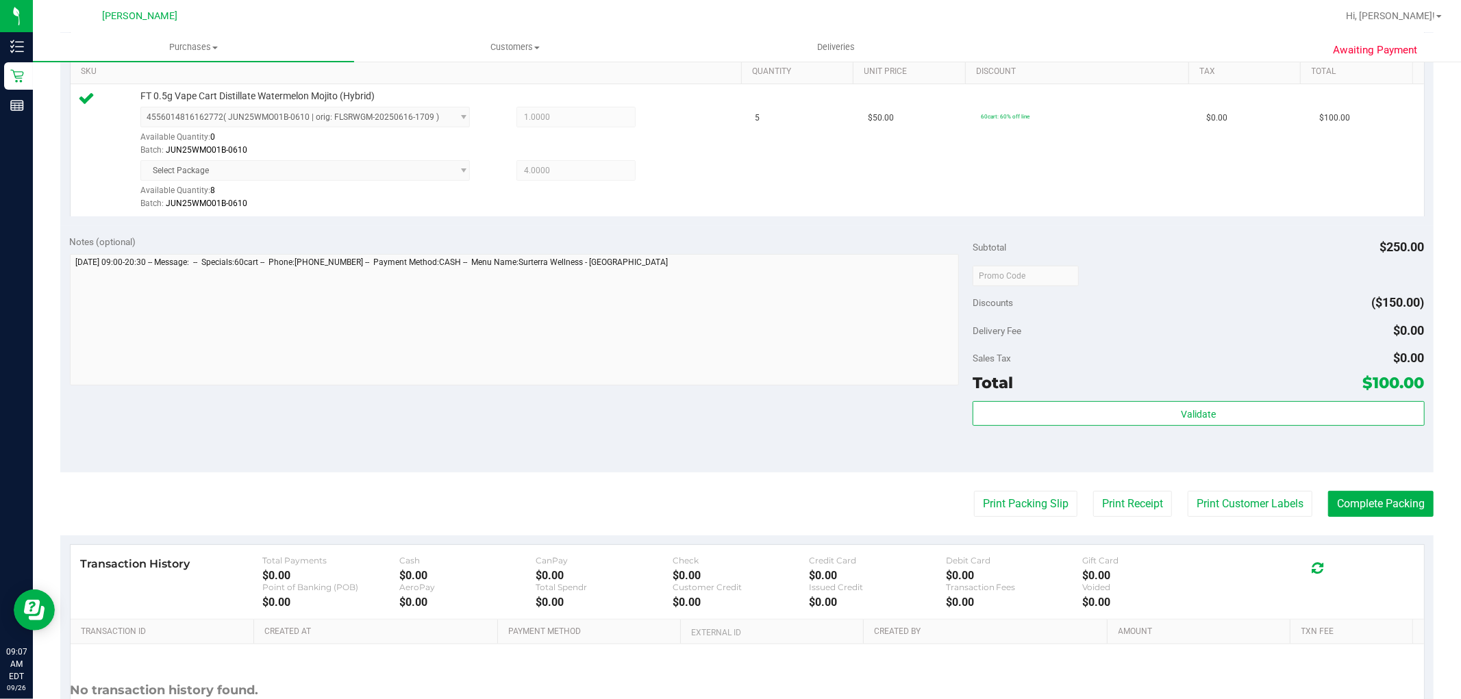
scroll to position [380, 0]
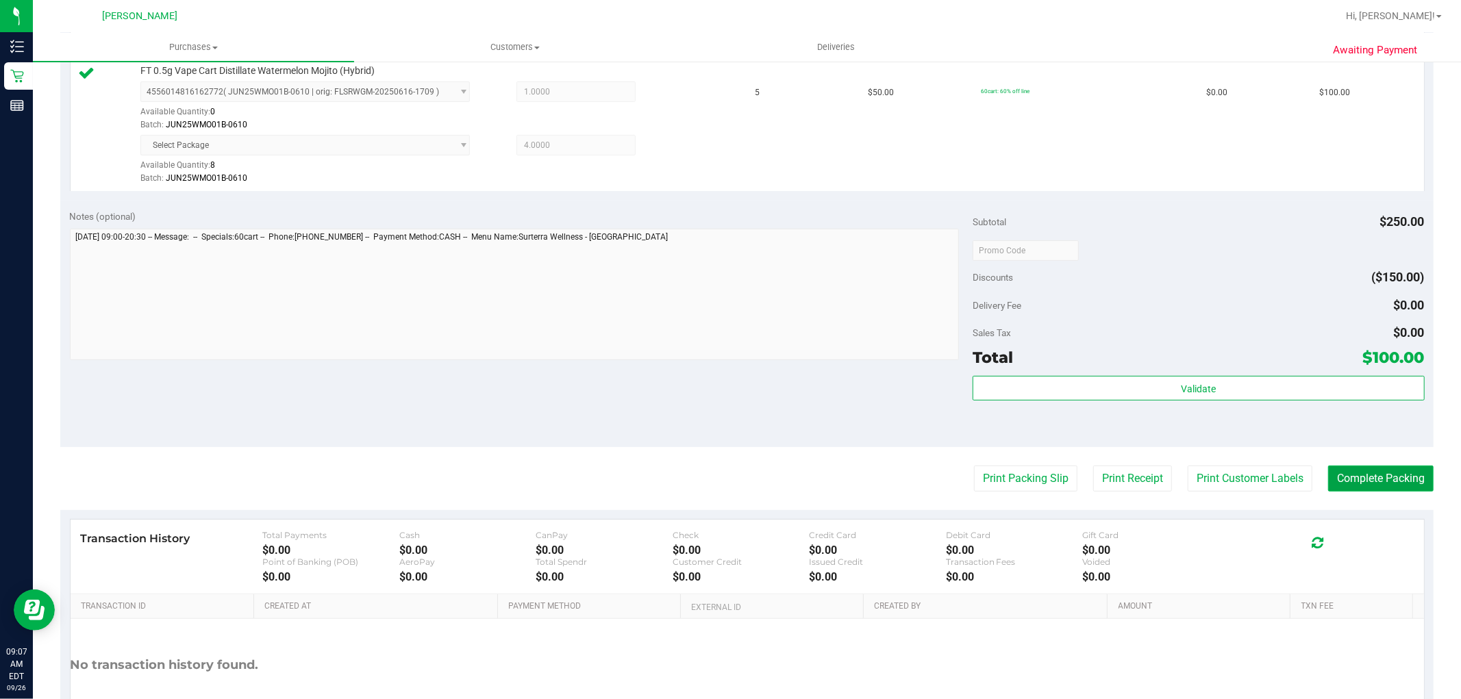
click at [1339, 473] on button "Complete Packing" at bounding box center [1380, 479] width 105 height 26
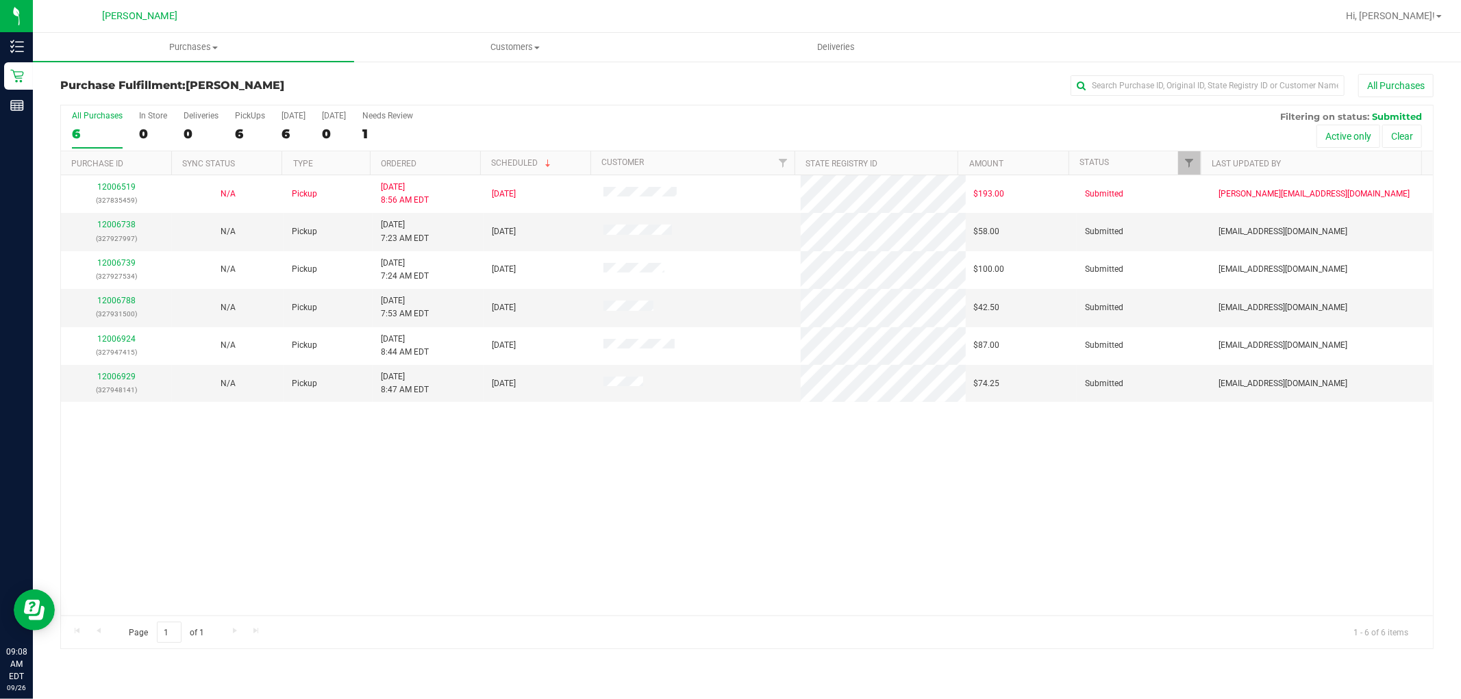
click at [890, 589] on div "12006519 (327835459) N/A Pickup 9/26/2025 8:56 AM EDT 9/26/2025 $193.00 Submitt…" at bounding box center [747, 395] width 1372 height 440
click at [114, 223] on link "12006738" at bounding box center [116, 225] width 38 height 10
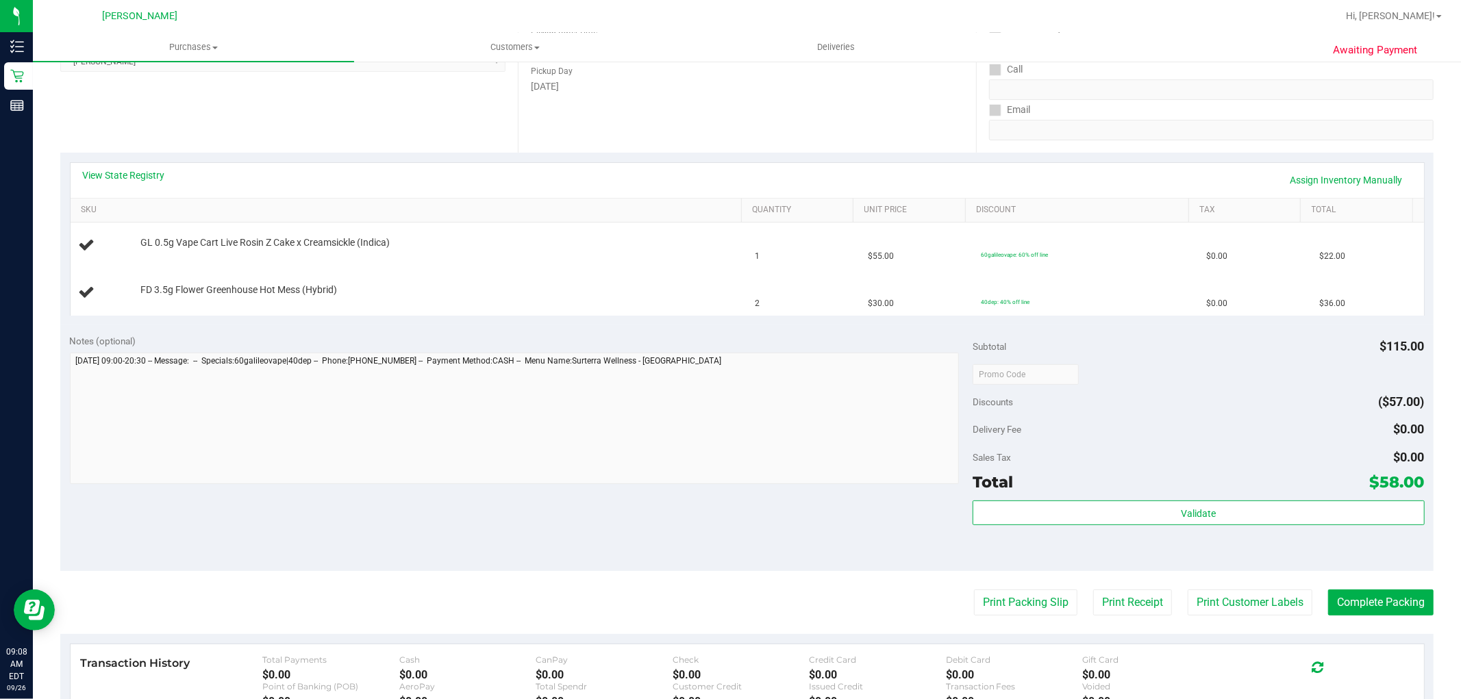
scroll to position [228, 0]
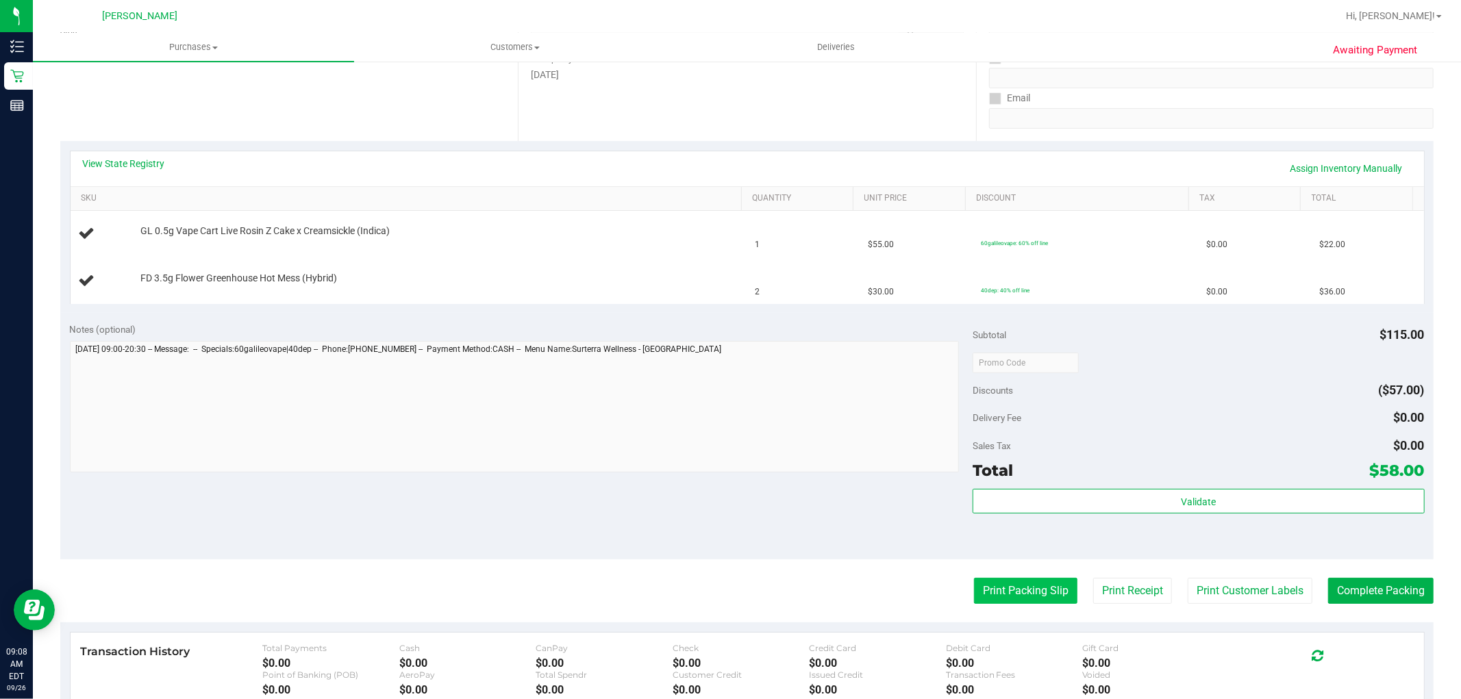
click at [1028, 593] on button "Print Packing Slip" at bounding box center [1025, 591] width 103 height 26
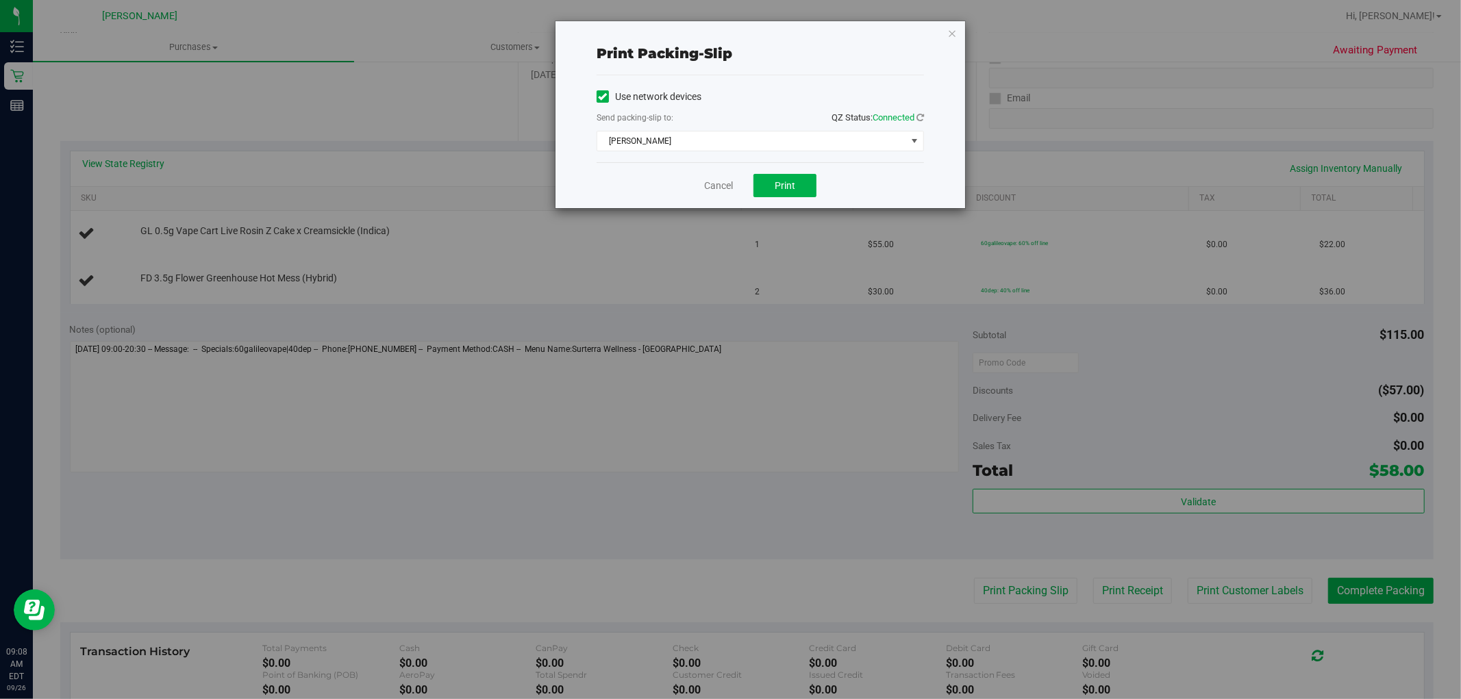
click at [790, 199] on div "Cancel Print" at bounding box center [760, 185] width 327 height 46
click at [784, 190] on span "Print" at bounding box center [785, 185] width 21 height 11
click at [714, 182] on link "Cancel" at bounding box center [718, 186] width 29 height 14
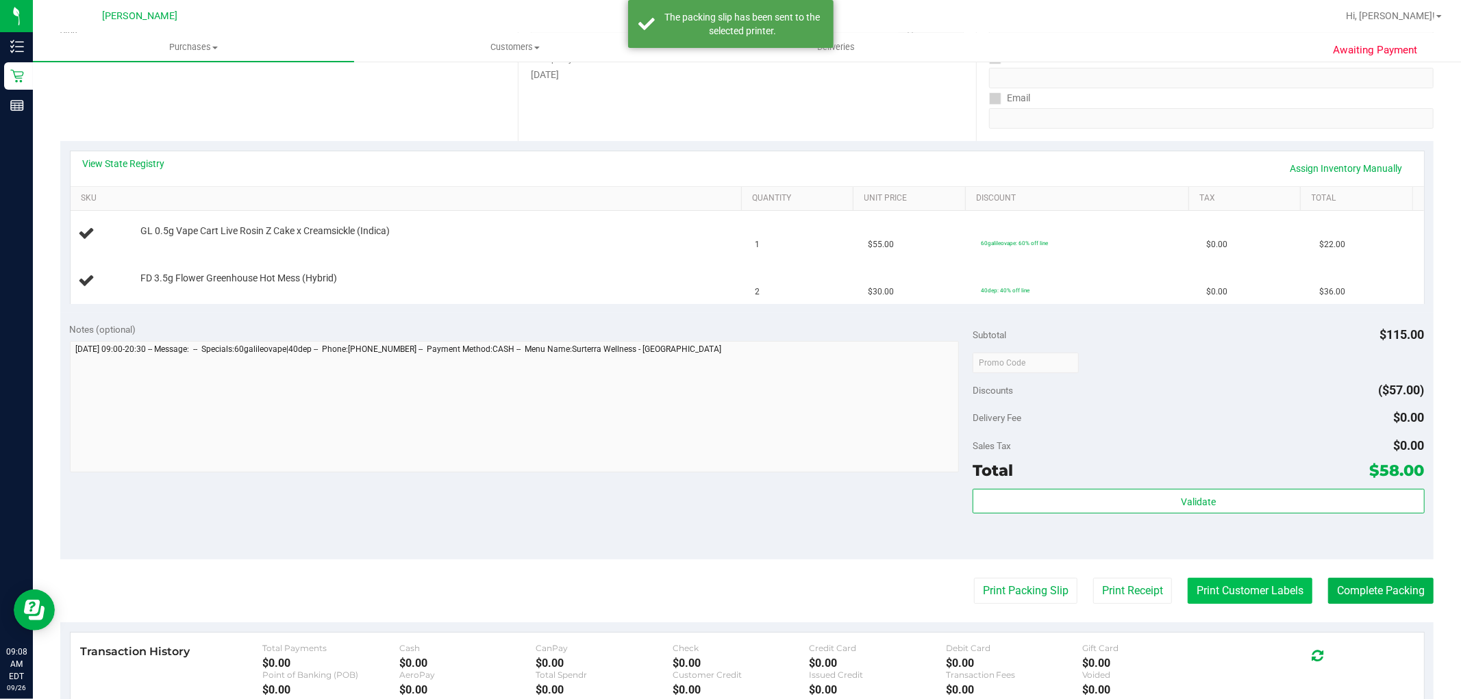
click at [1247, 592] on button "Print Customer Labels" at bounding box center [1250, 591] width 125 height 26
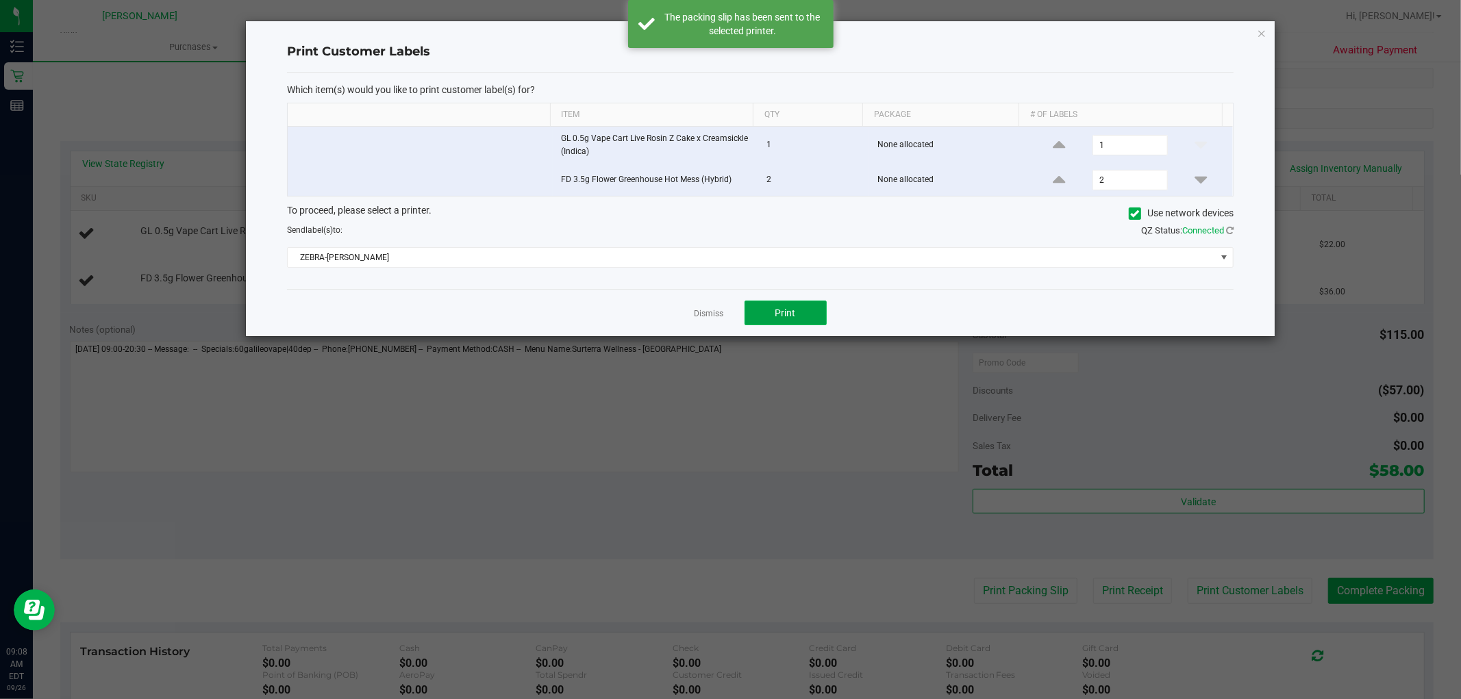
click at [771, 319] on button "Print" at bounding box center [785, 313] width 82 height 25
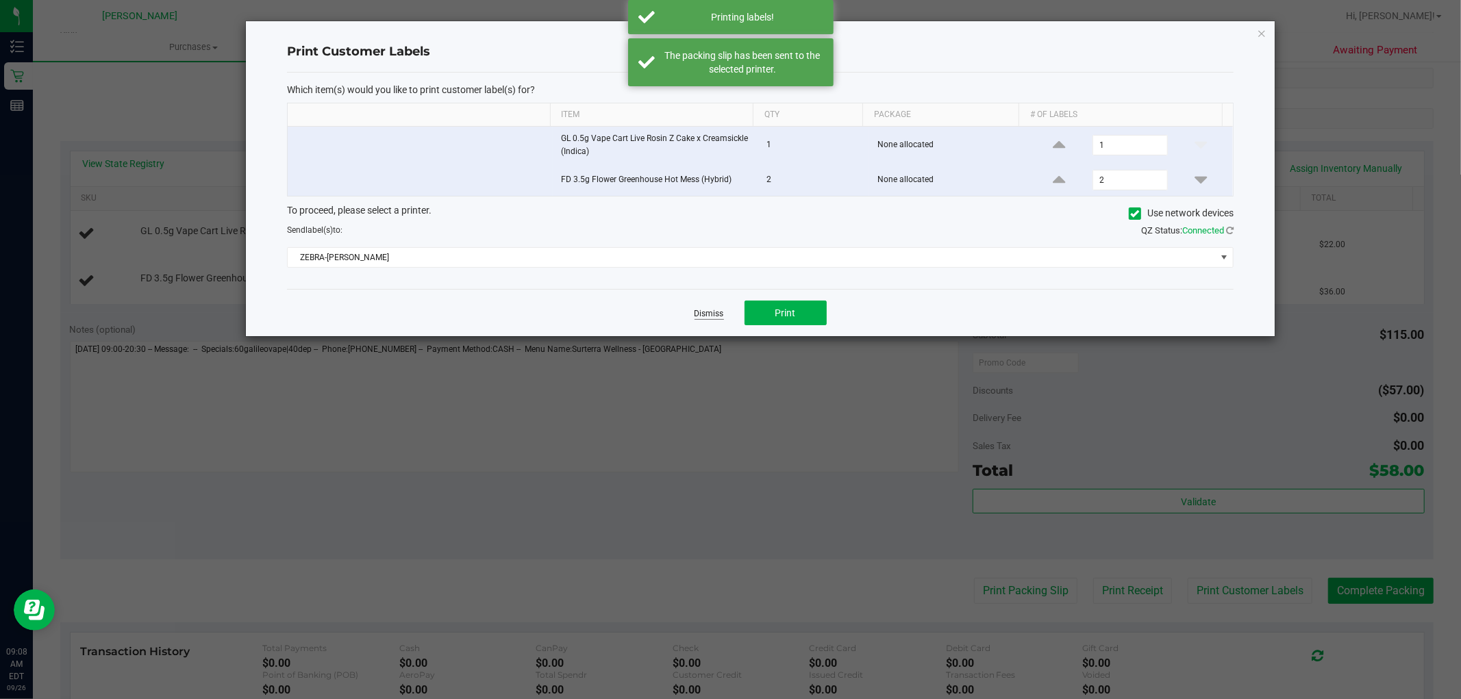
click at [710, 318] on link "Dismiss" at bounding box center [708, 314] width 29 height 12
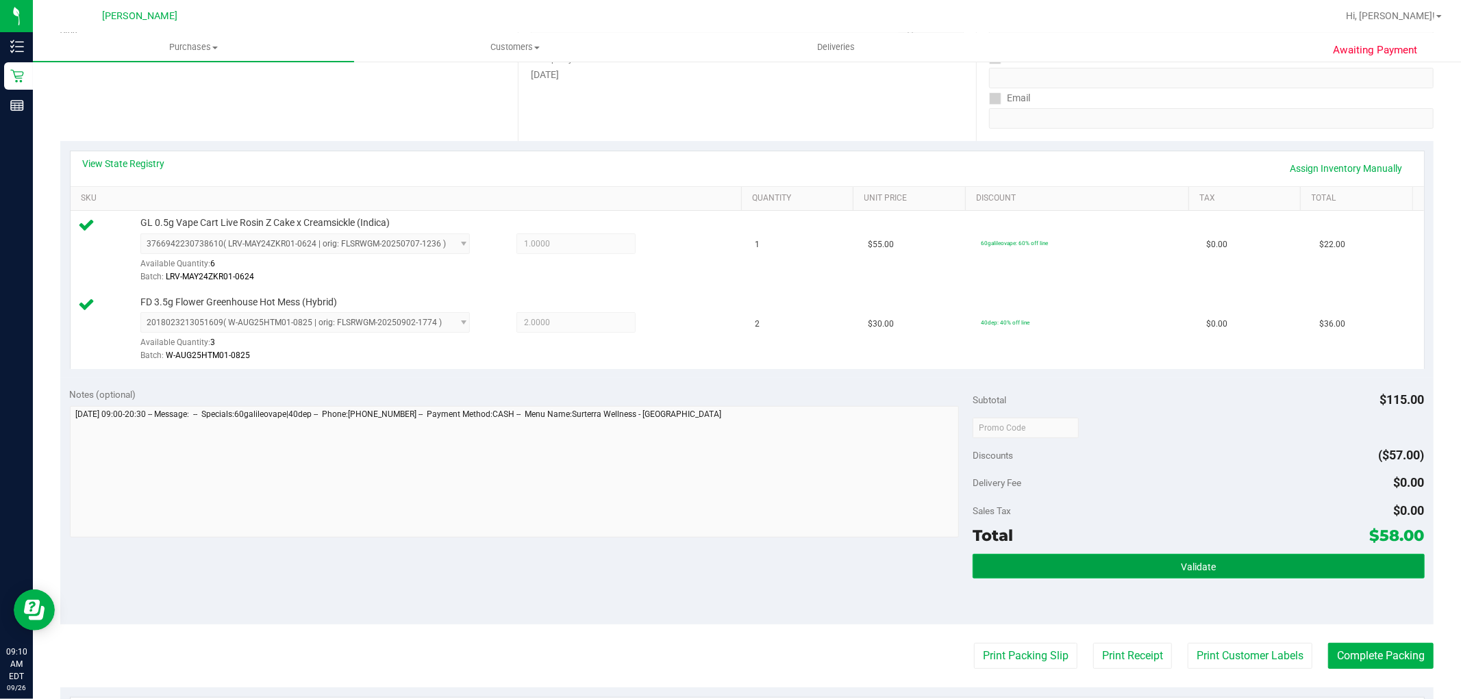
click at [1245, 564] on button "Validate" at bounding box center [1198, 566] width 451 height 25
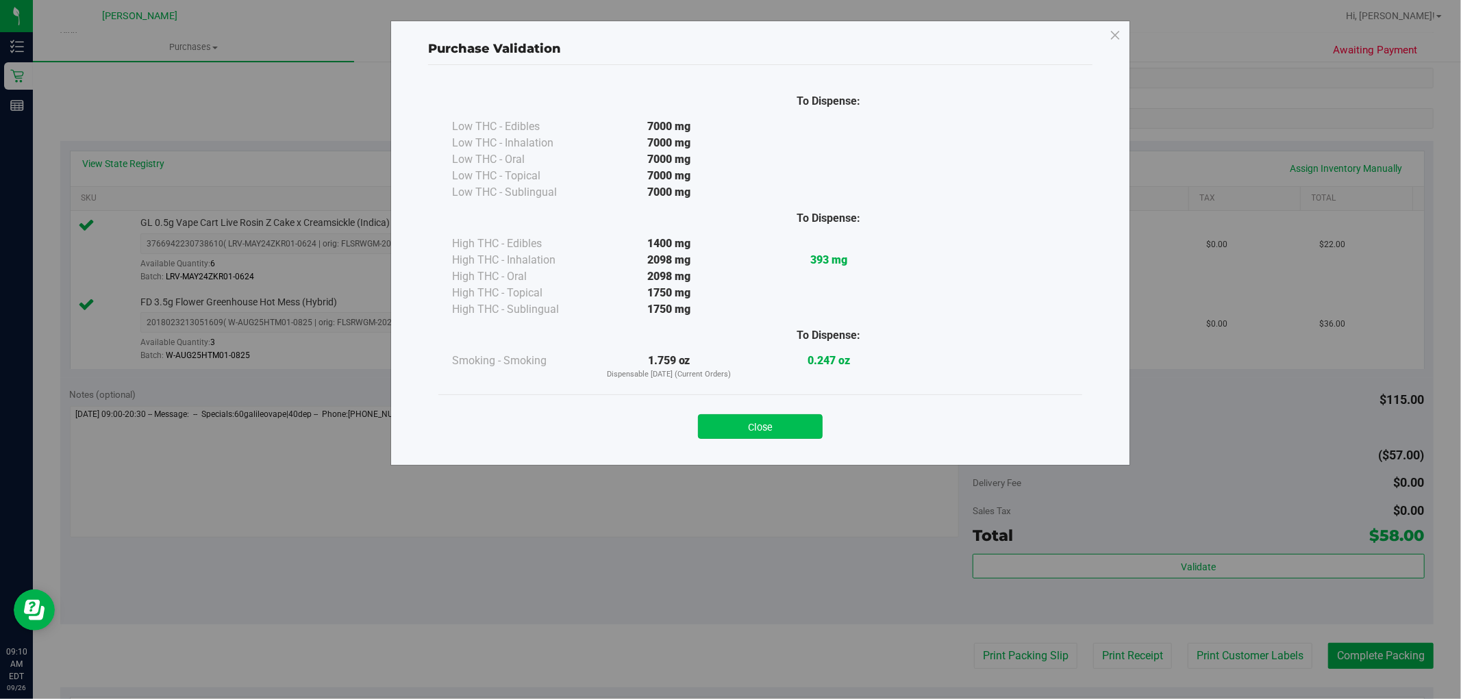
click at [775, 426] on button "Close" at bounding box center [760, 426] width 125 height 25
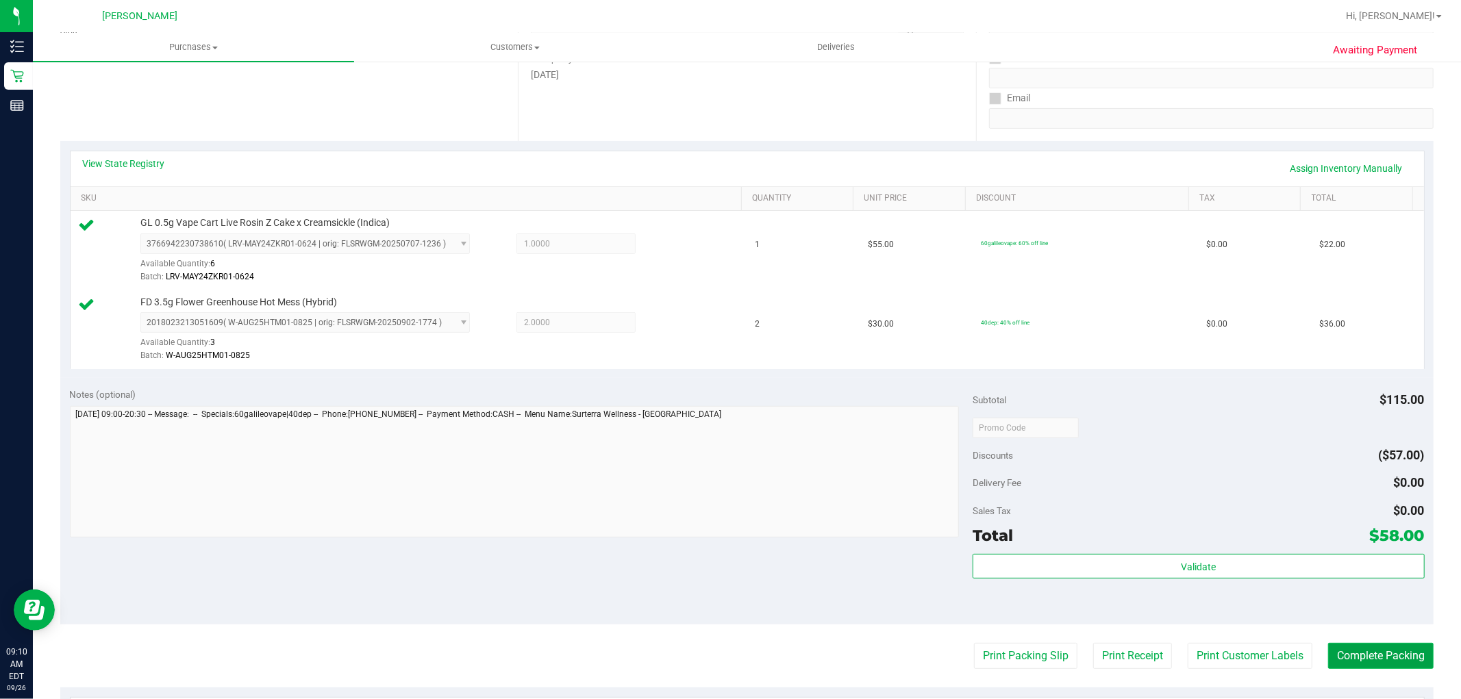
click at [1357, 658] on button "Complete Packing" at bounding box center [1380, 656] width 105 height 26
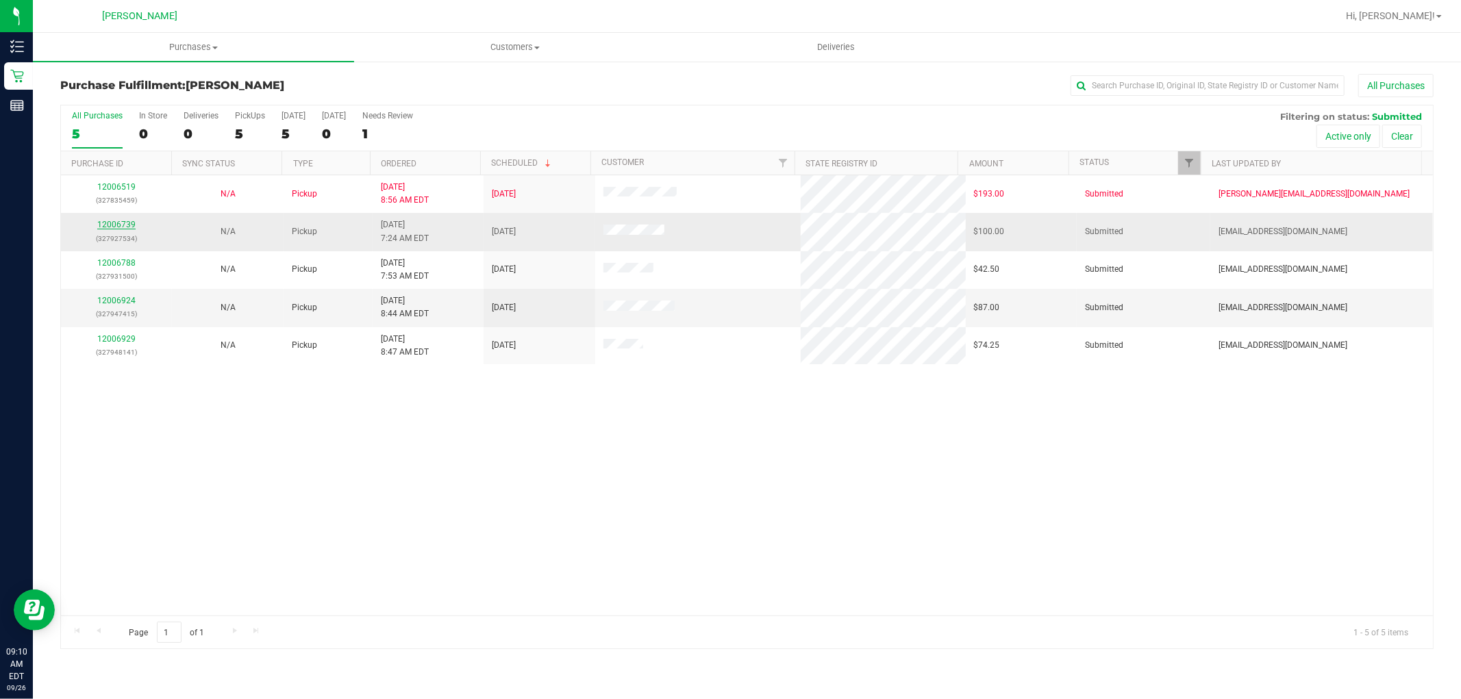
click at [117, 223] on link "12006739" at bounding box center [116, 225] width 38 height 10
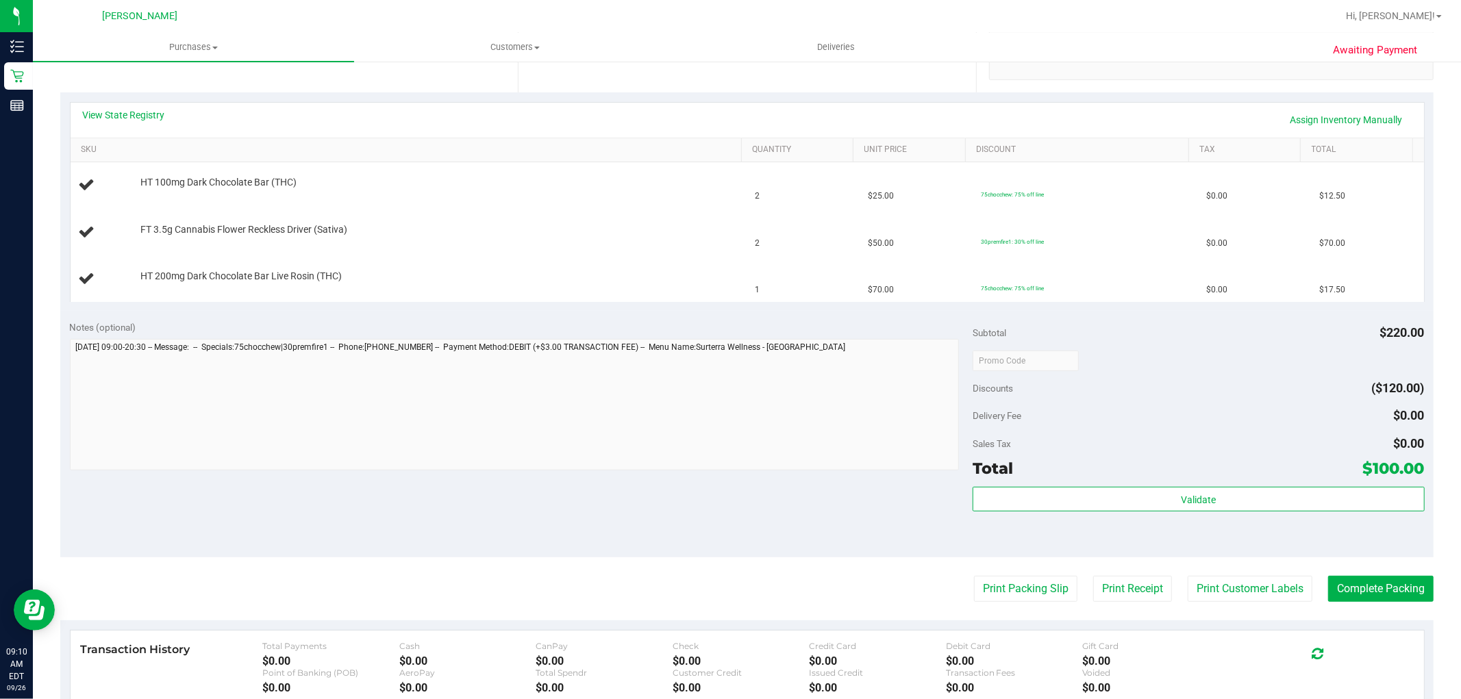
scroll to position [304, 0]
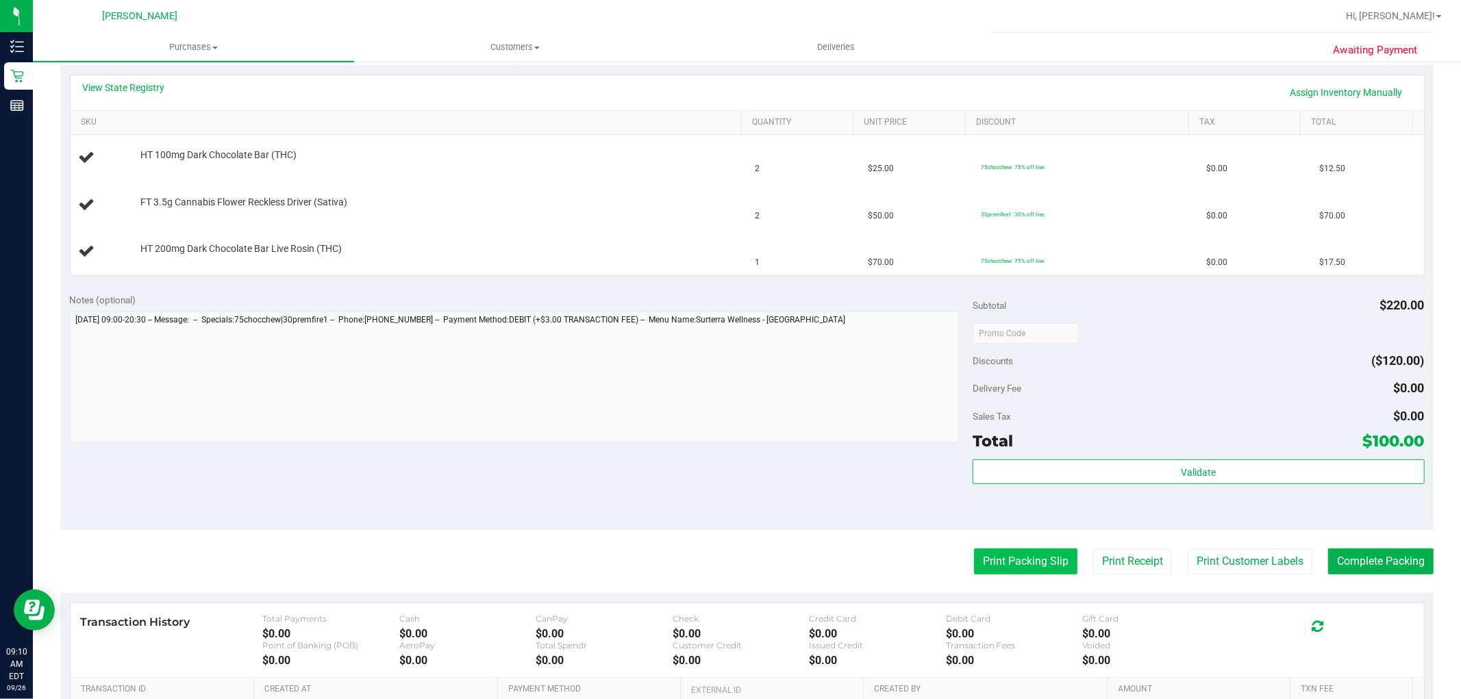
click at [1024, 571] on button "Print Packing Slip" at bounding box center [1025, 562] width 103 height 26
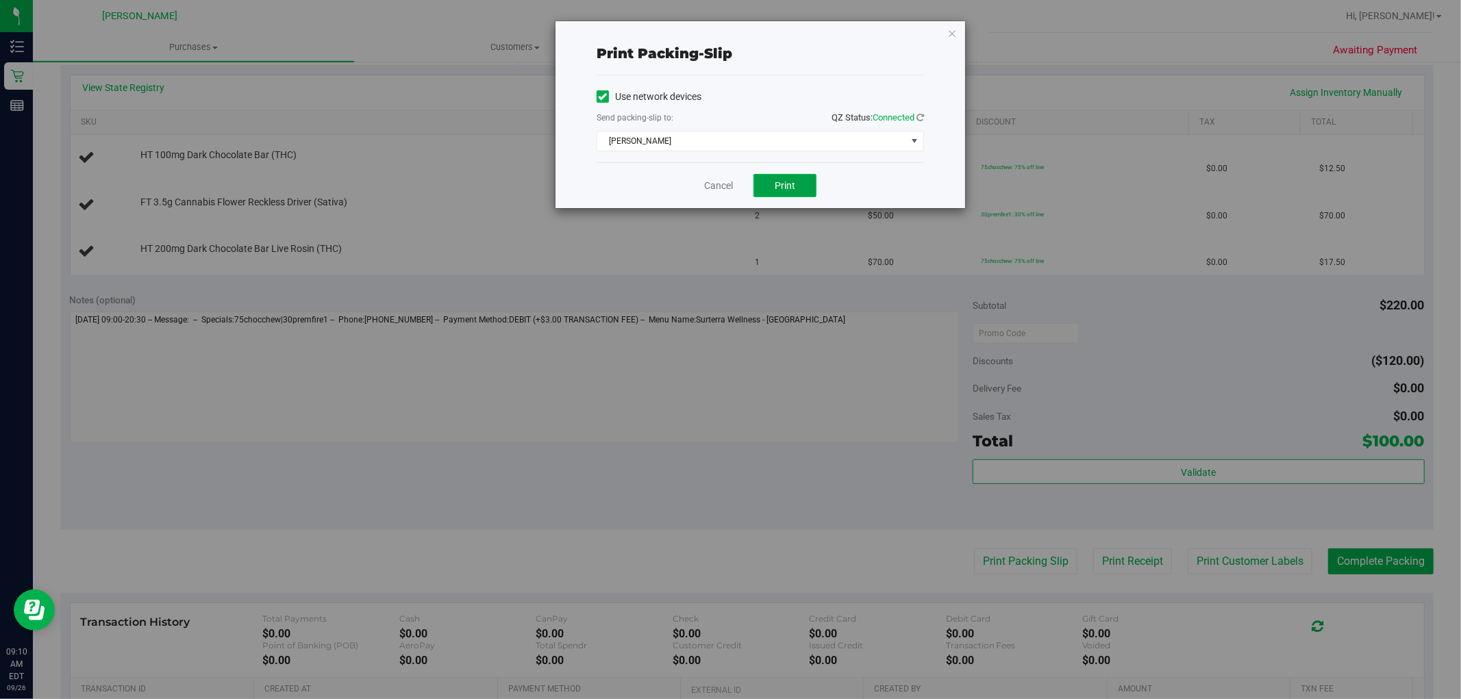
click at [769, 188] on button "Print" at bounding box center [784, 185] width 63 height 23
click at [719, 186] on link "Cancel" at bounding box center [718, 186] width 29 height 14
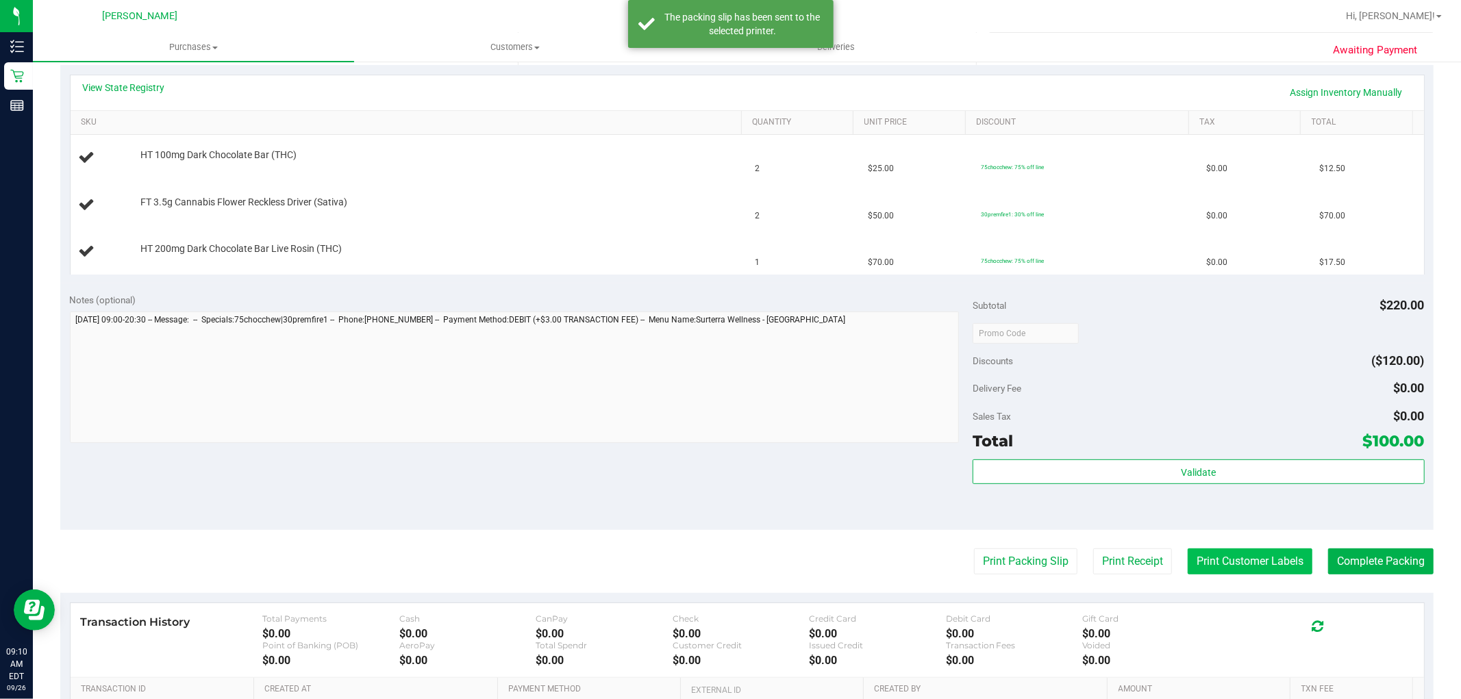
click at [1234, 572] on button "Print Customer Labels" at bounding box center [1250, 562] width 125 height 26
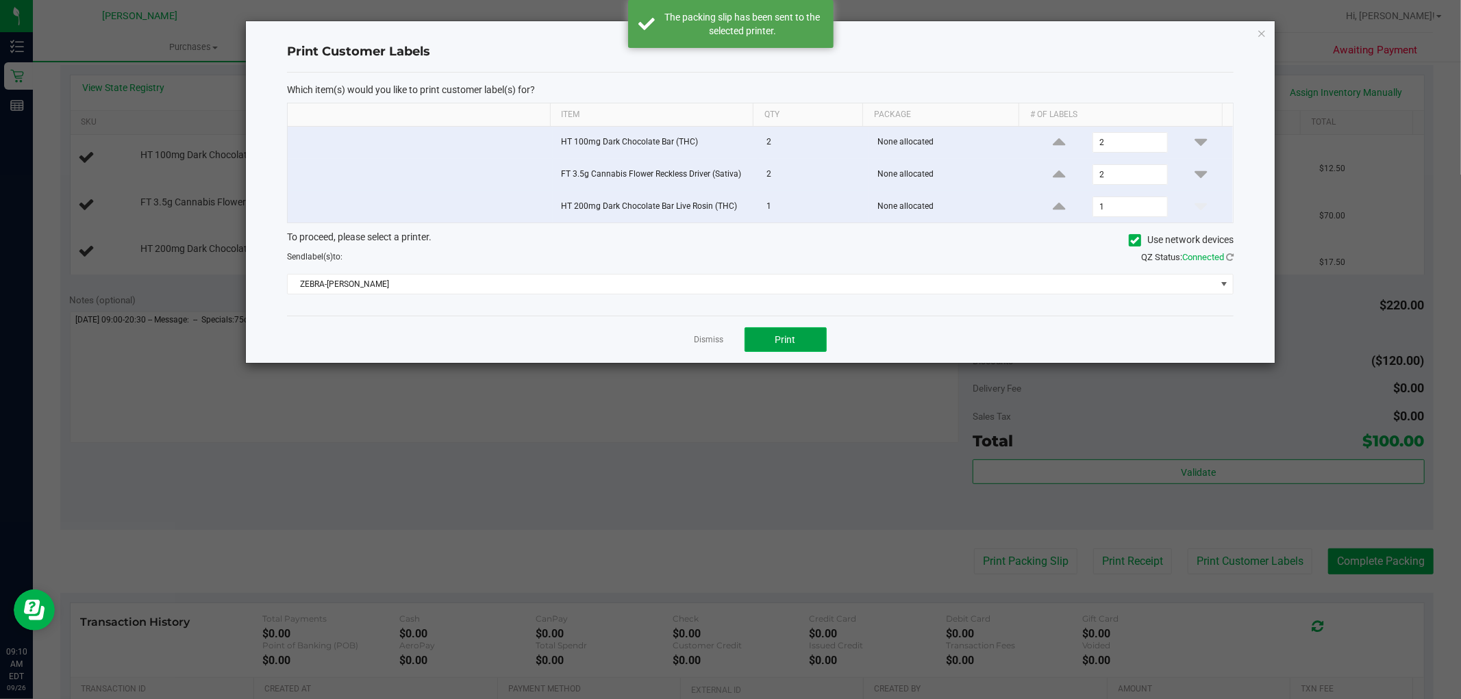
click at [792, 339] on span "Print" at bounding box center [785, 339] width 21 height 11
click at [703, 342] on link "Dismiss" at bounding box center [708, 340] width 29 height 12
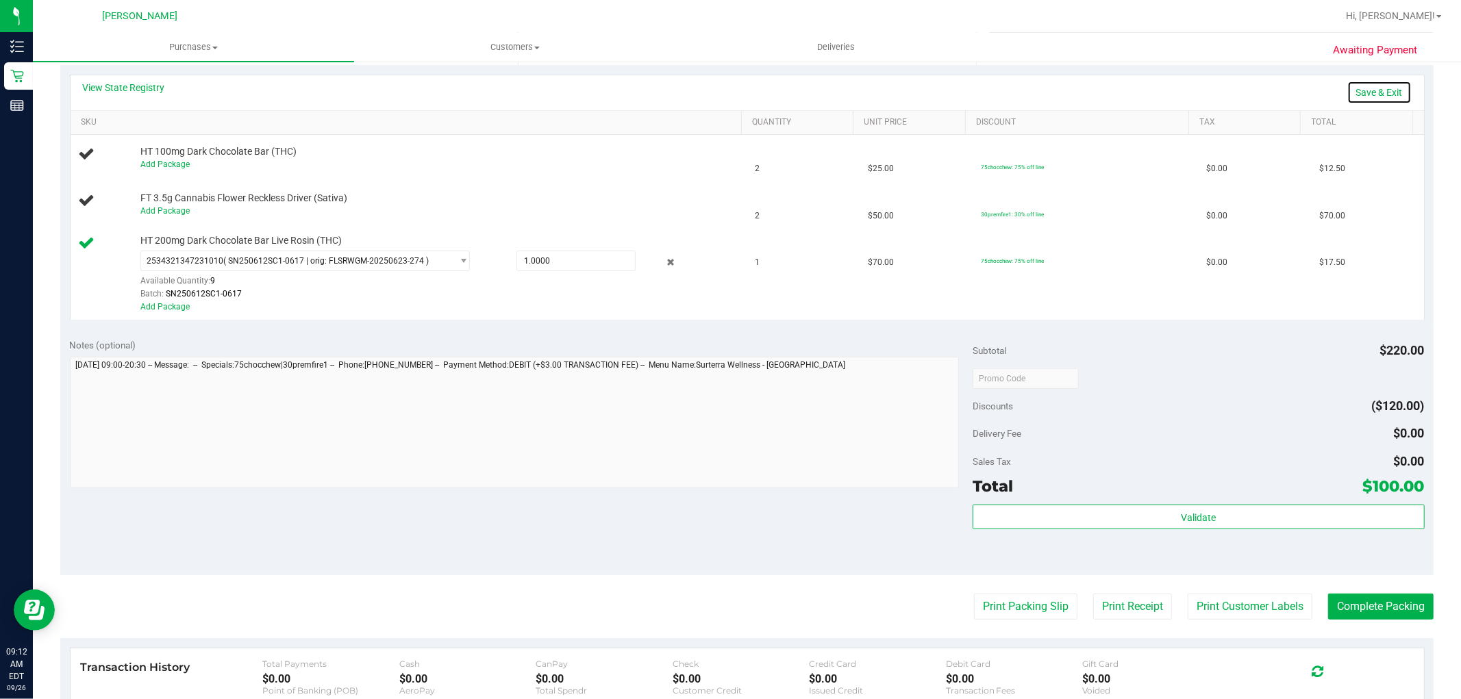
click at [1375, 96] on link "Save & Exit" at bounding box center [1379, 92] width 64 height 23
click at [156, 161] on link "Add Package" at bounding box center [164, 165] width 49 height 10
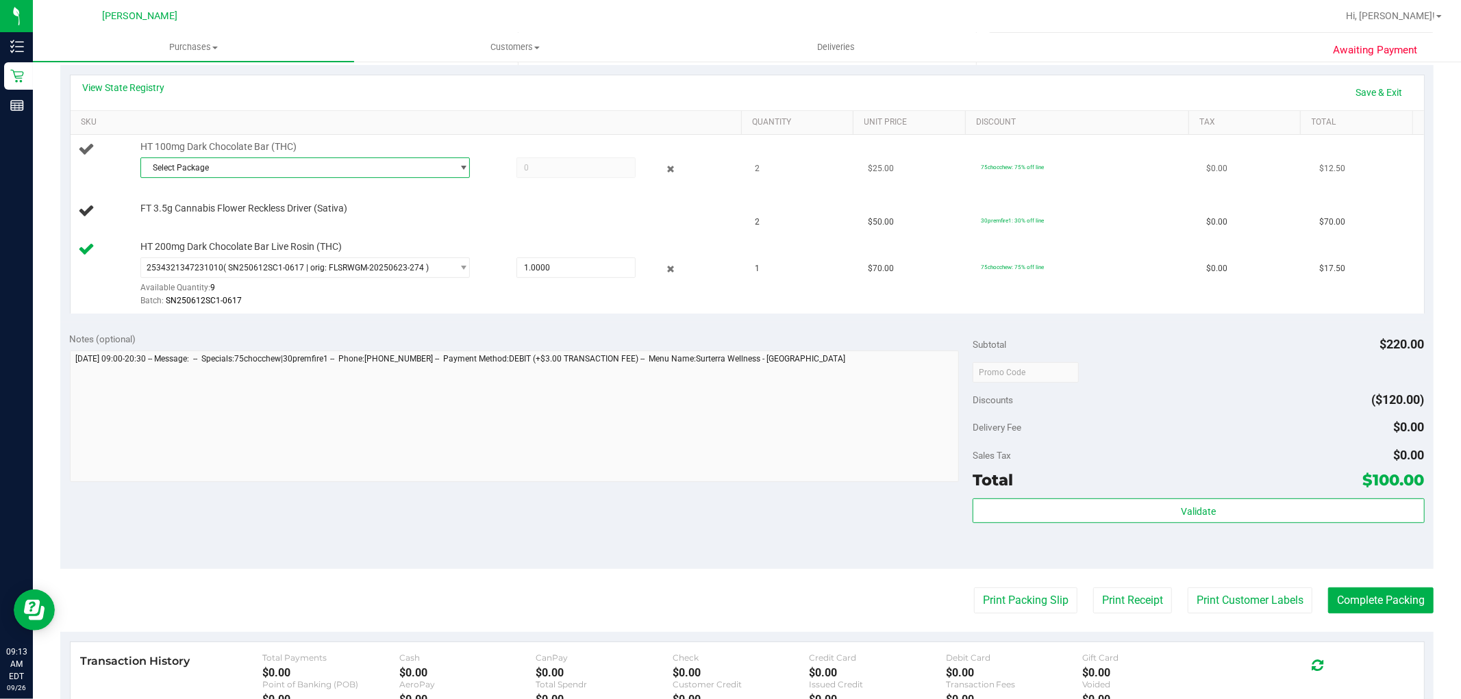
click at [192, 167] on span "Select Package" at bounding box center [296, 167] width 311 height 19
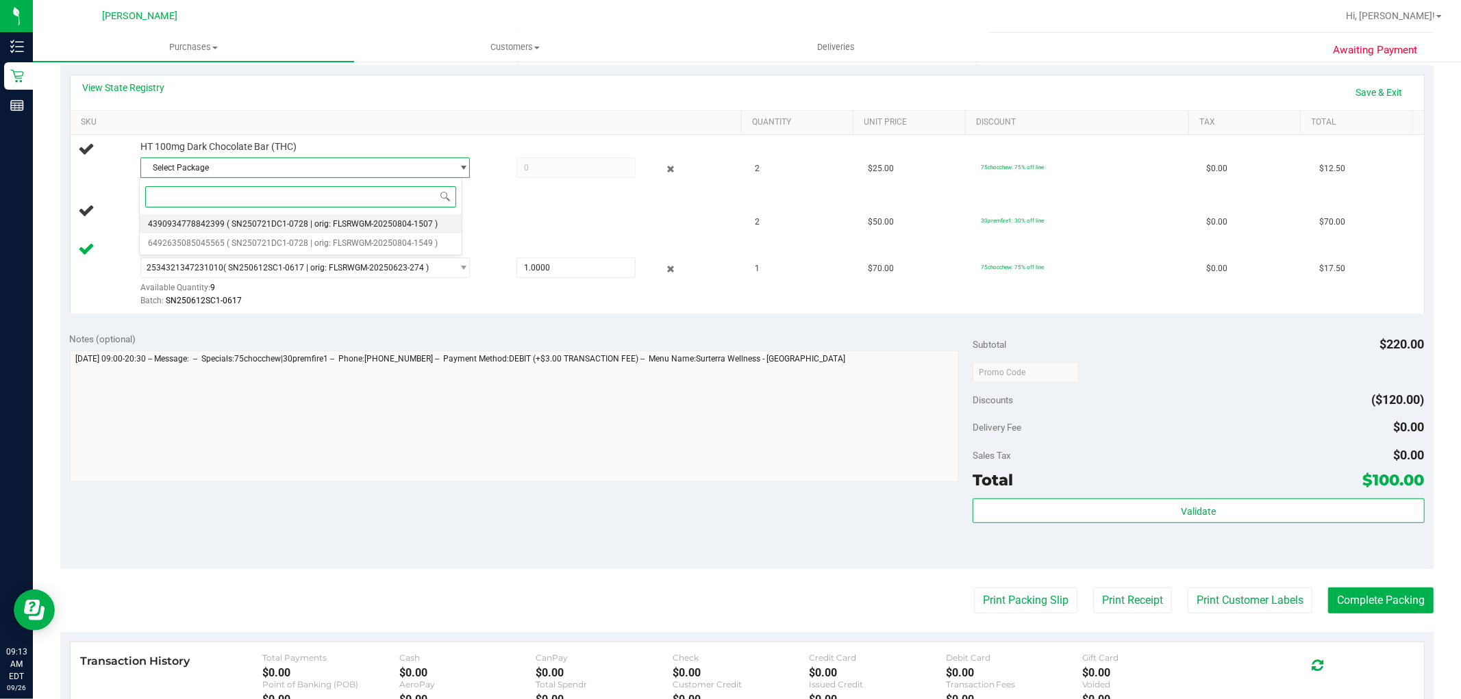
click at [229, 219] on span "( SN250721DC1-0728 | orig: FLSRWGM-20250804-1507 )" at bounding box center [332, 224] width 211 height 10
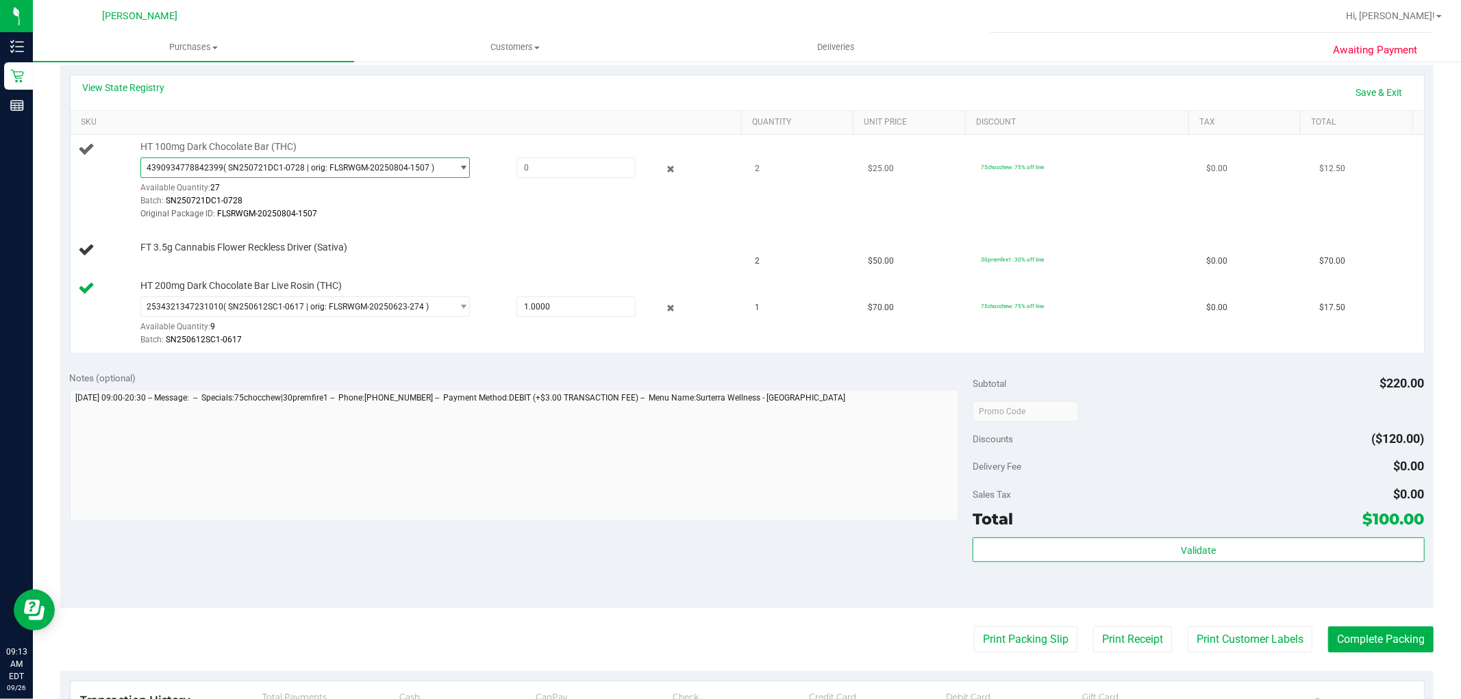
click at [227, 167] on span "( SN250721DC1-0728 | orig: FLSRWGM-20250804-1507 )" at bounding box center [328, 168] width 211 height 10
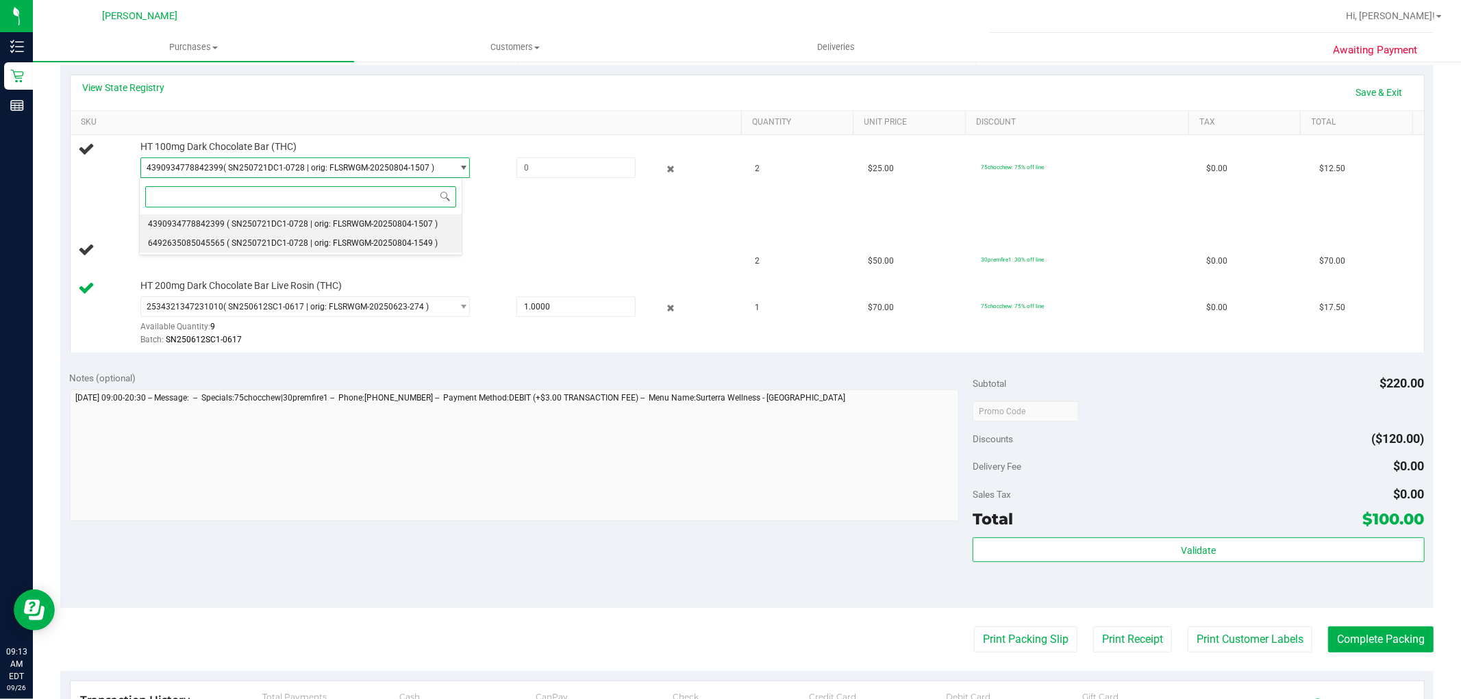
click at [262, 237] on li "6492635085045565 ( SN250721DC1-0728 | orig: FLSRWGM-20250804-1549 )" at bounding box center [301, 243] width 323 height 19
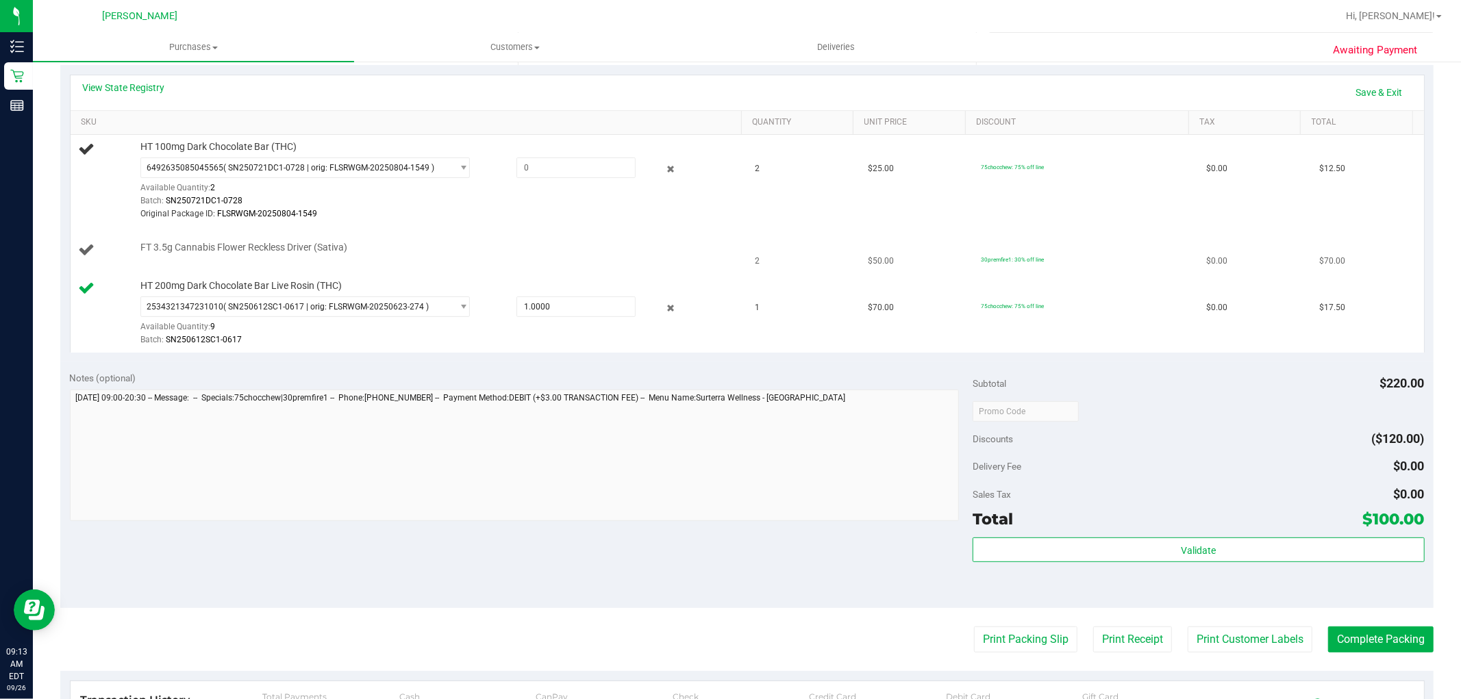
click at [662, 247] on div "FT 3.5g Cannabis Flower Reckless Driver (Sativa)" at bounding box center [434, 248] width 601 height 14
click at [570, 173] on span at bounding box center [575, 168] width 119 height 21
type input "2"
type input "2.0000"
click at [1363, 91] on link "Save & Exit" at bounding box center [1379, 92] width 64 height 23
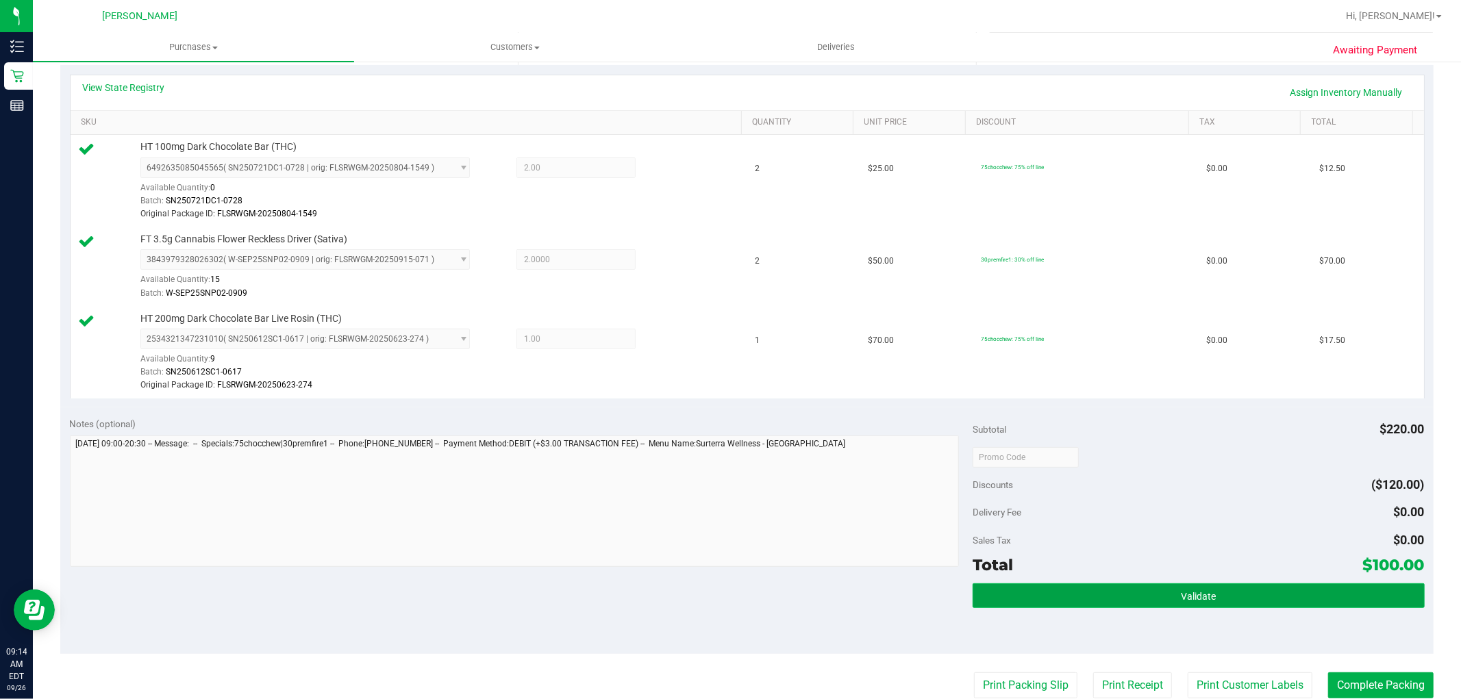
click at [1161, 596] on button "Validate" at bounding box center [1198, 596] width 451 height 25
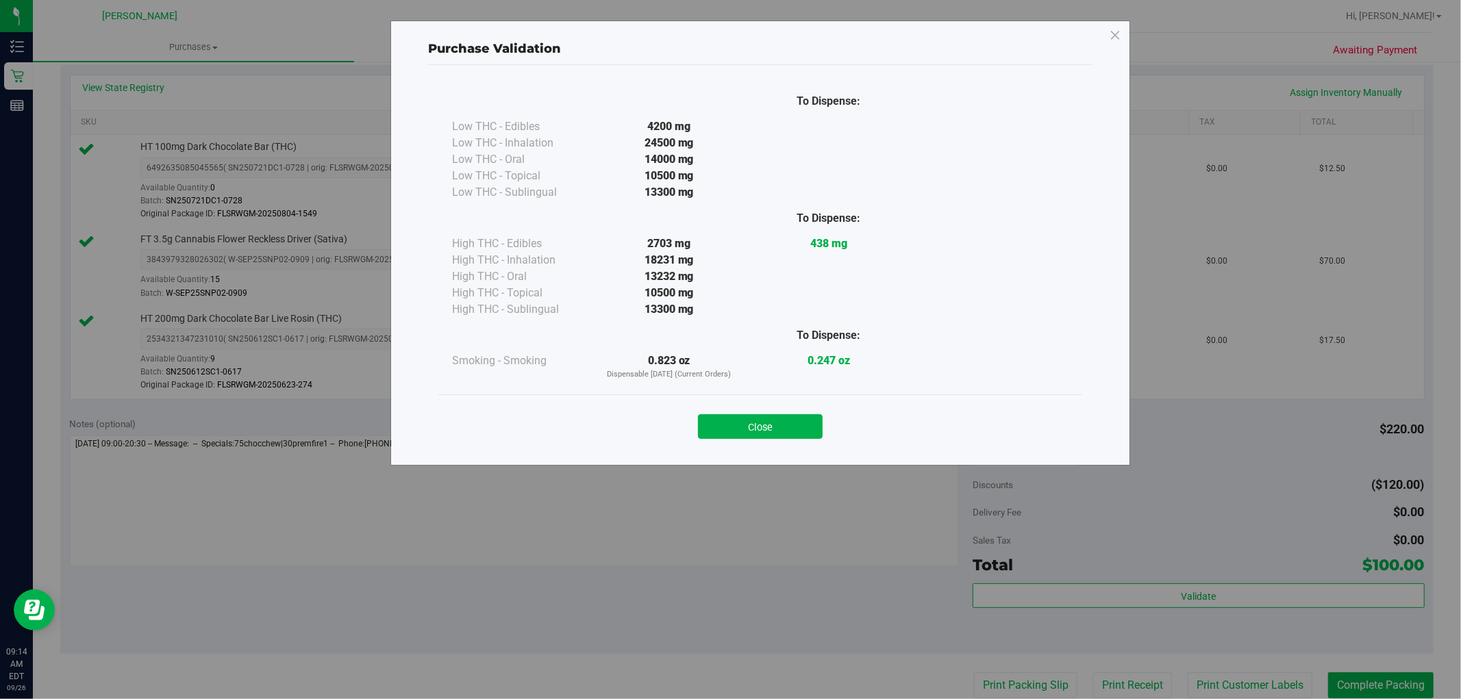
click at [775, 405] on div "Close" at bounding box center [760, 422] width 623 height 34
click at [773, 420] on button "Close" at bounding box center [760, 426] width 125 height 25
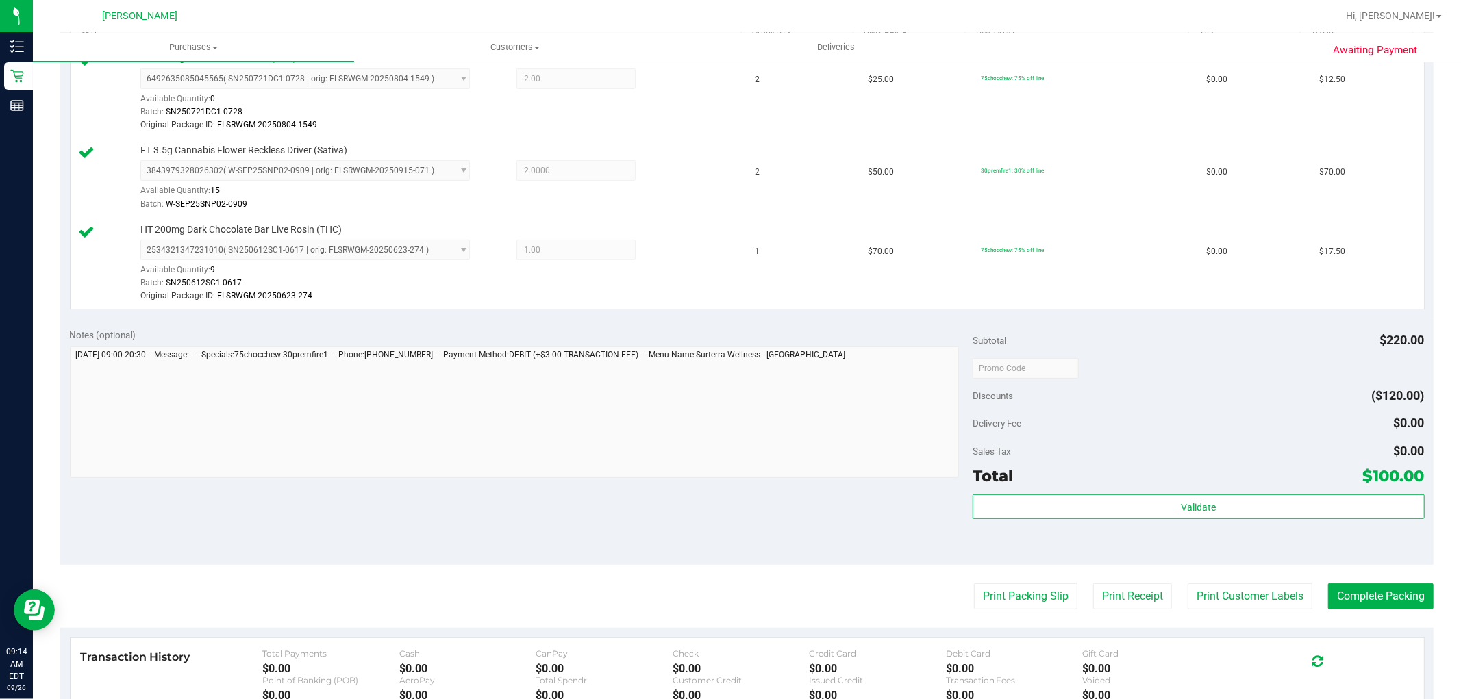
scroll to position [532, 0]
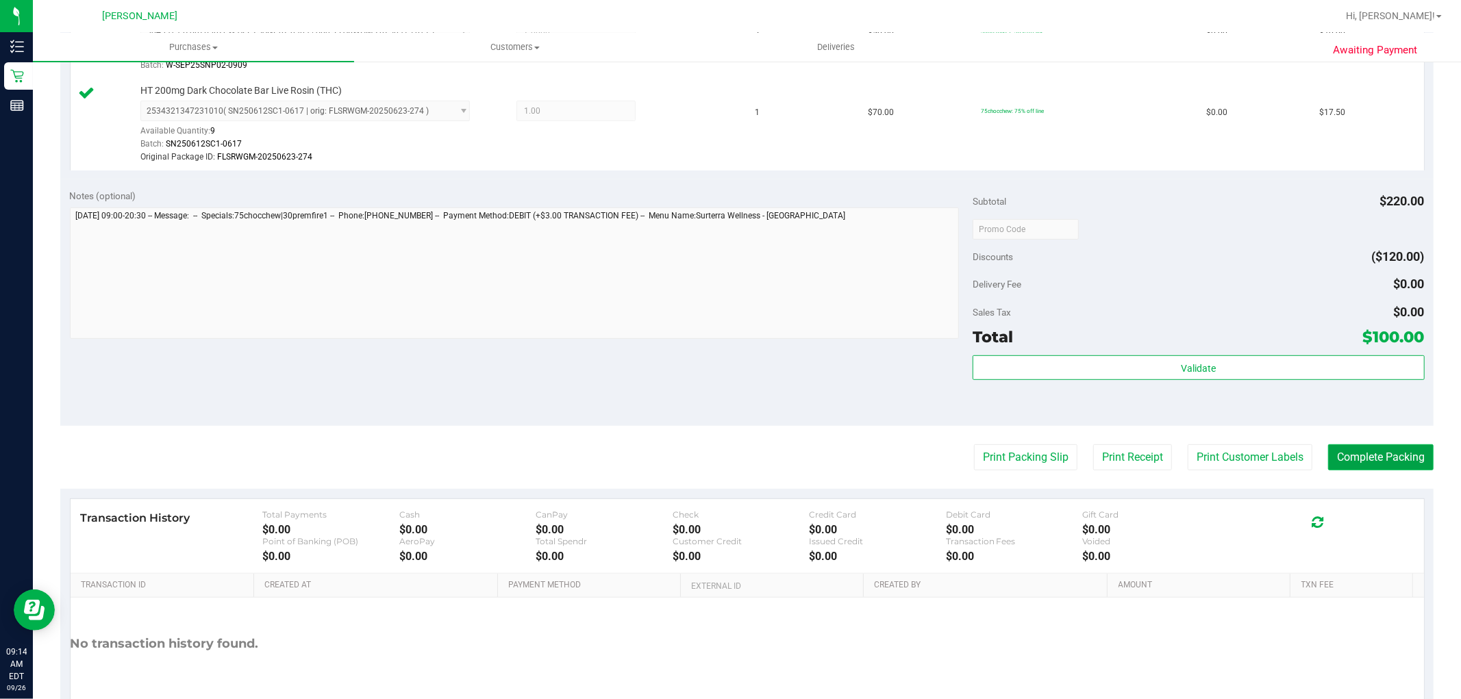
click at [1345, 448] on button "Complete Packing" at bounding box center [1380, 458] width 105 height 26
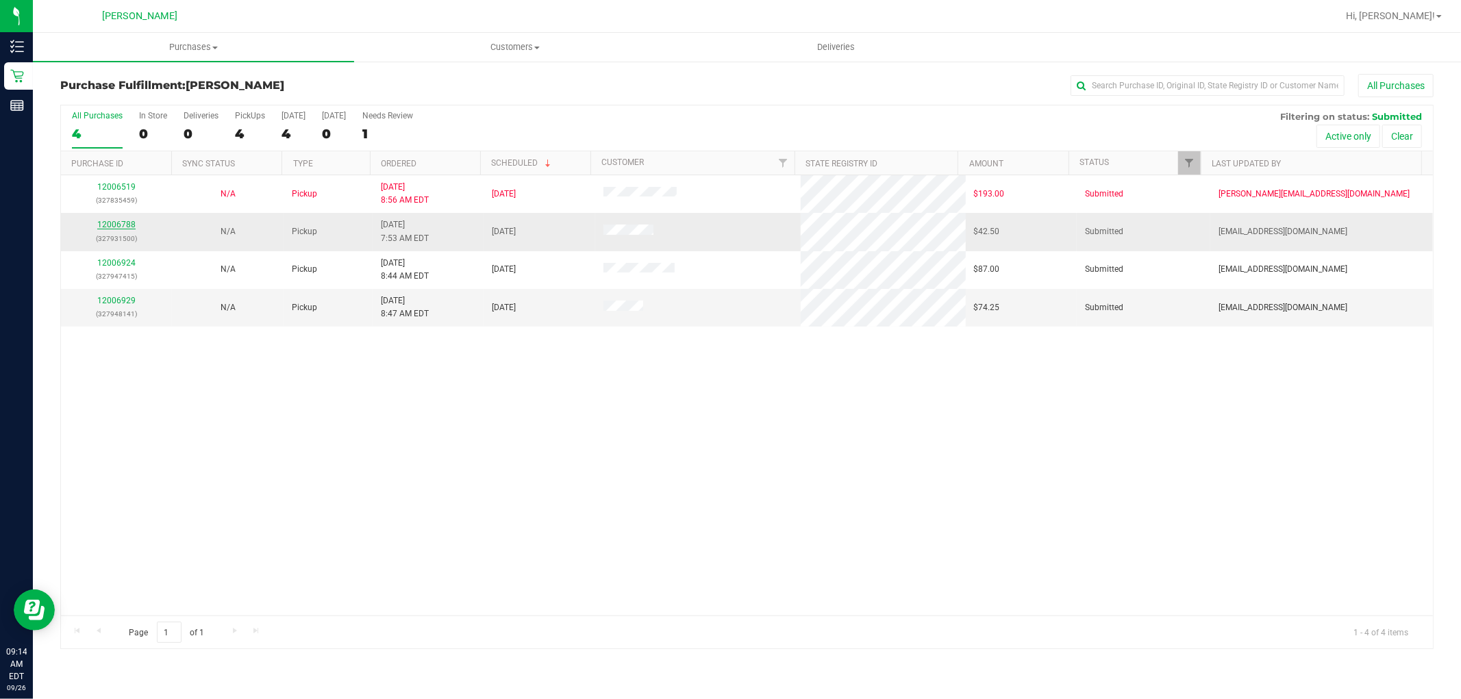
click at [119, 223] on link "12006788" at bounding box center [116, 225] width 38 height 10
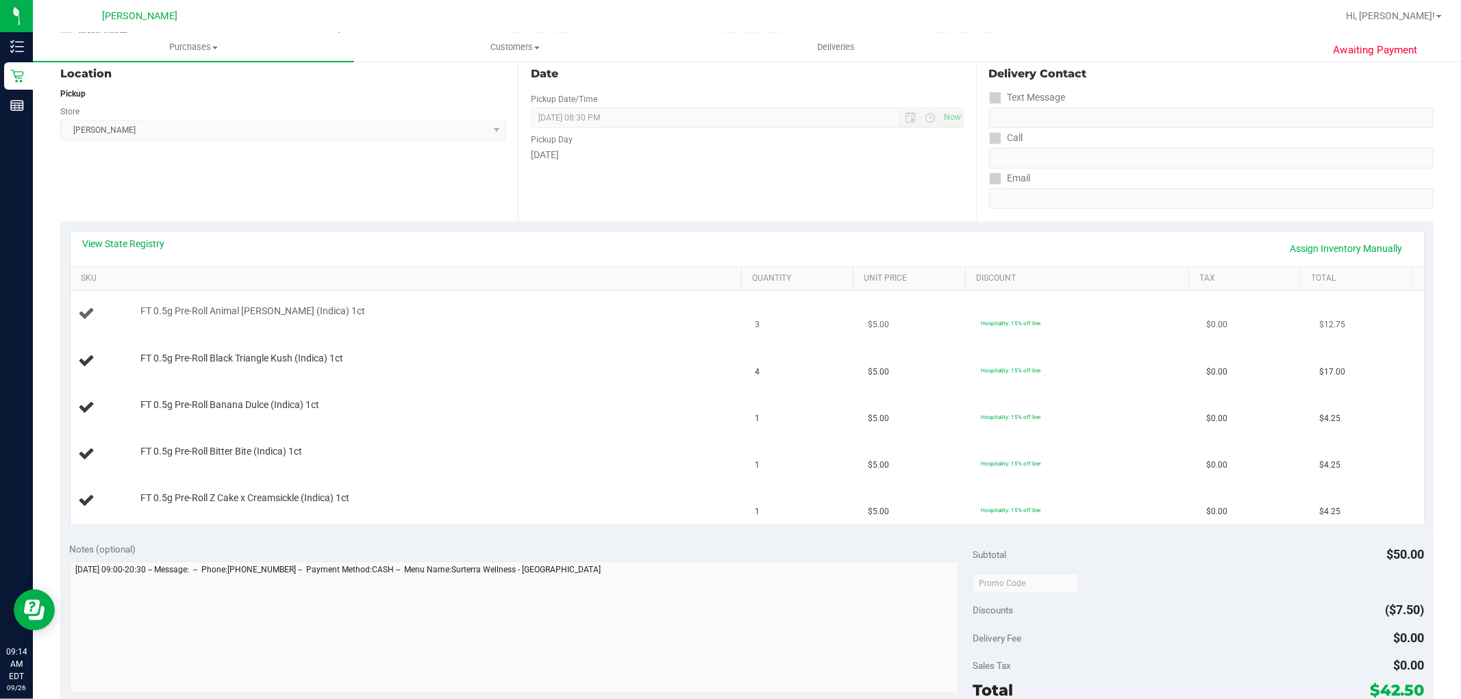
scroll to position [304, 0]
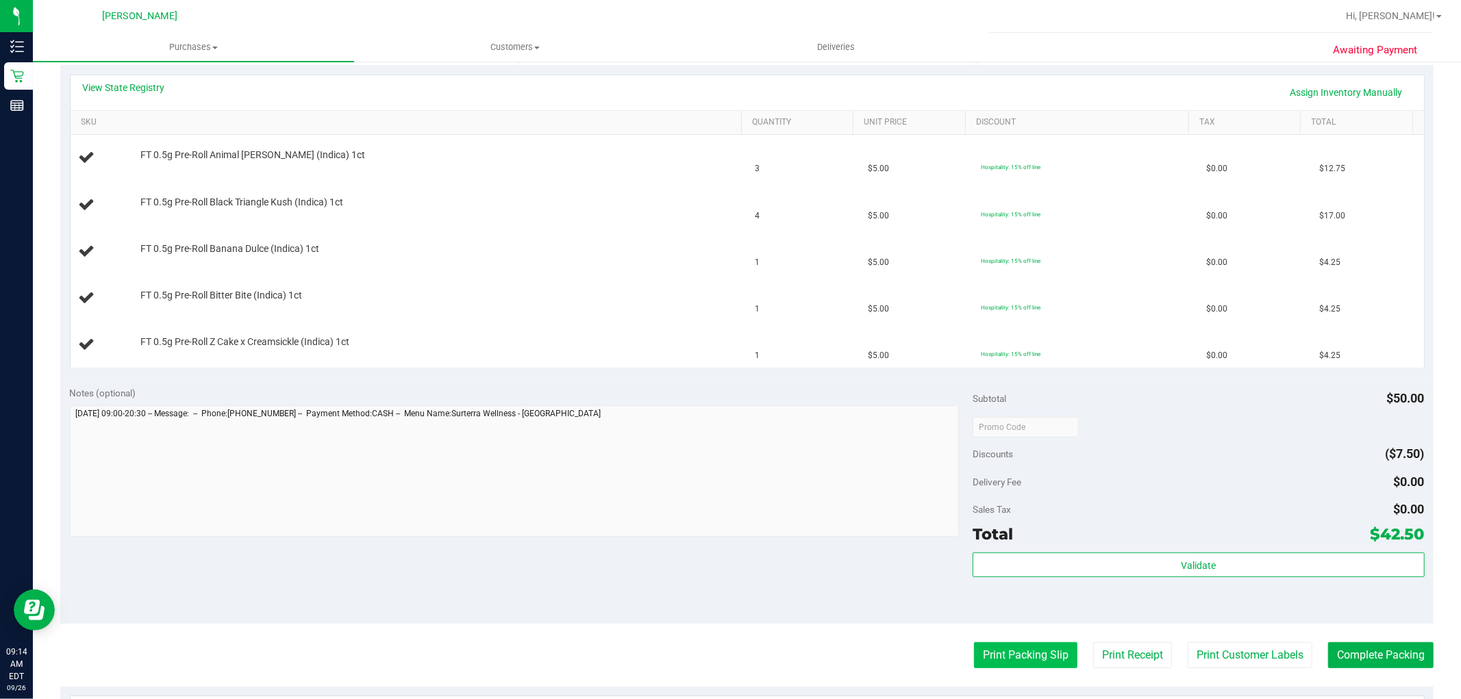
click at [1001, 644] on button "Print Packing Slip" at bounding box center [1025, 655] width 103 height 26
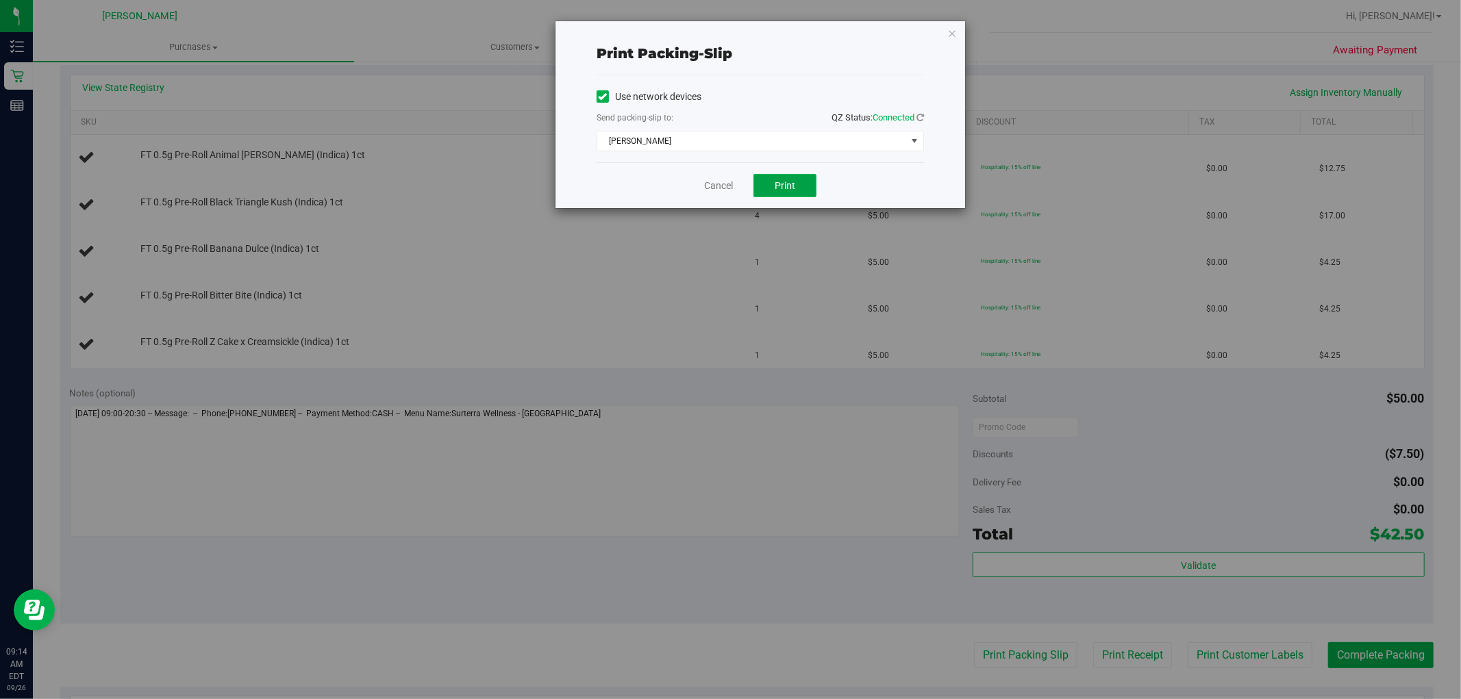
click at [786, 176] on button "Print" at bounding box center [784, 185] width 63 height 23
click at [708, 189] on link "Cancel" at bounding box center [718, 186] width 29 height 14
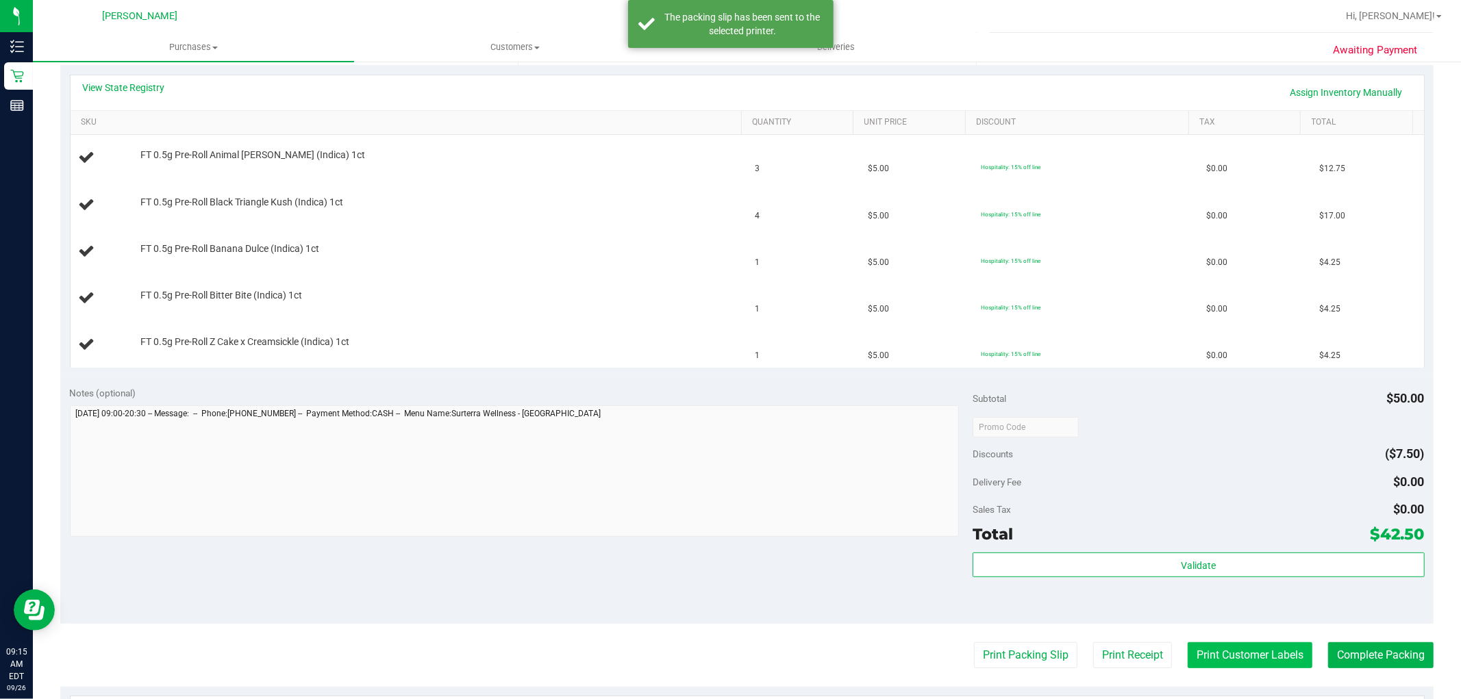
click at [1221, 661] on button "Print Customer Labels" at bounding box center [1250, 655] width 125 height 26
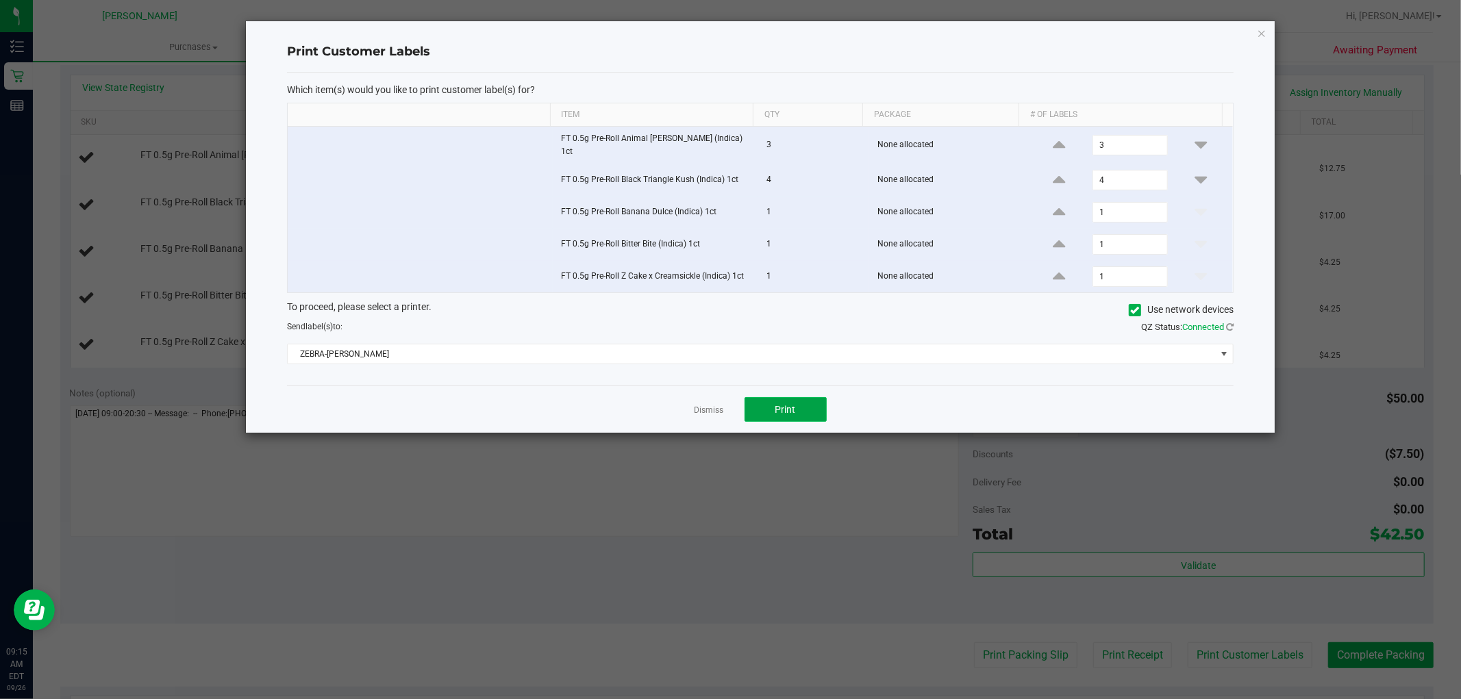
click at [790, 408] on span "Print" at bounding box center [785, 409] width 21 height 11
click at [706, 405] on link "Dismiss" at bounding box center [708, 411] width 29 height 12
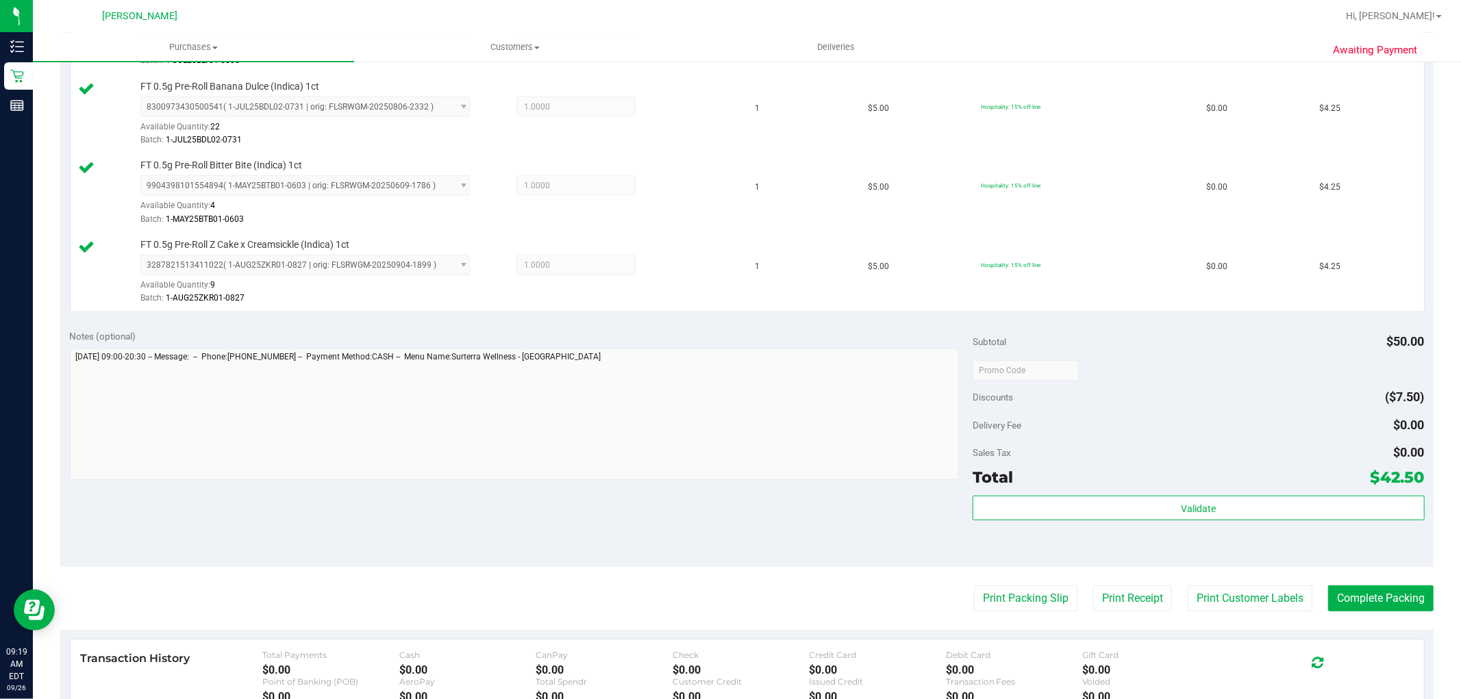
scroll to position [532, 0]
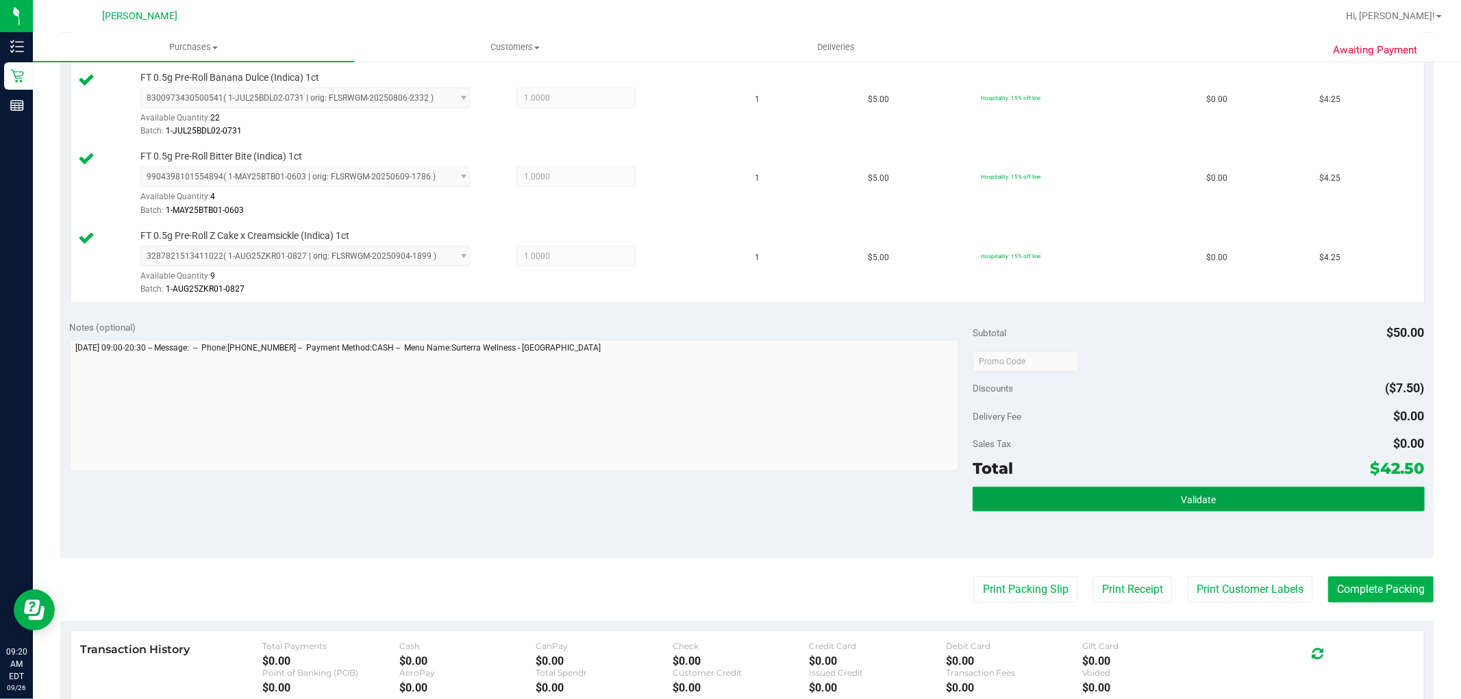
click at [1155, 499] on button "Validate" at bounding box center [1198, 499] width 451 height 25
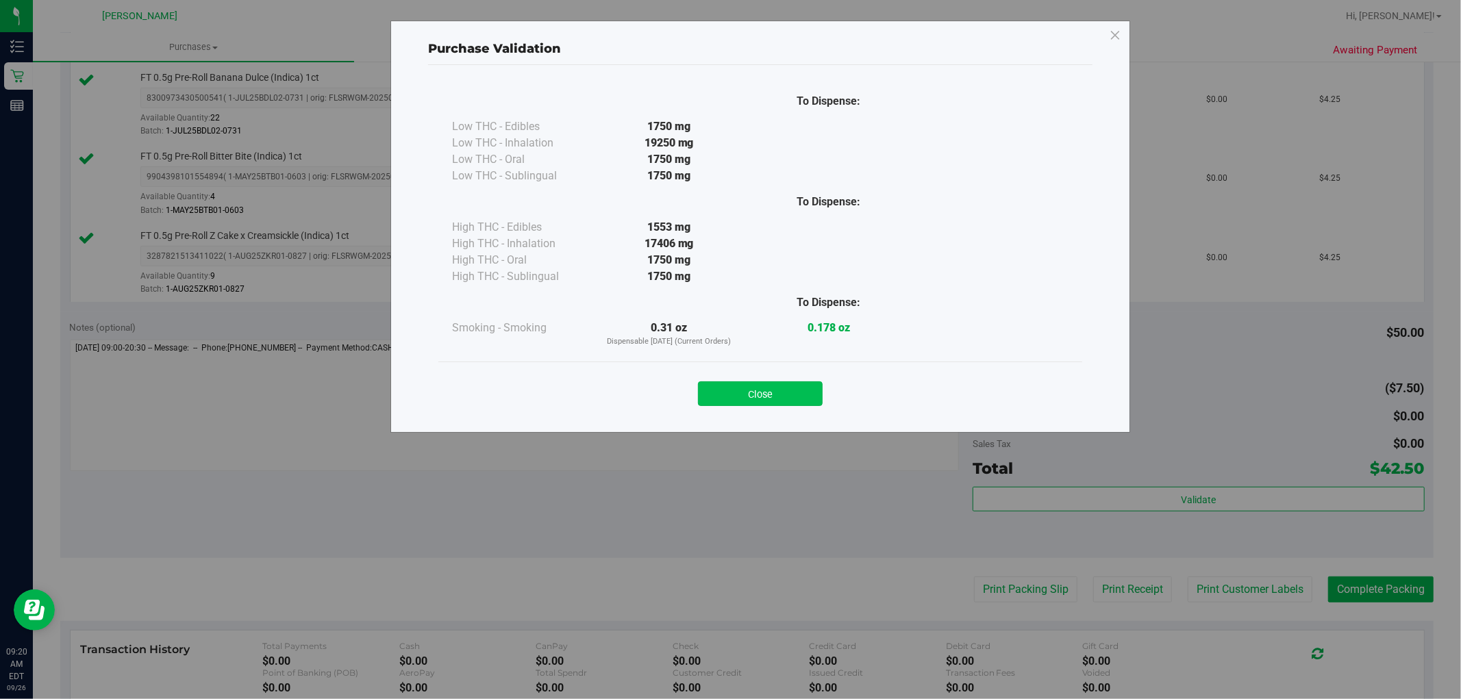
click at [763, 388] on button "Close" at bounding box center [760, 393] width 125 height 25
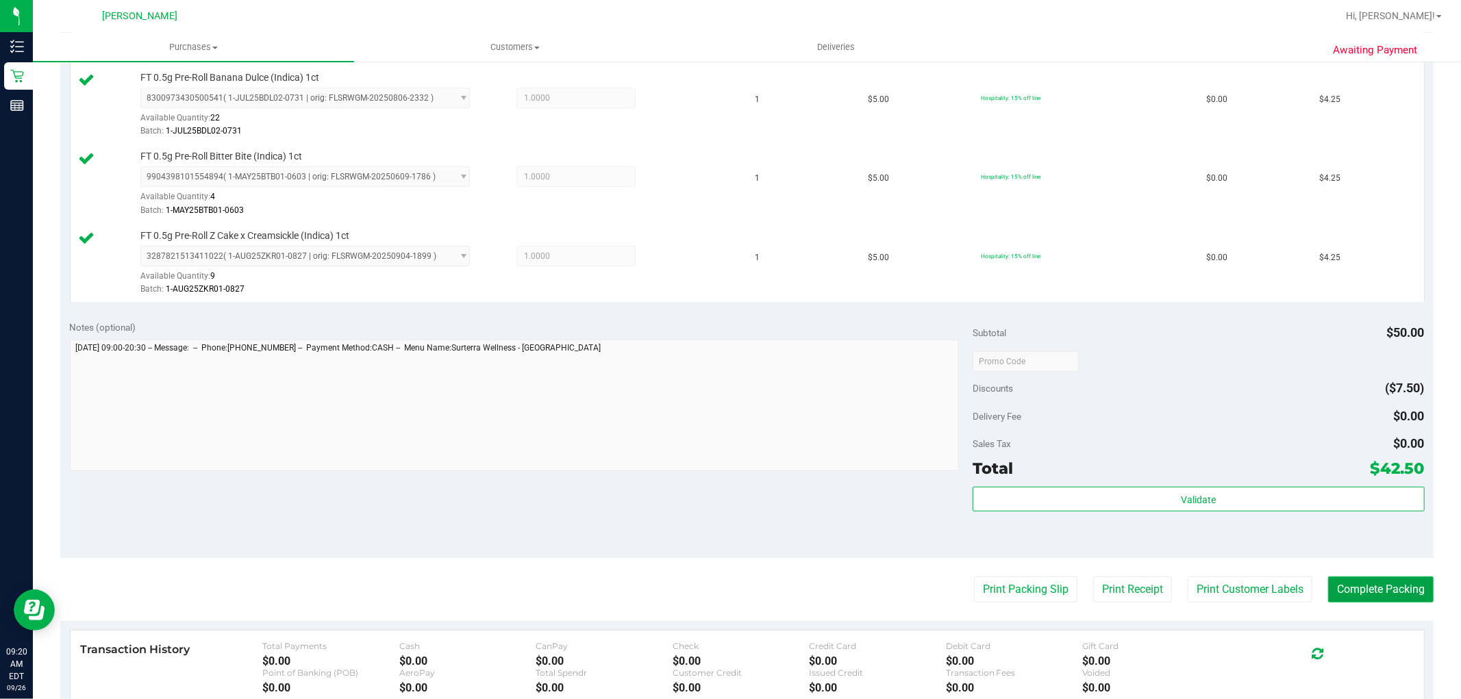
click at [1386, 589] on button "Complete Packing" at bounding box center [1380, 590] width 105 height 26
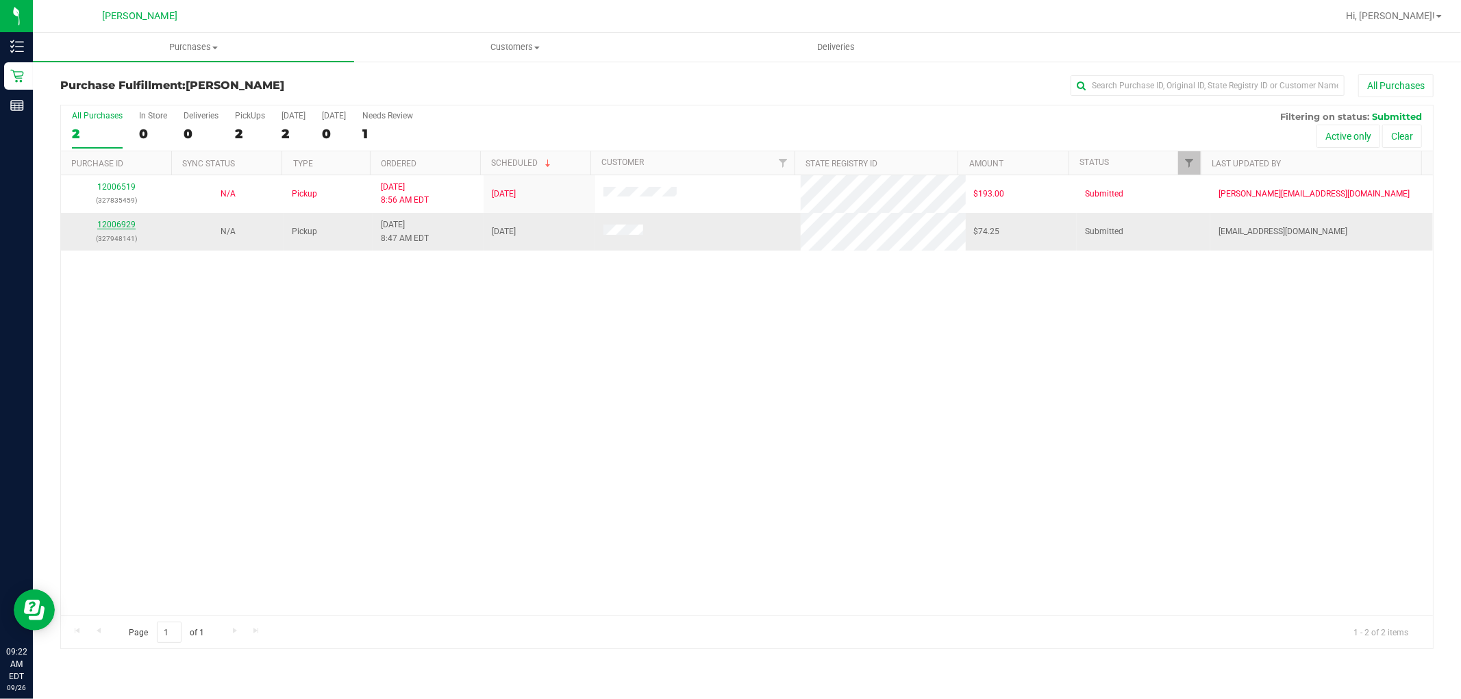
click at [121, 222] on link "12006929" at bounding box center [116, 225] width 38 height 10
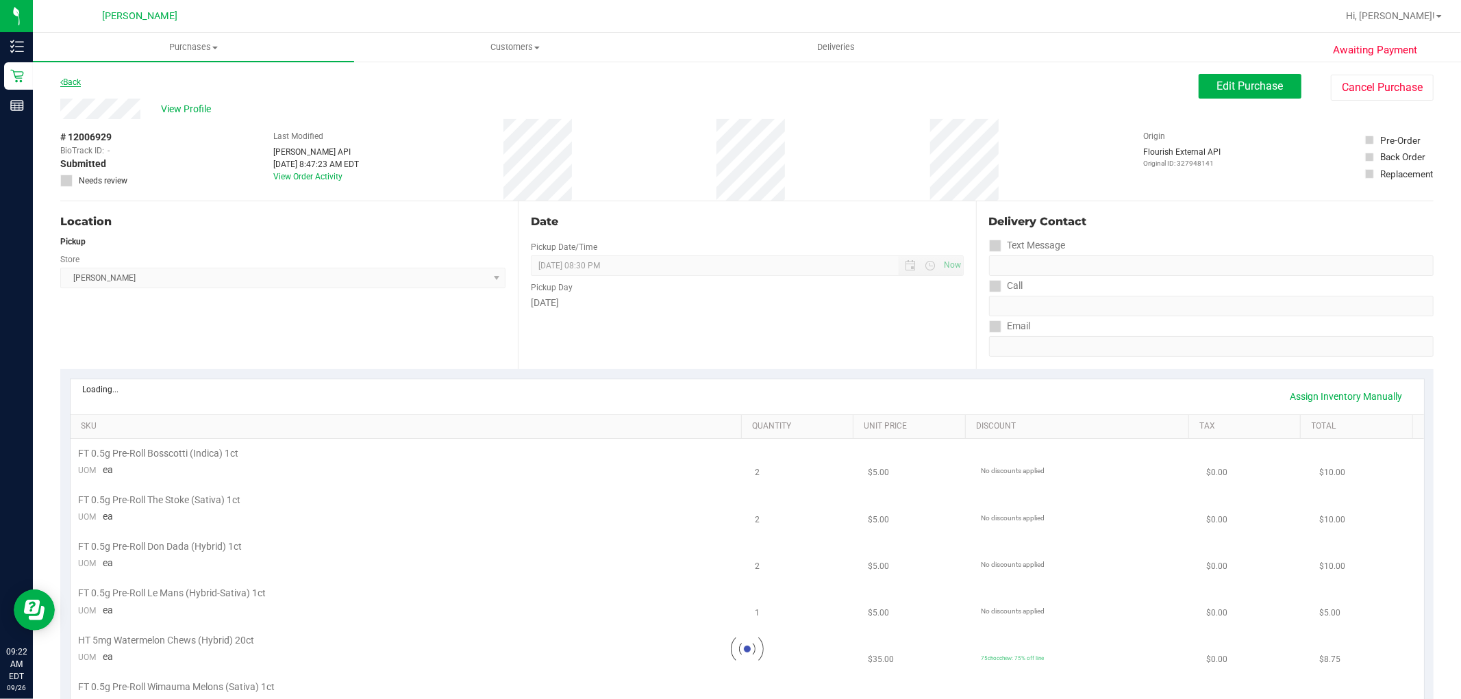
click at [72, 82] on link "Back" at bounding box center [70, 82] width 21 height 10
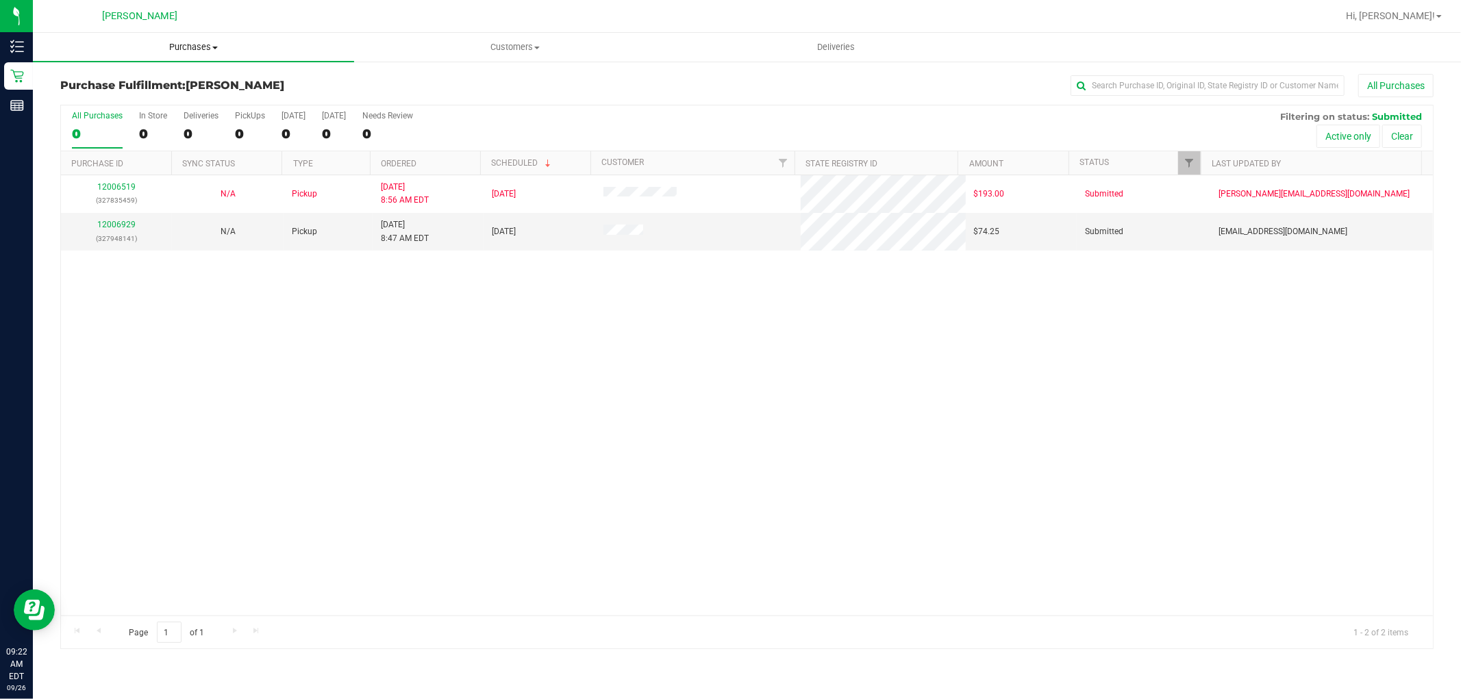
click at [184, 45] on span "Purchases" at bounding box center [193, 47] width 321 height 12
click at [186, 98] on li "Fulfillment" at bounding box center [193, 99] width 321 height 16
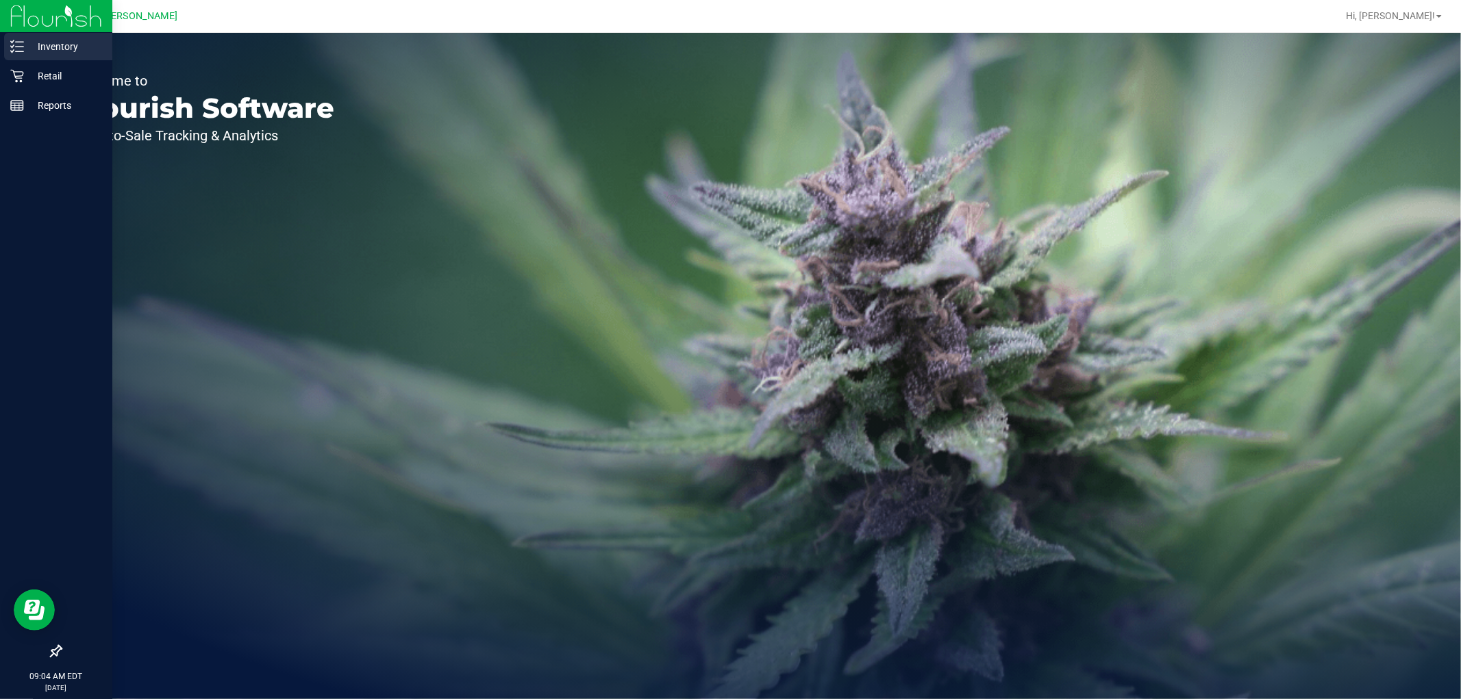
click at [62, 42] on p "Inventory" at bounding box center [65, 46] width 82 height 16
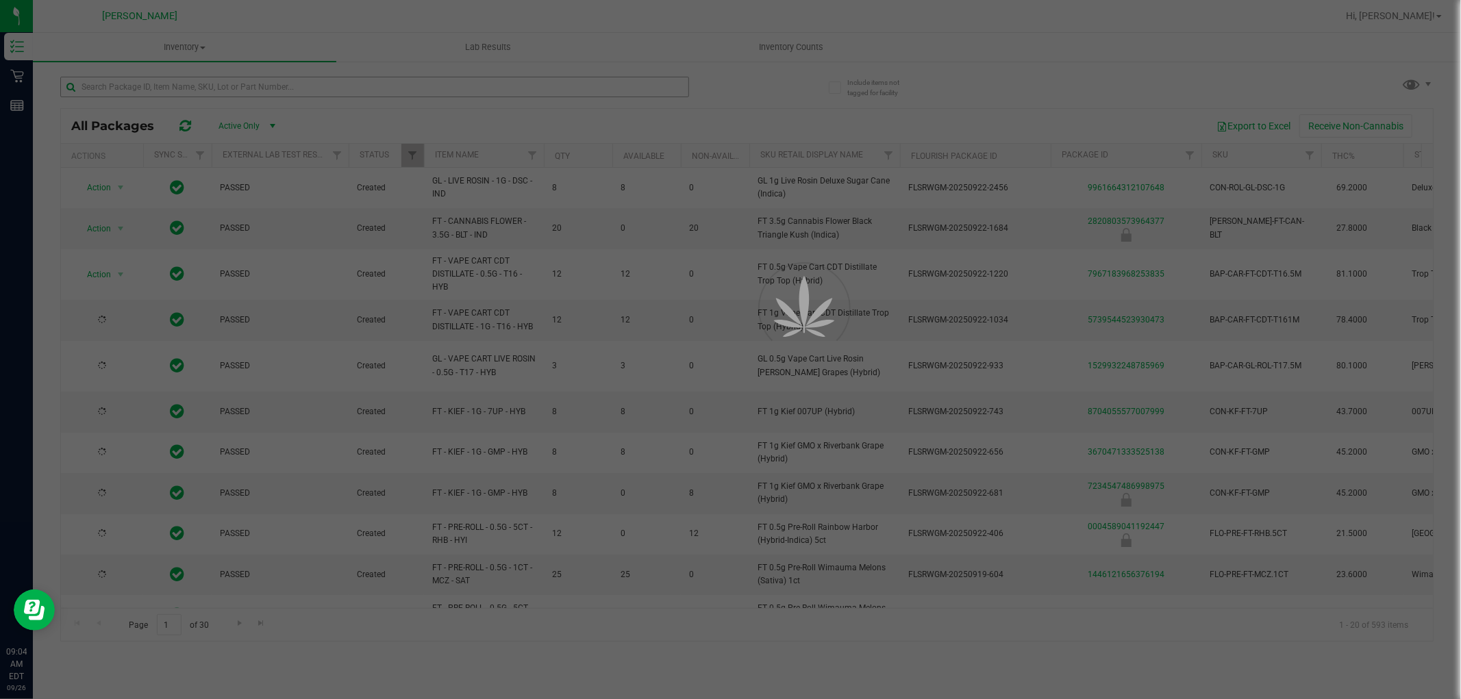
click at [192, 92] on div at bounding box center [730, 349] width 1461 height 699
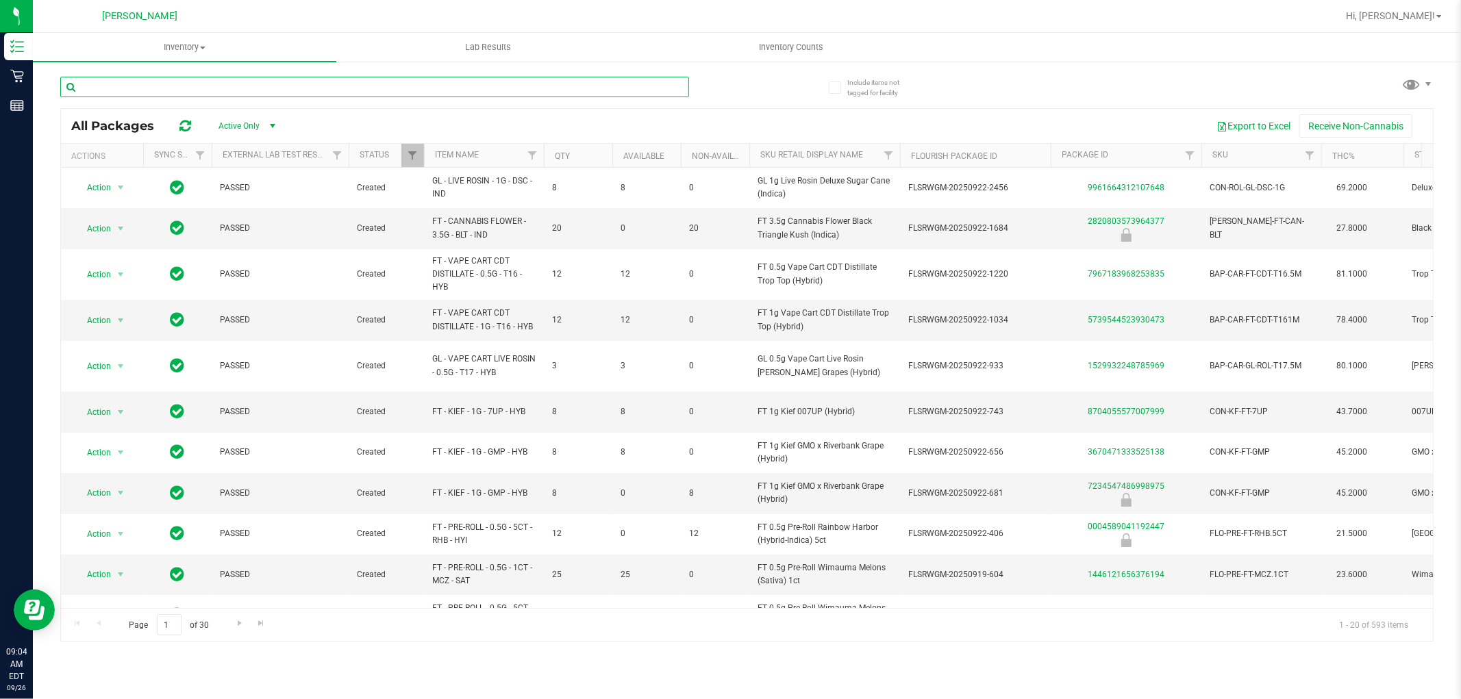
click at [186, 85] on input "text" at bounding box center [374, 87] width 629 height 21
type input "WMO"
